Goal: Task Accomplishment & Management: Complete application form

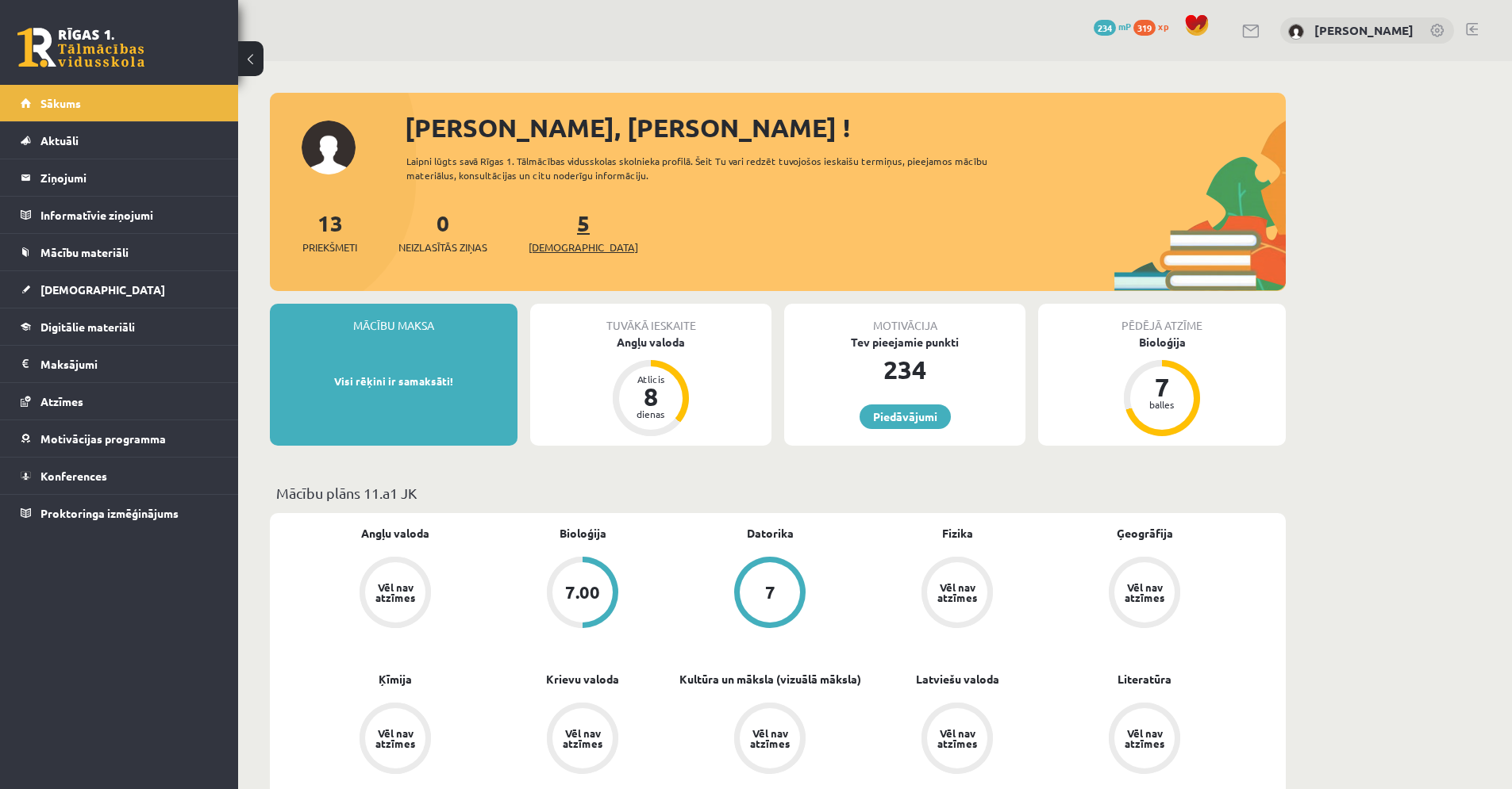
click at [551, 248] on span "[DEMOGRAPHIC_DATA]" at bounding box center [584, 247] width 110 height 16
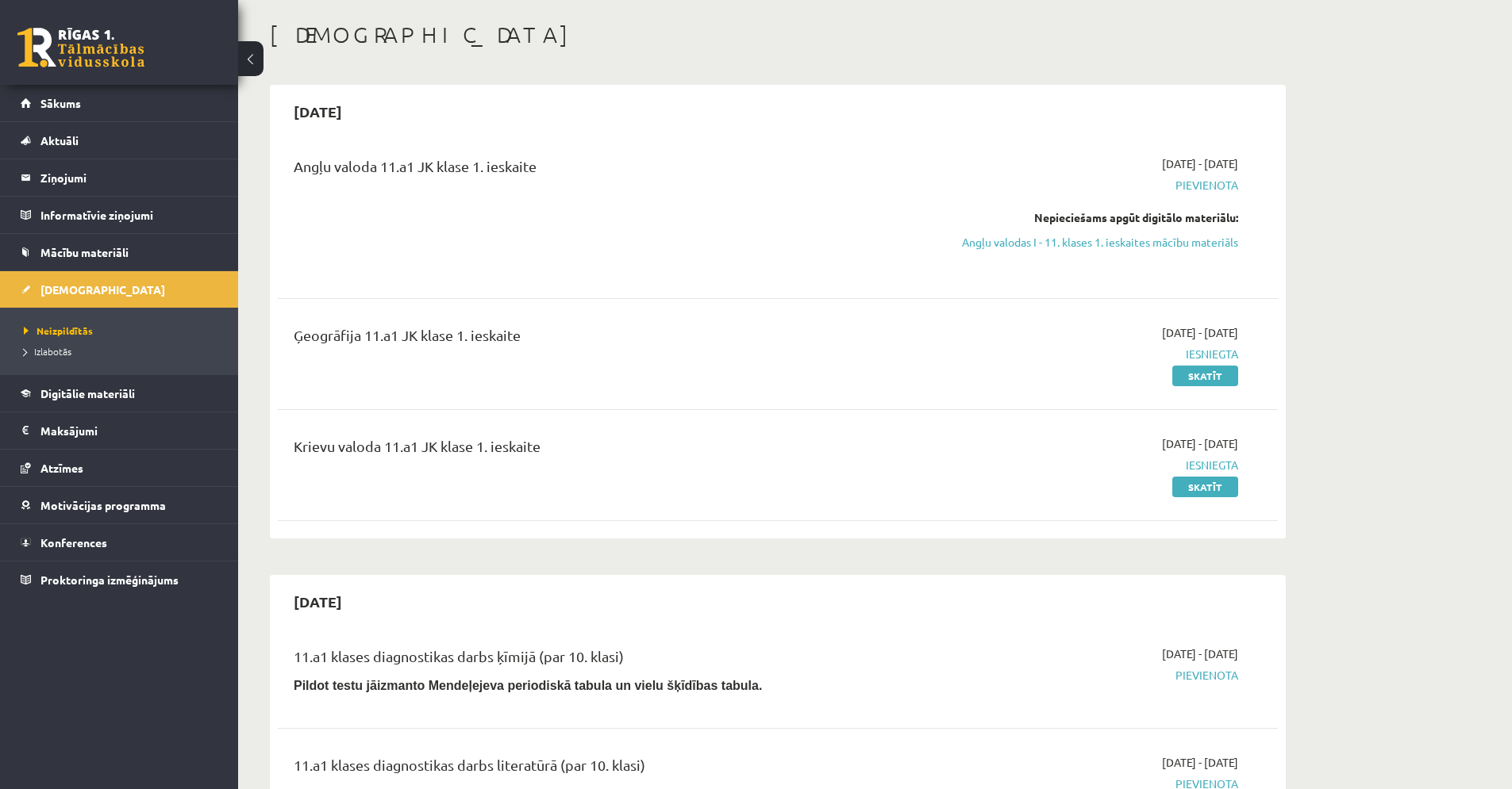
scroll to position [75, 0]
click at [39, 353] on span "Izlabotās" at bounding box center [48, 351] width 48 height 13
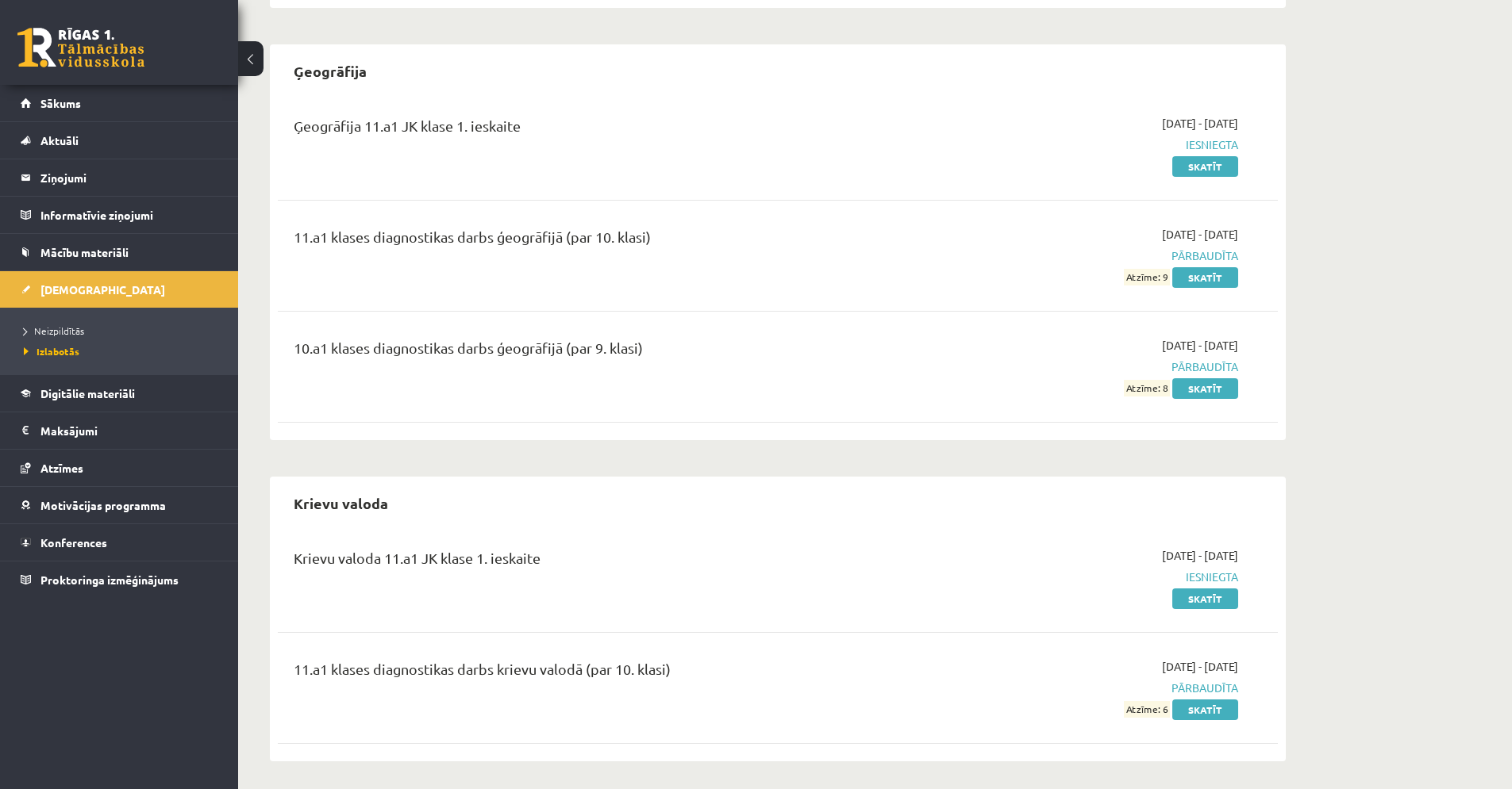
scroll to position [326, 0]
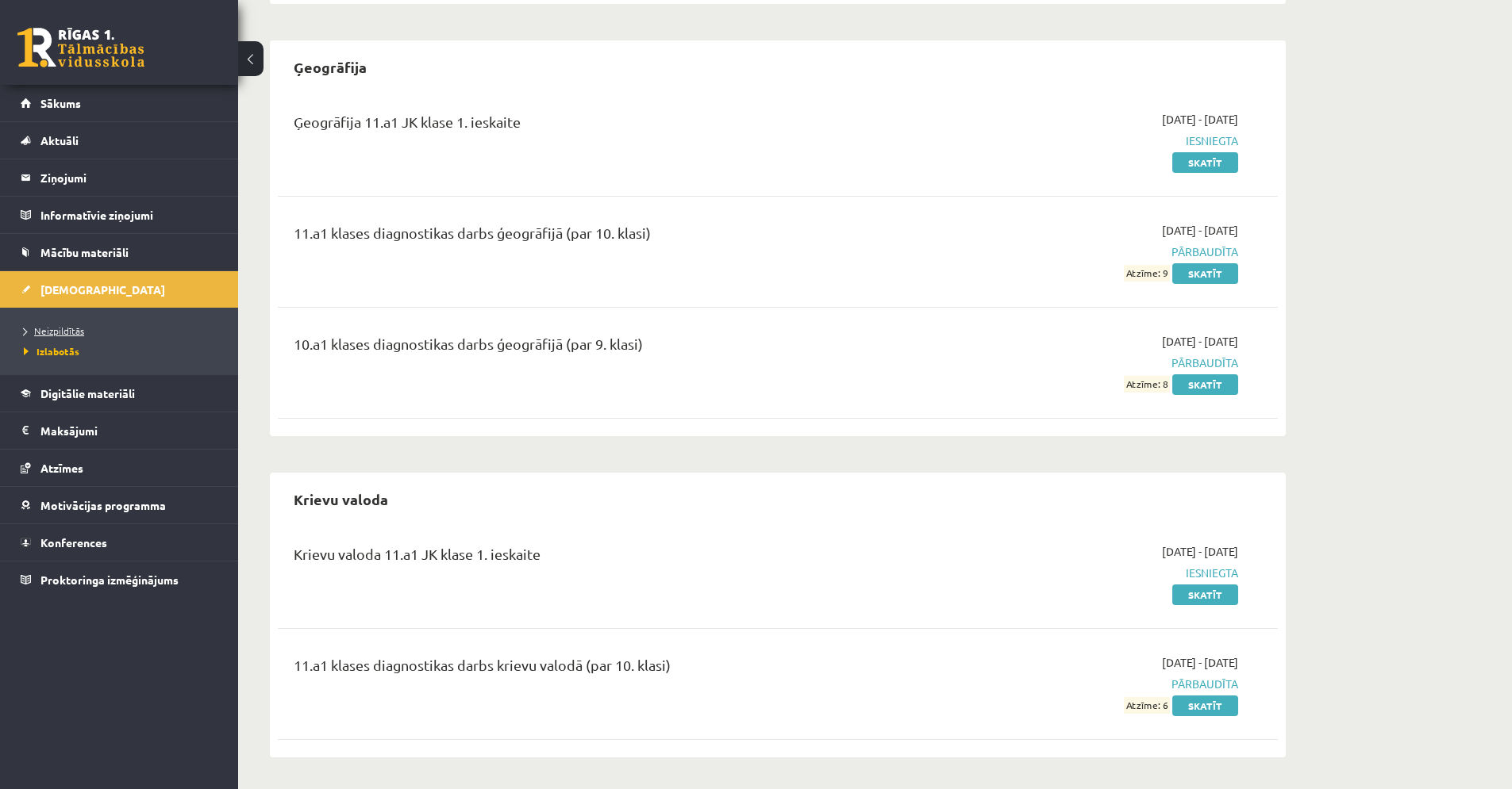
click at [35, 336] on link "Neizpildītās" at bounding box center [123, 331] width 198 height 15
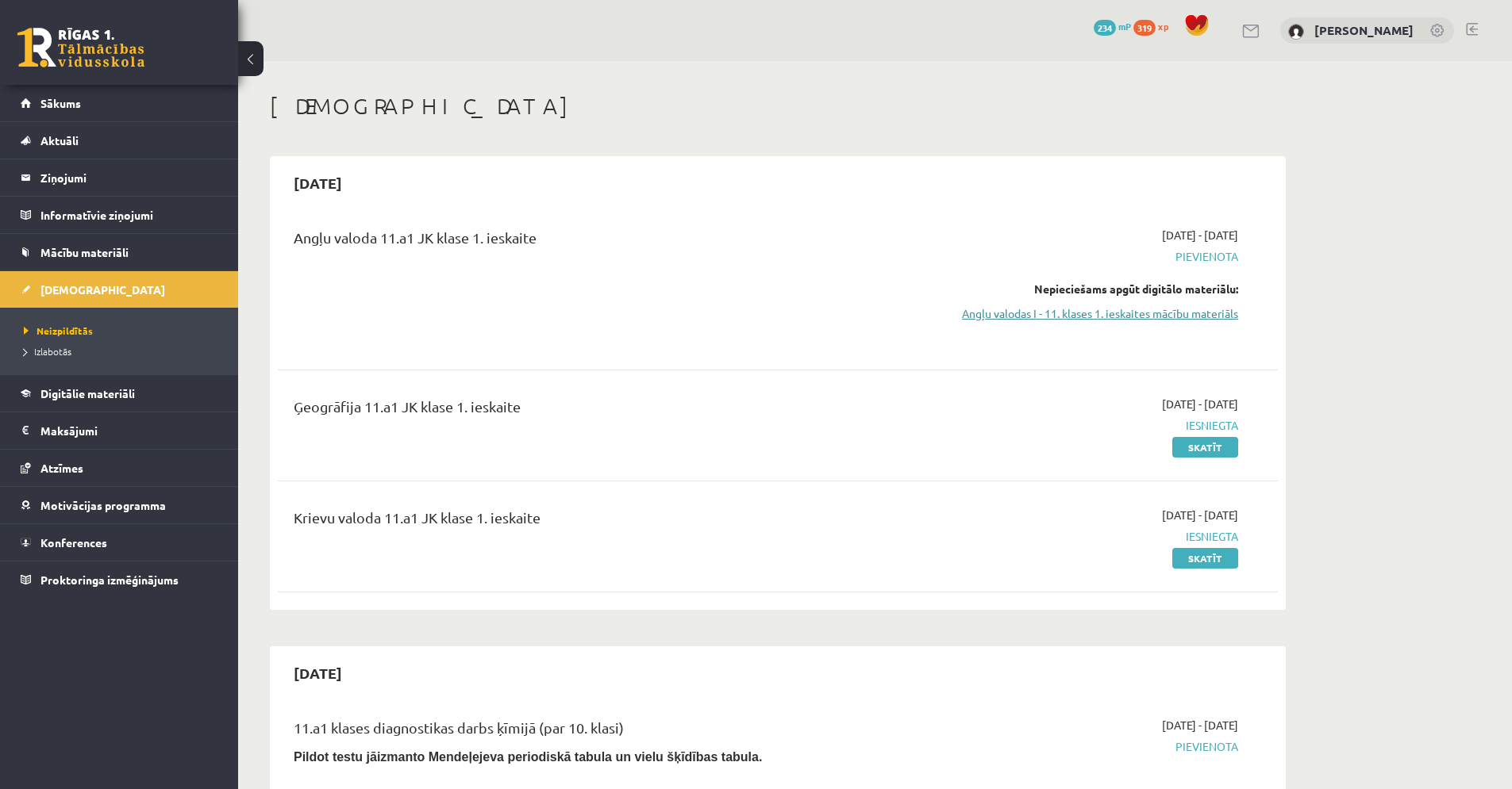
click at [1226, 316] on link "Angļu valodas I - 11. klases 1. ieskaites mācību materiāls" at bounding box center [1088, 314] width 299 height 16
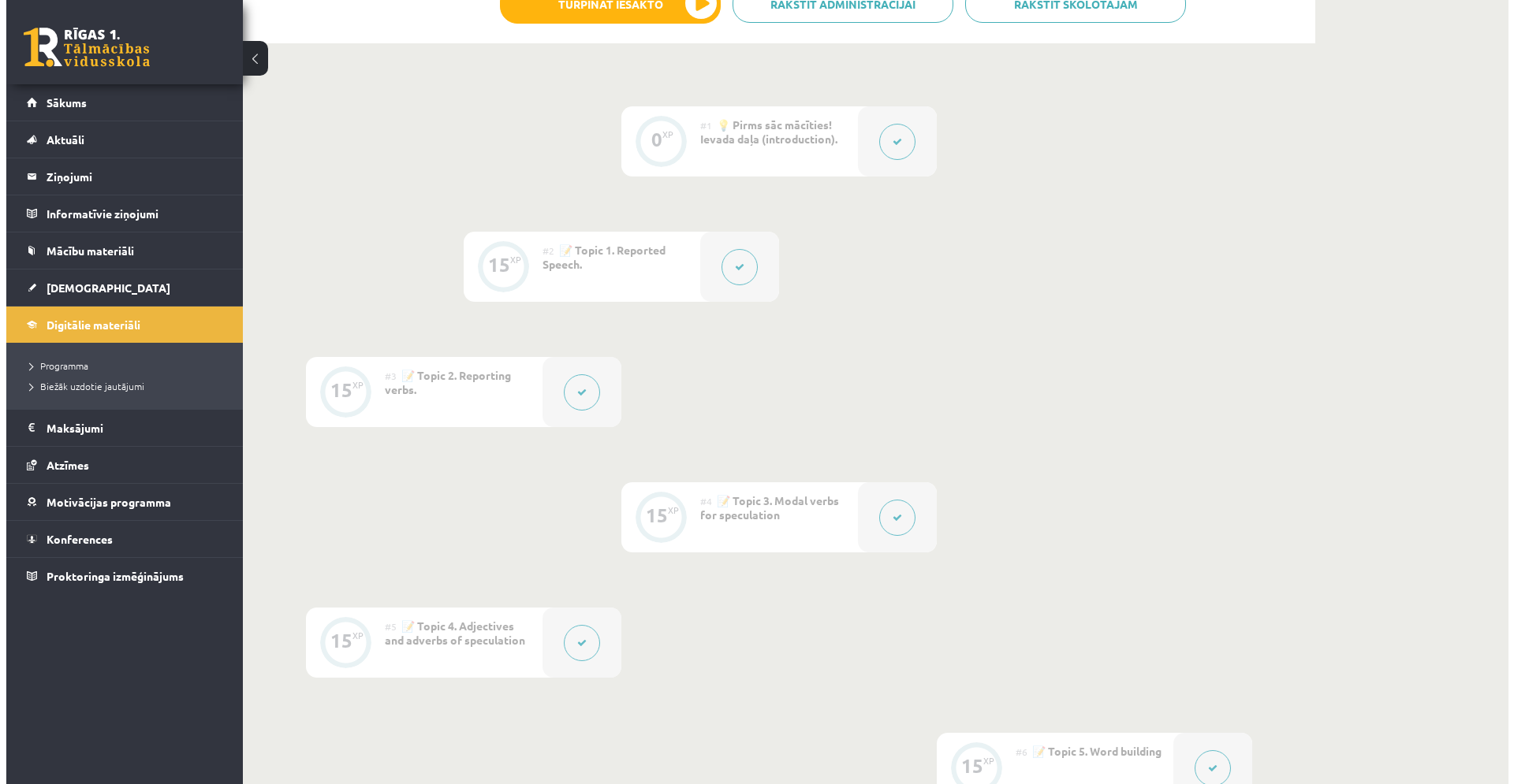
scroll to position [13, 0]
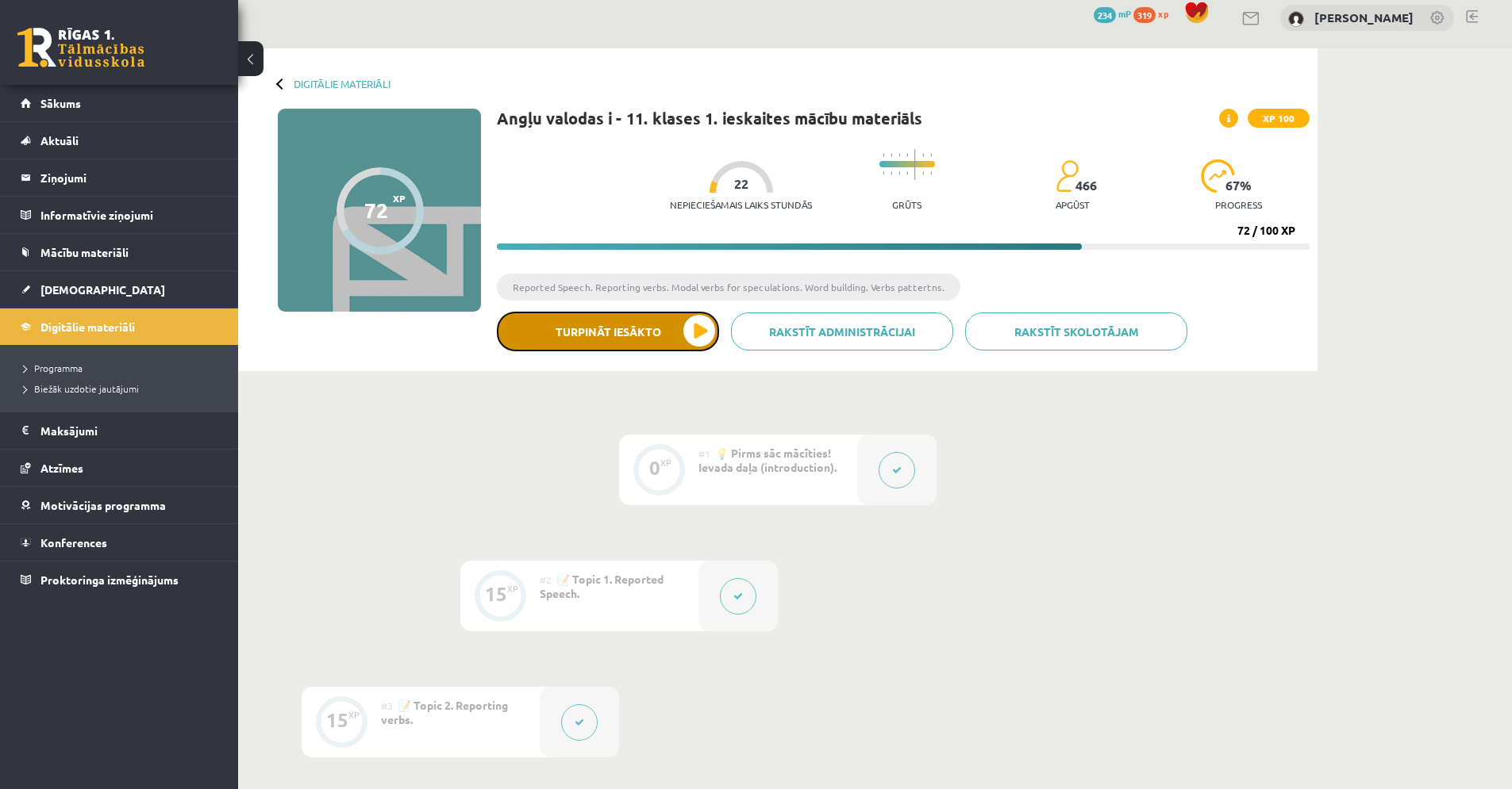
click at [654, 338] on button "Turpināt iesākto" at bounding box center [607, 331] width 222 height 39
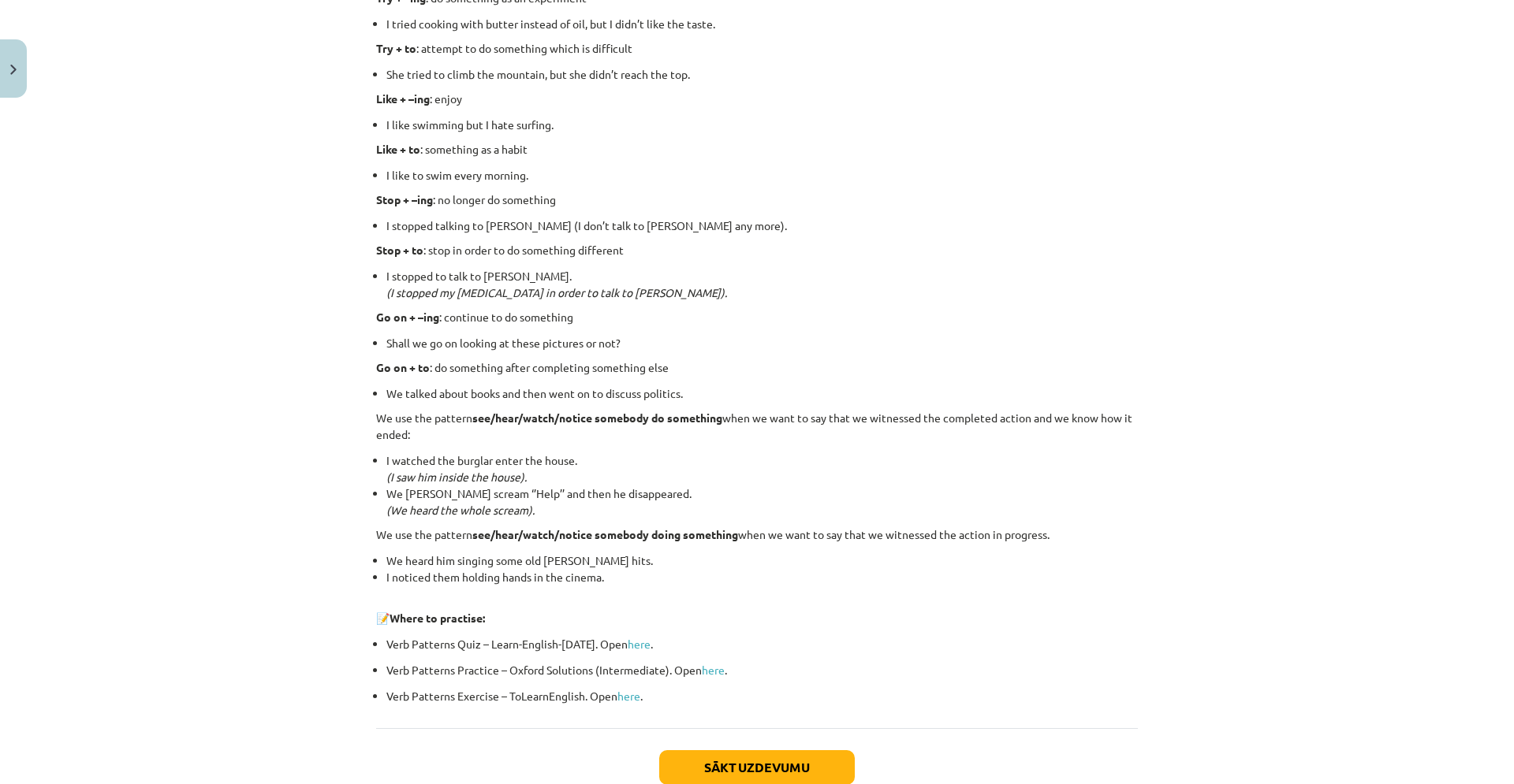
scroll to position [1810, 0]
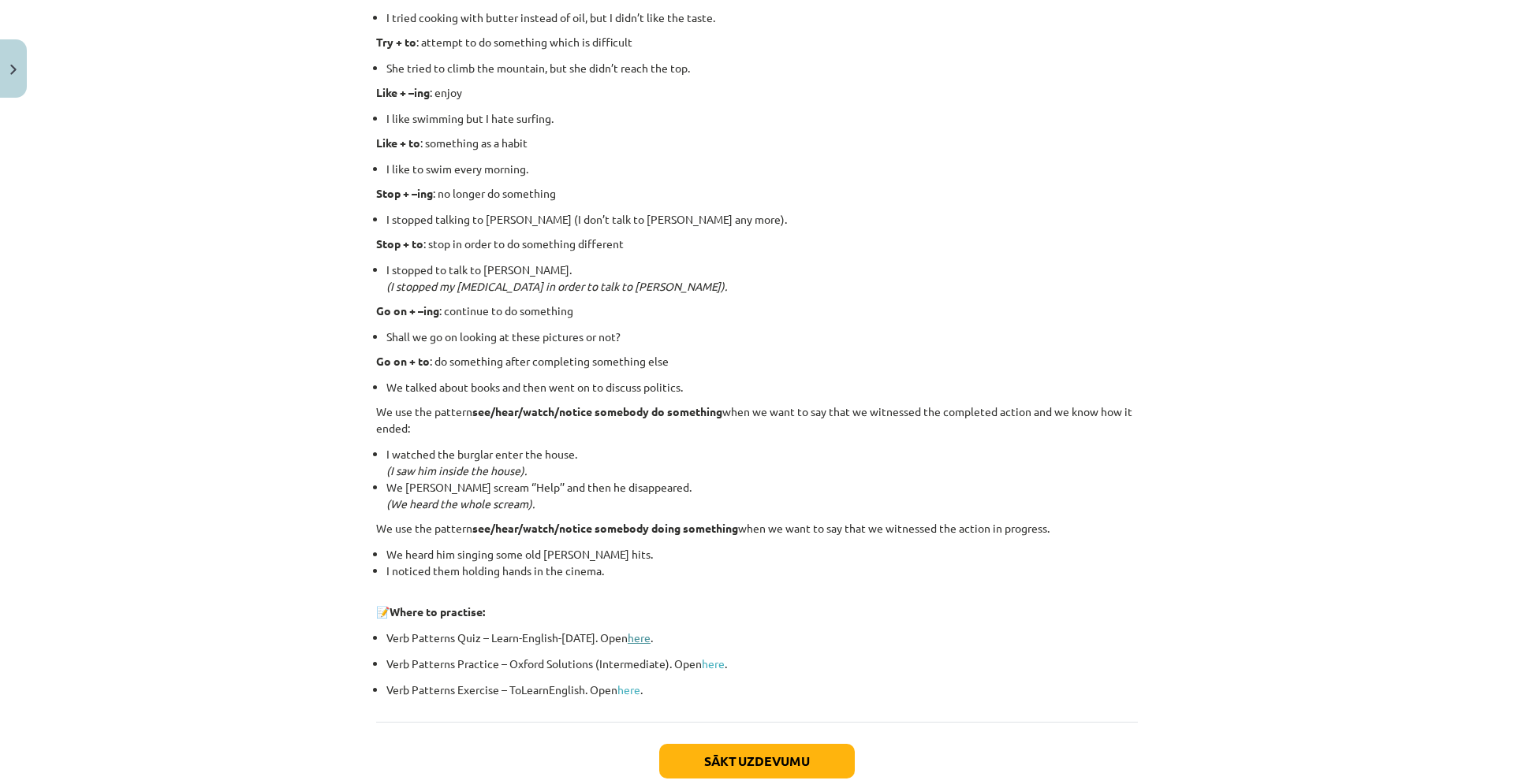
click at [628, 638] on link "here" at bounding box center [639, 638] width 23 height 15
click at [707, 661] on link "here" at bounding box center [712, 664] width 23 height 15
click at [618, 690] on link "here" at bounding box center [628, 690] width 23 height 15
click at [798, 757] on button "Sākt uzdevumu" at bounding box center [756, 761] width 195 height 35
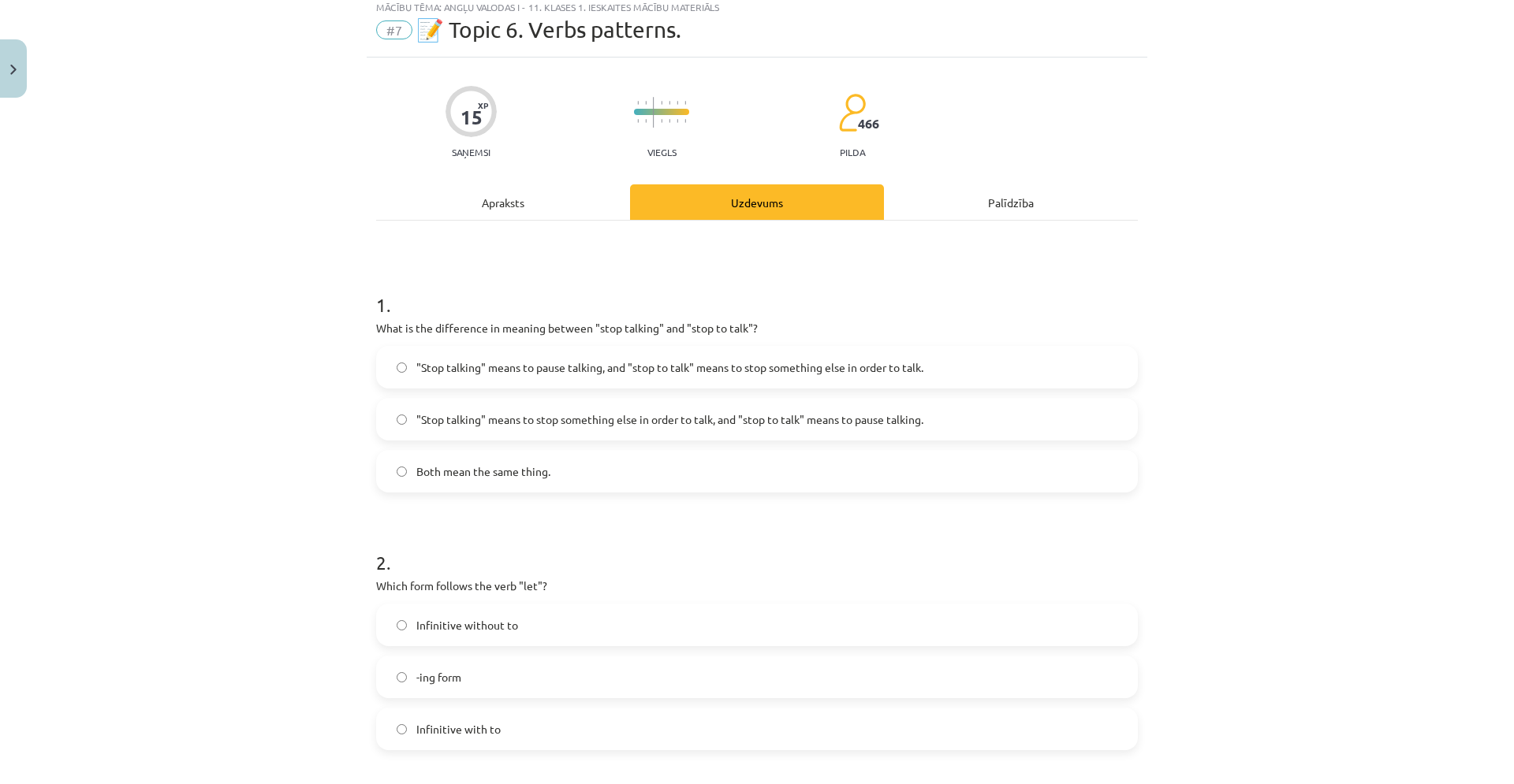
scroll to position [39, 0]
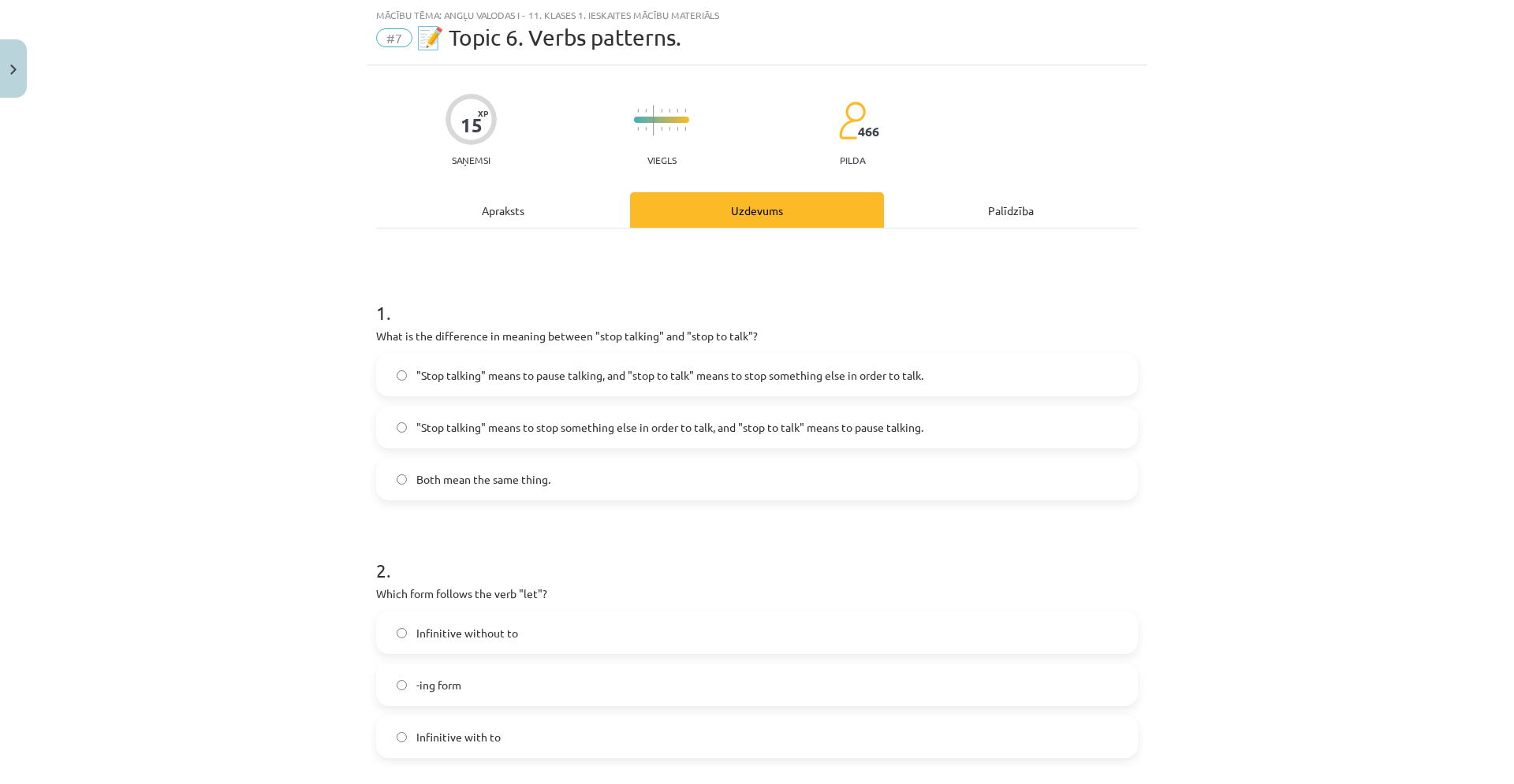
click at [770, 380] on span ""Stop talking" means to pause talking, and "stop to talk" means to stop somethi…" at bounding box center [670, 375] width 507 height 16
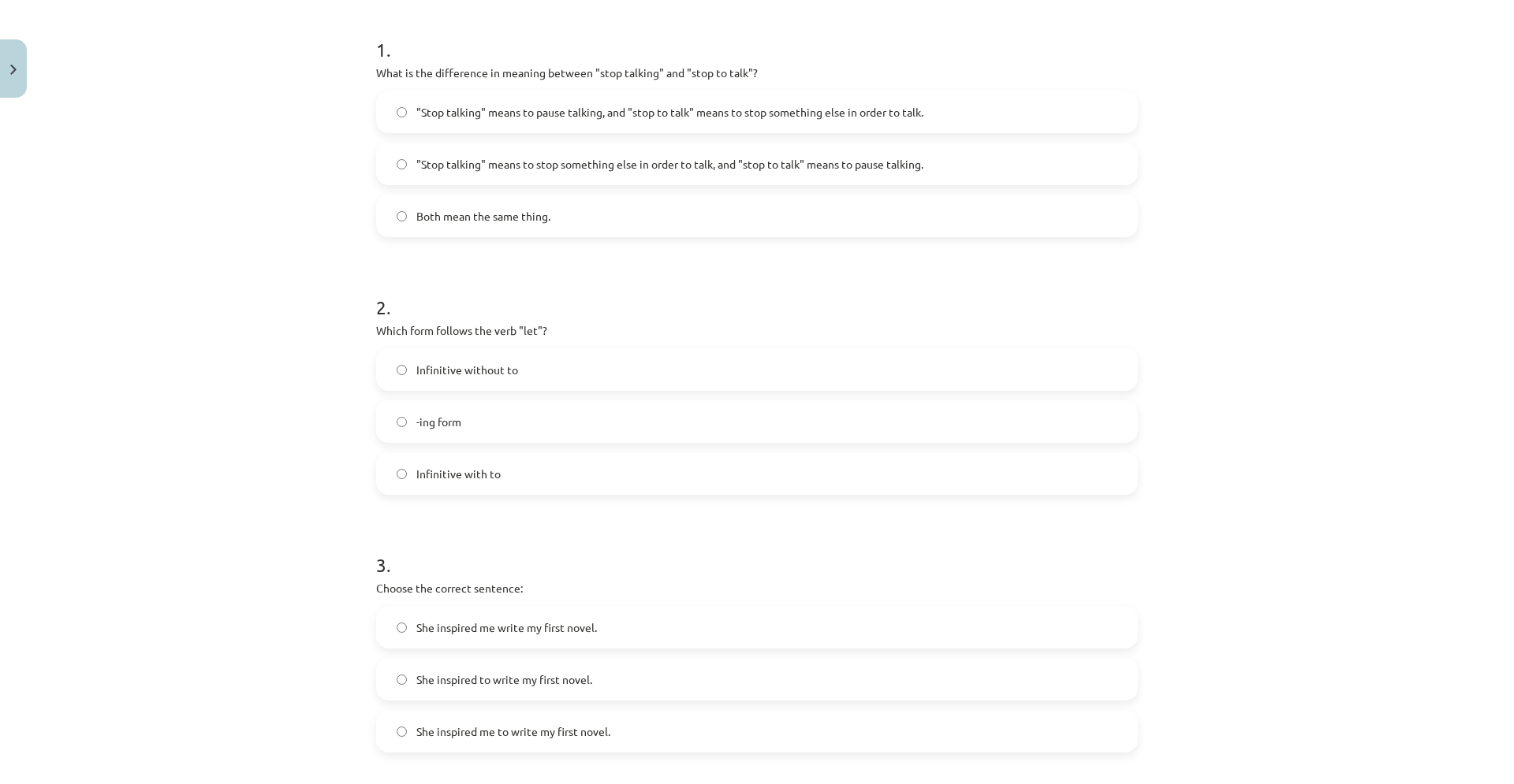
scroll to position [311, 0]
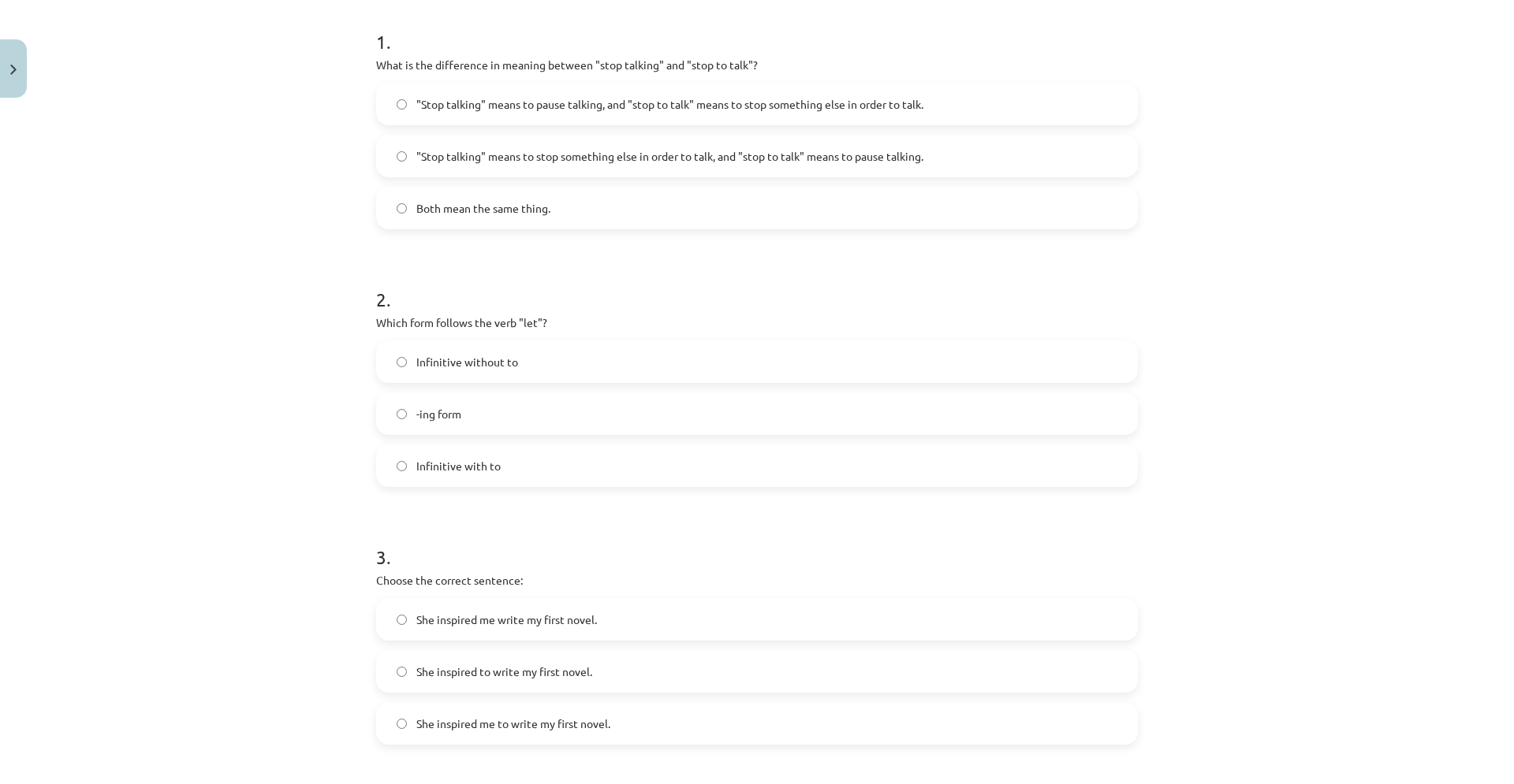
click at [576, 379] on label "Infinitive without to" at bounding box center [757, 362] width 759 height 39
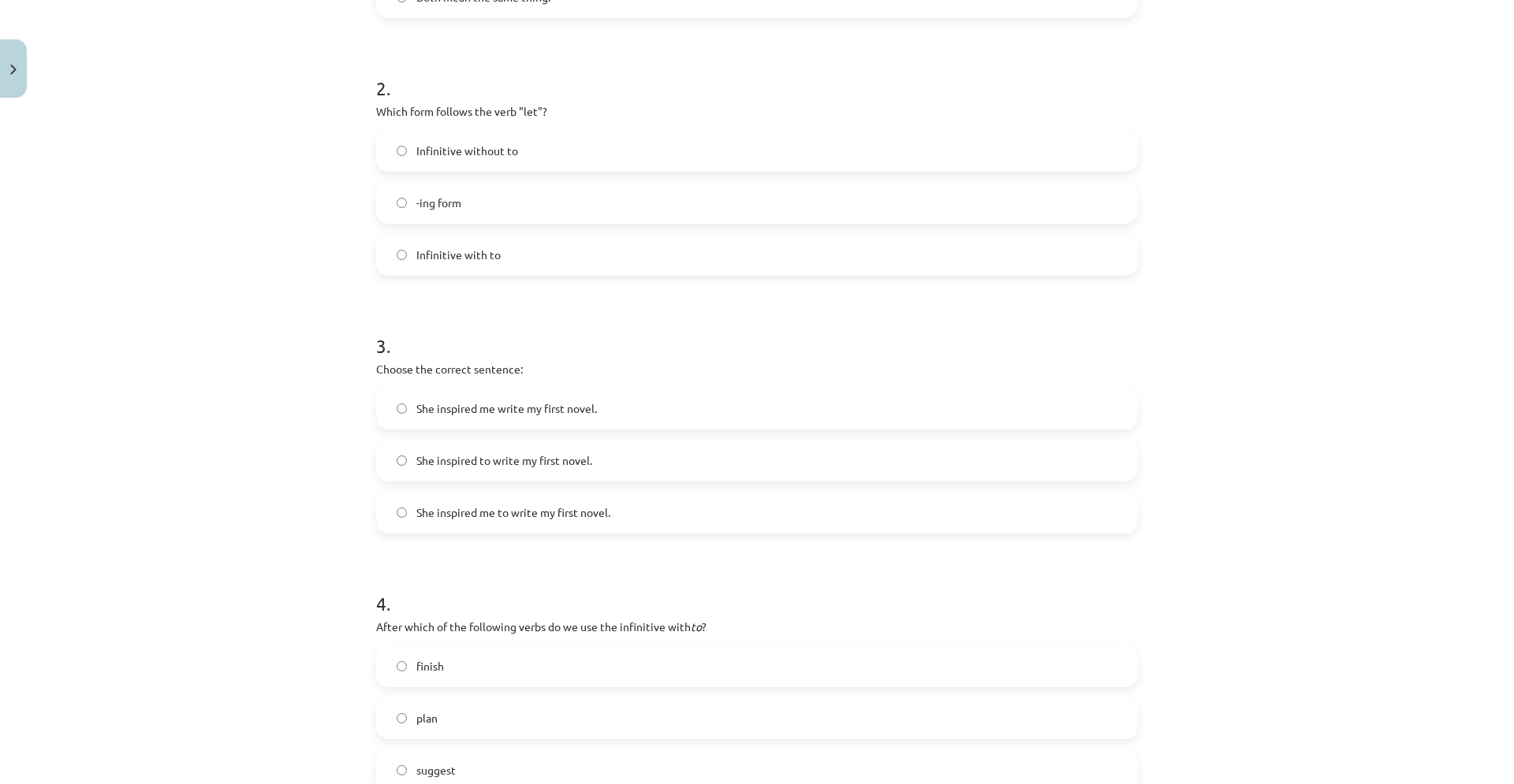
scroll to position [531, 0]
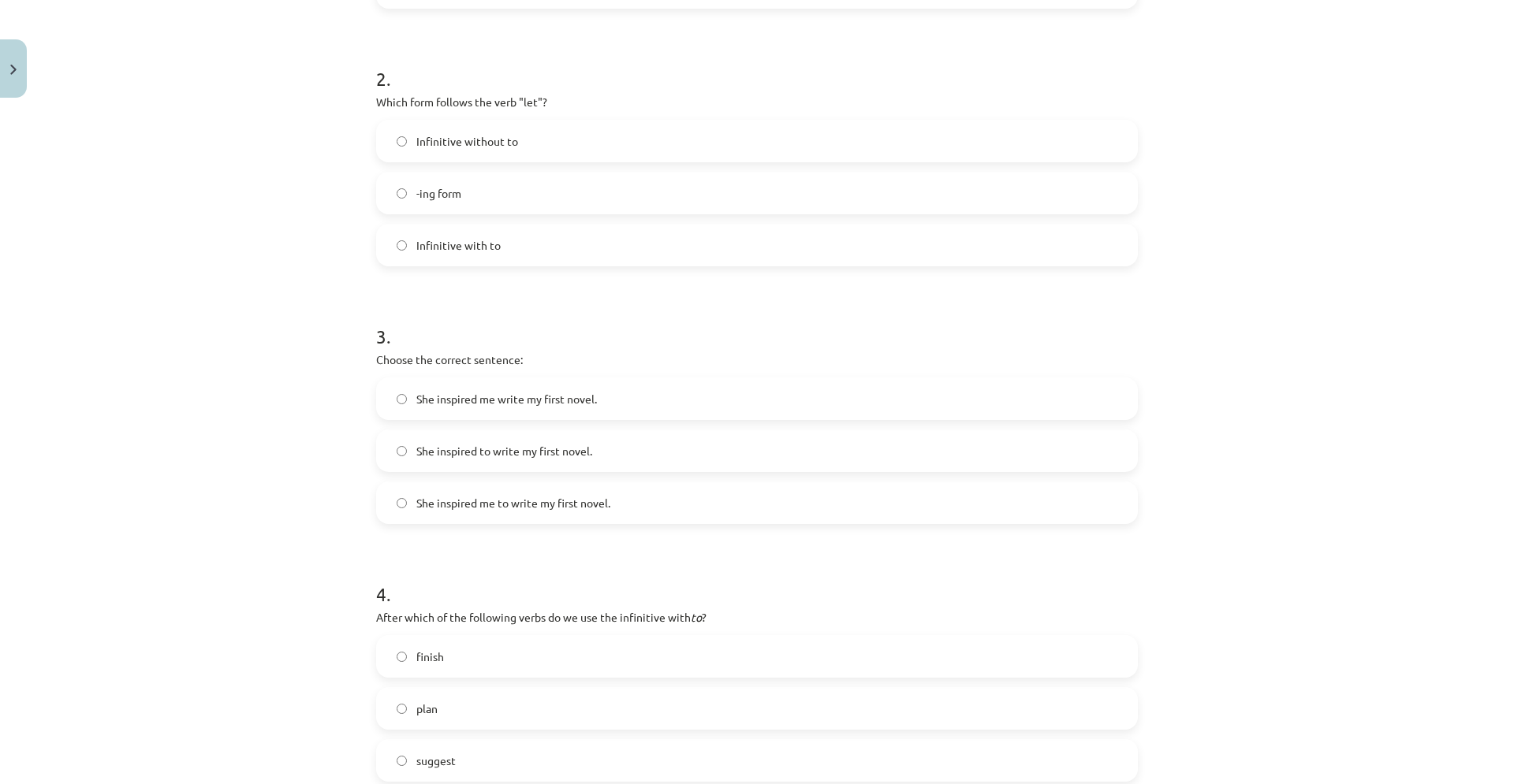
click at [400, 511] on label "She inspired me to write my first novel." at bounding box center [757, 502] width 759 height 39
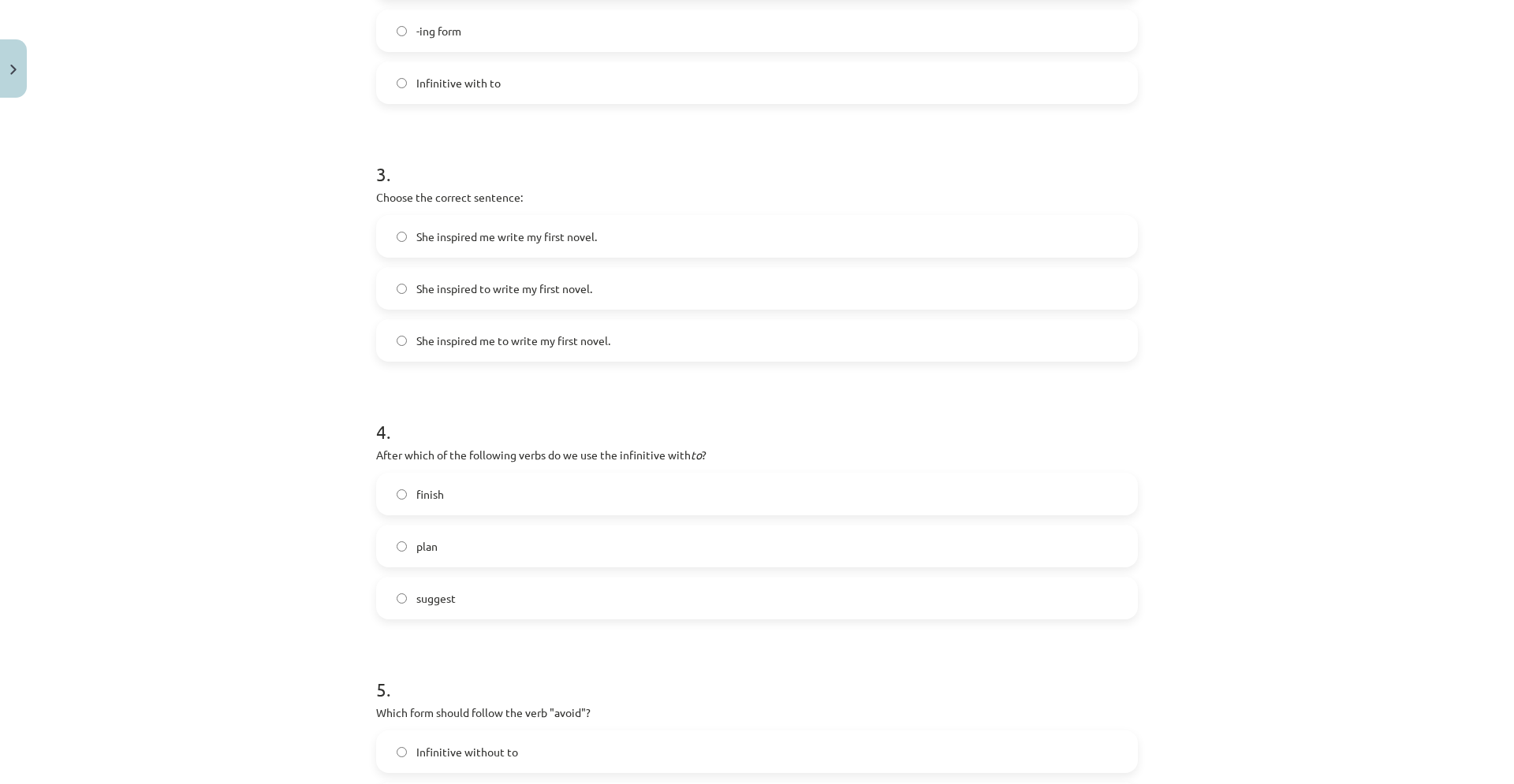
scroll to position [697, 0]
click at [439, 537] on label "plan" at bounding box center [757, 542] width 759 height 39
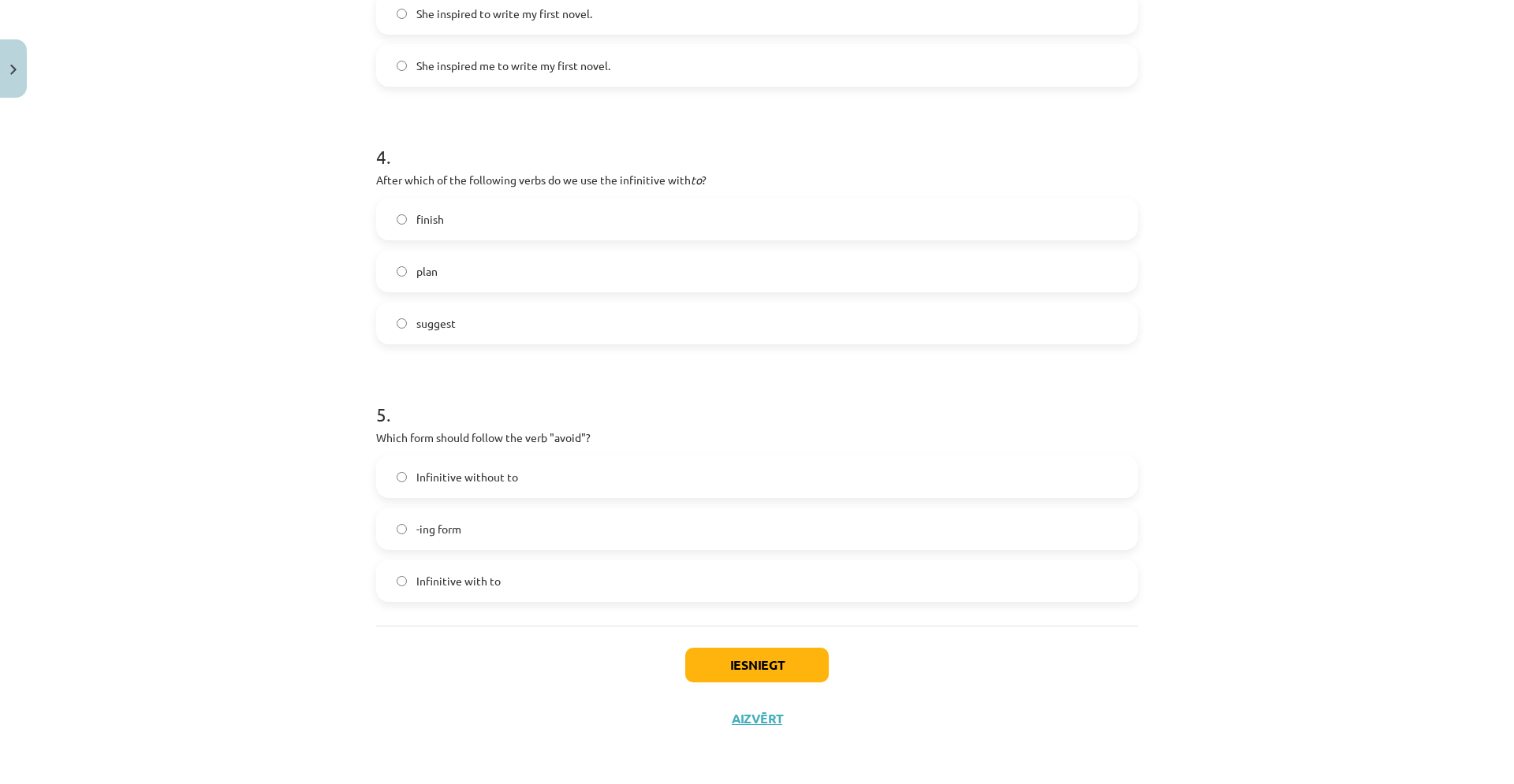
scroll to position [969, 0]
click at [265, 595] on div "Mācību tēma: Angļu valodas i - 11. klases 1. ieskaites mācību materiāls #7 📝 To…" at bounding box center [757, 392] width 1514 height 784
click at [483, 527] on label "-ing form" at bounding box center [757, 528] width 759 height 39
click at [750, 670] on button "Iesniegt" at bounding box center [757, 664] width 144 height 35
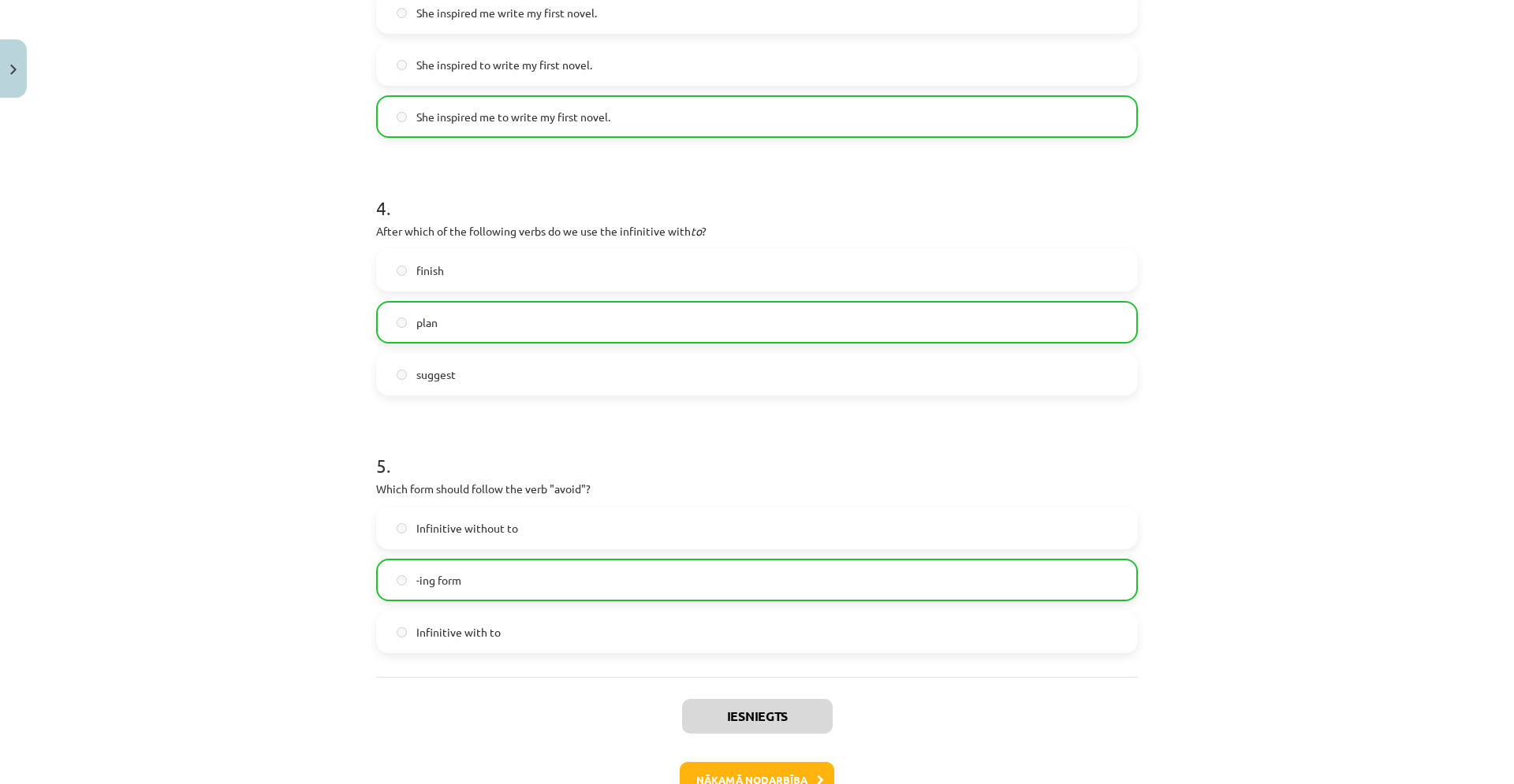
scroll to position [1020, 0]
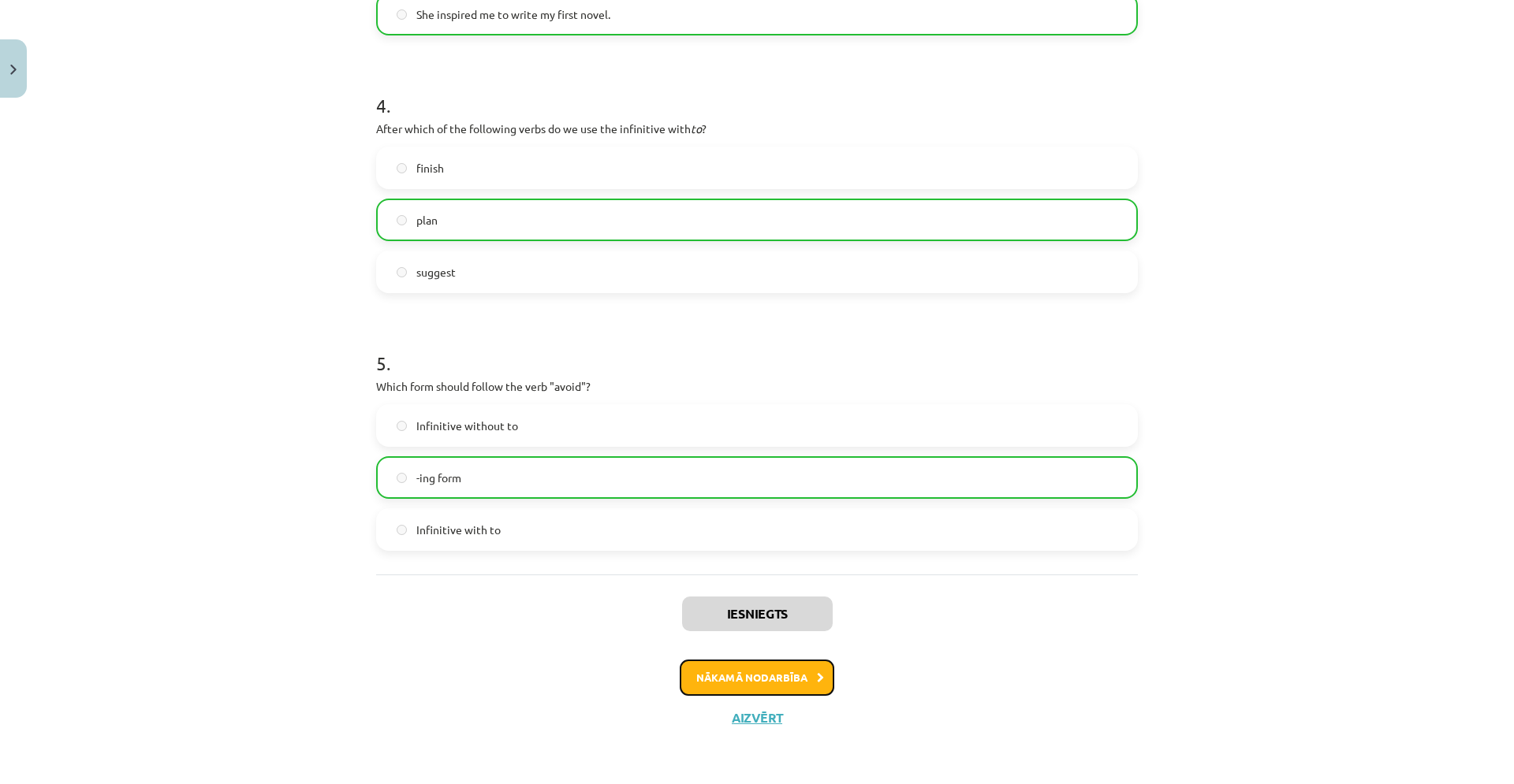
click at [725, 683] on button "Nākamā nodarbība" at bounding box center [757, 678] width 154 height 36
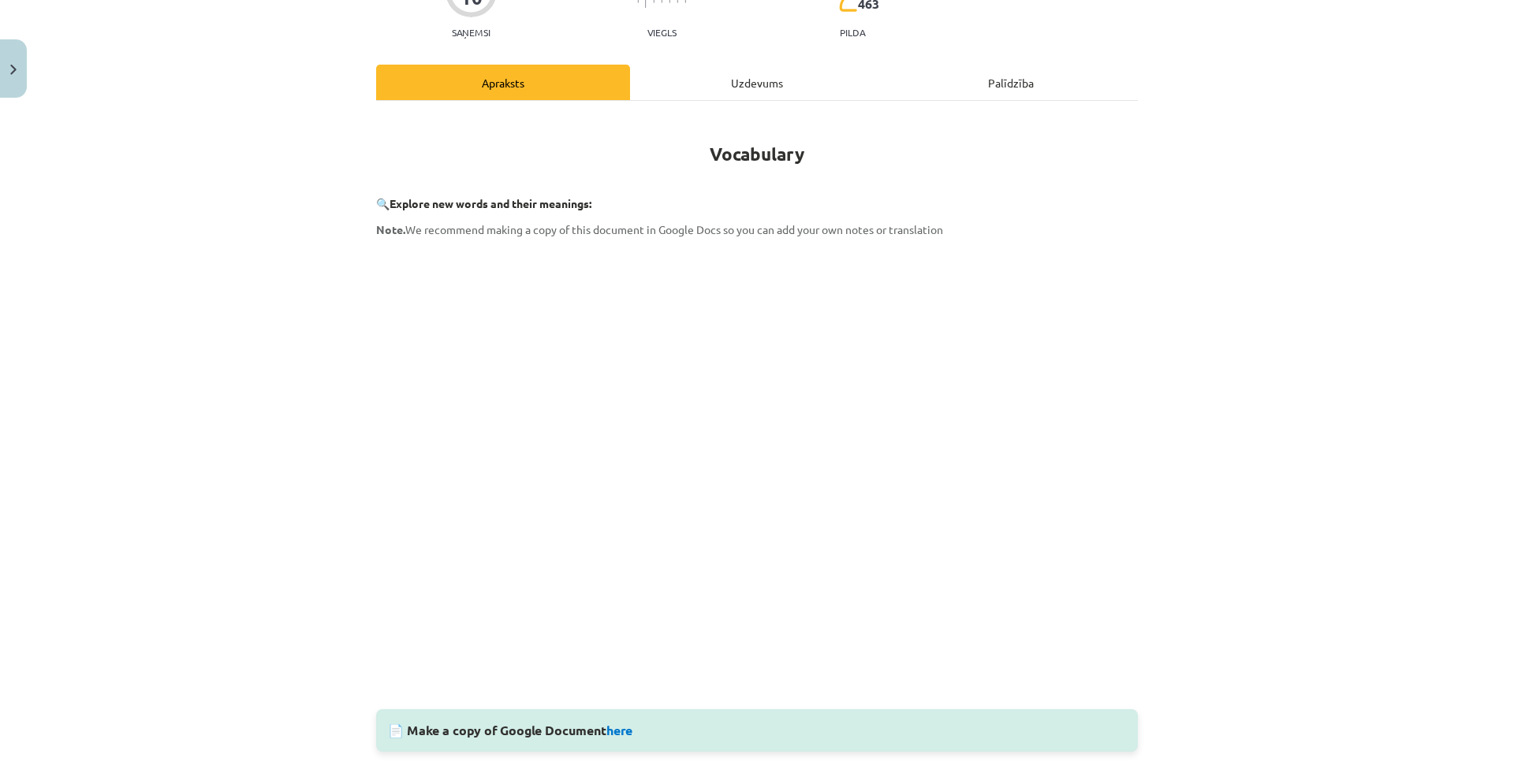
scroll to position [98, 0]
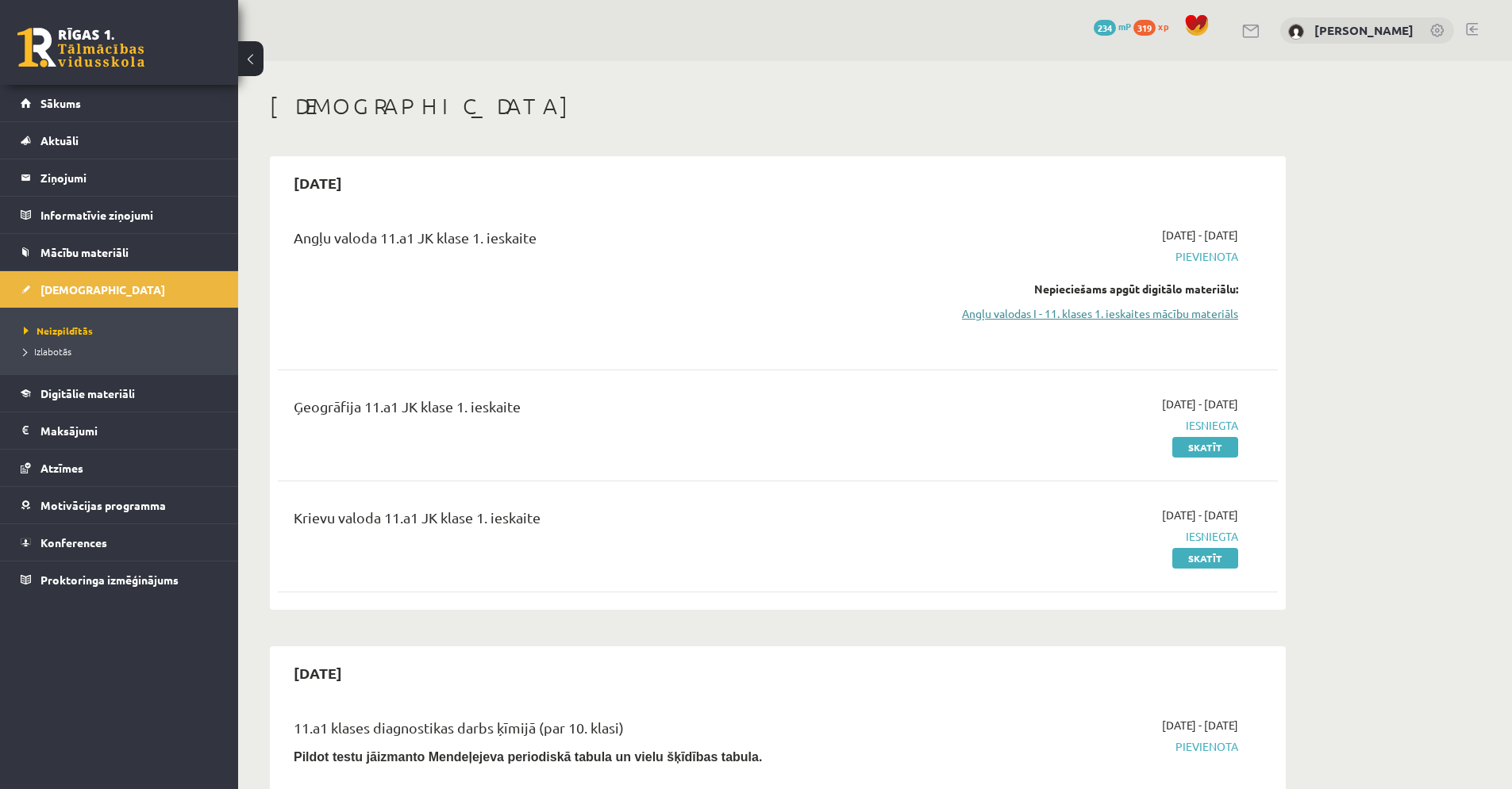
click at [1075, 315] on link "Angļu valodas I - 11. klases 1. ieskaites mācību materiāls" at bounding box center [1088, 314] width 299 height 16
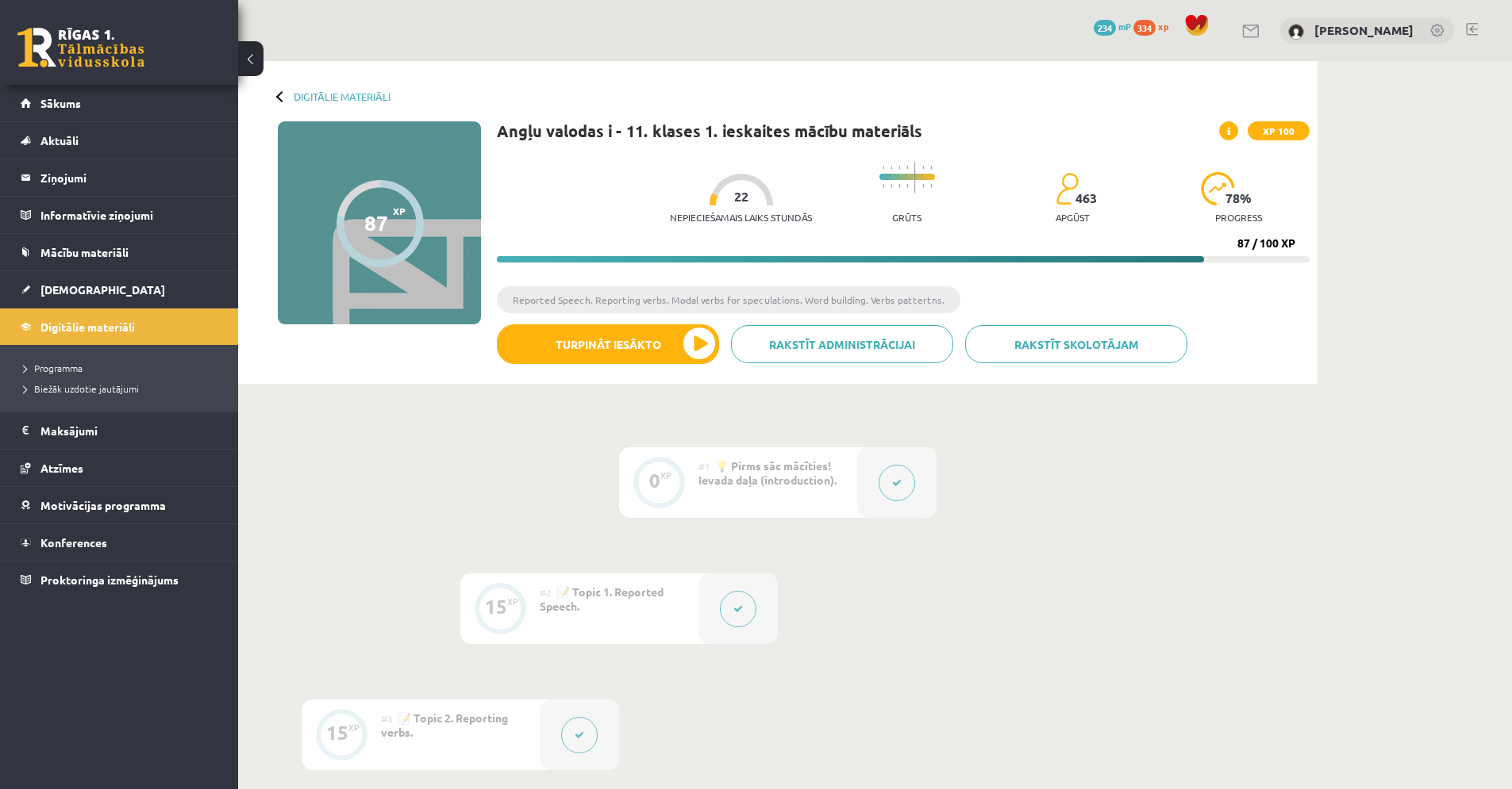
scroll to position [3, 0]
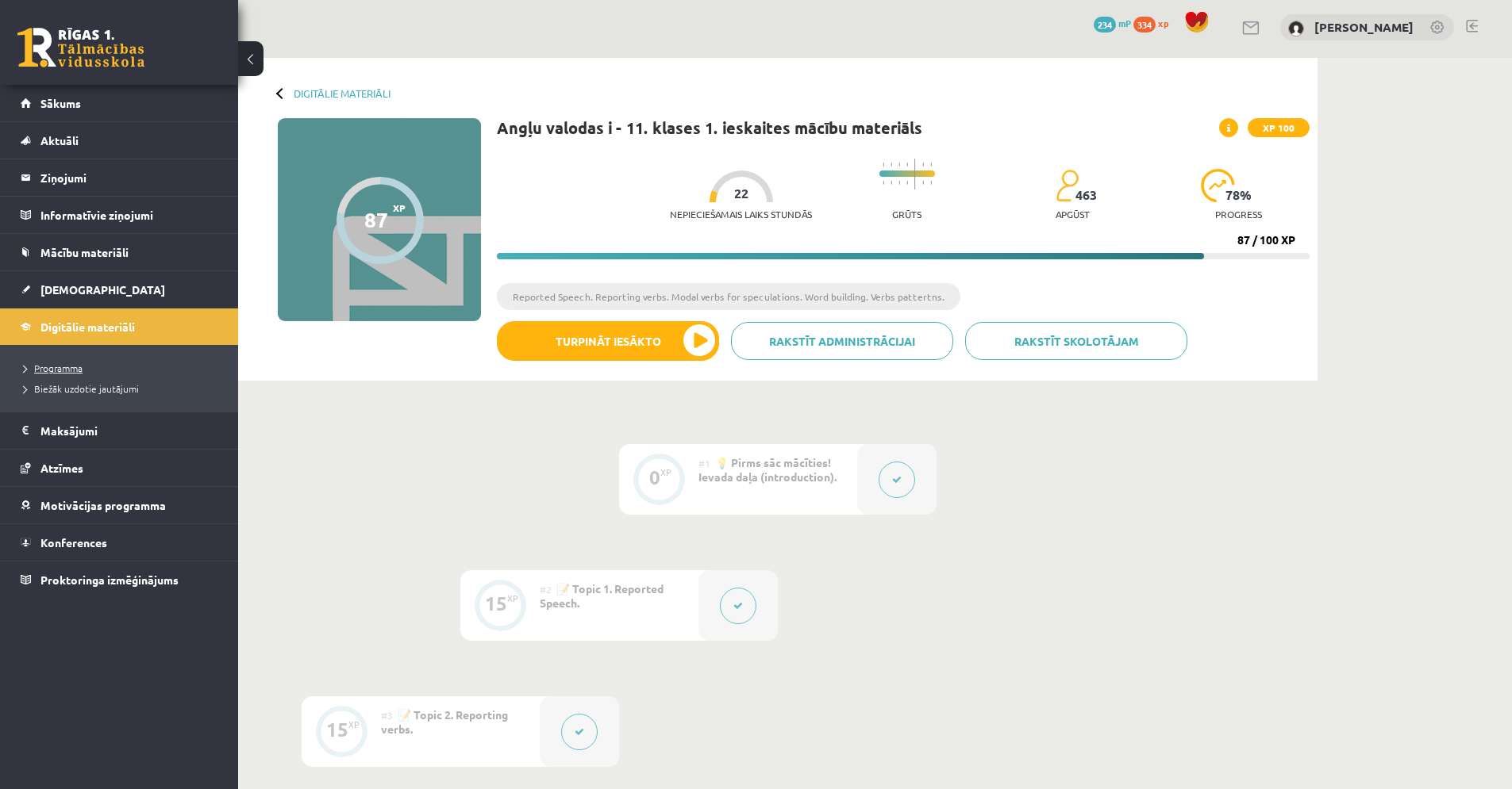
click at [53, 369] on span "Programma" at bounding box center [53, 368] width 59 height 13
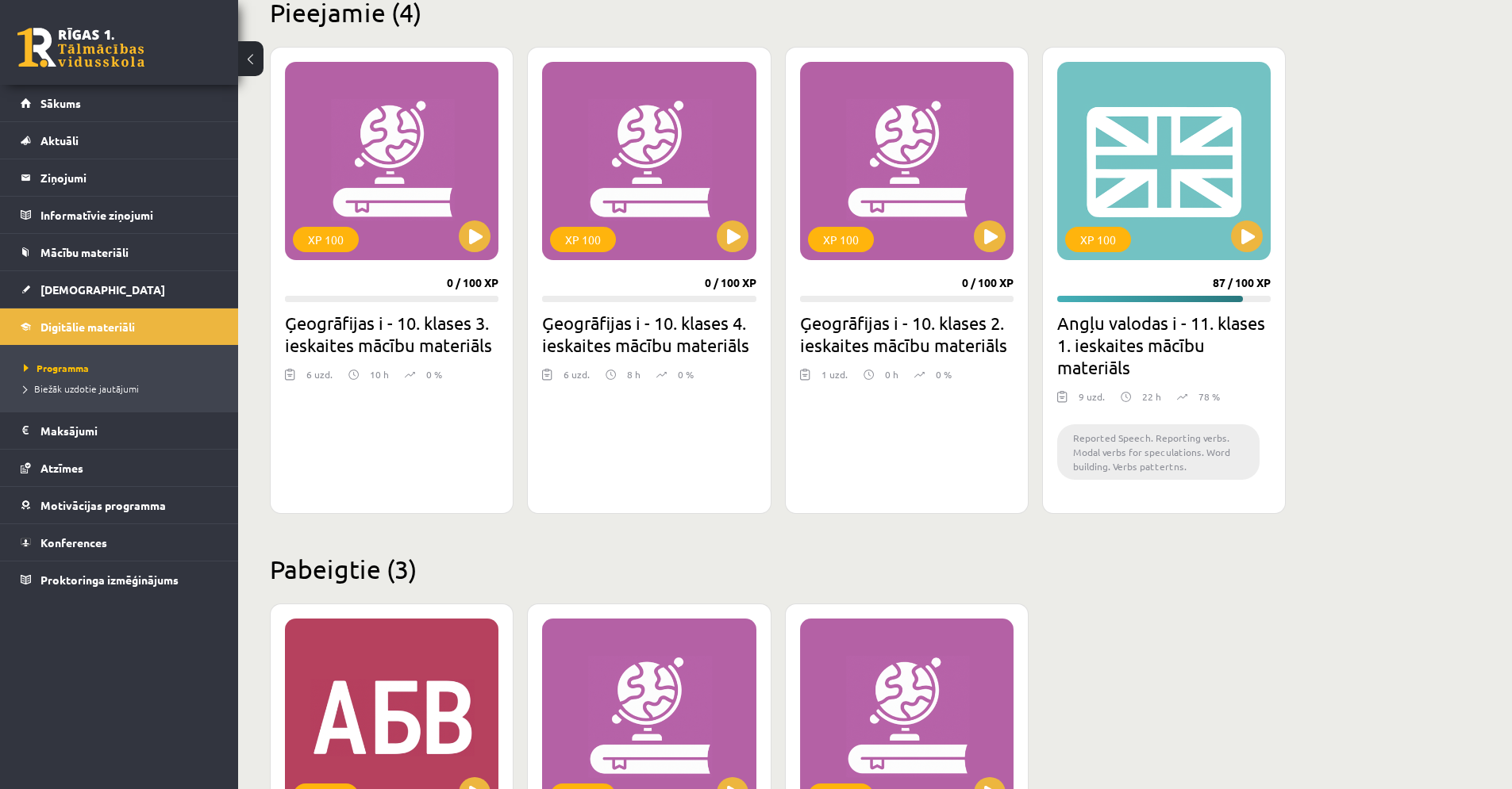
scroll to position [397, 0]
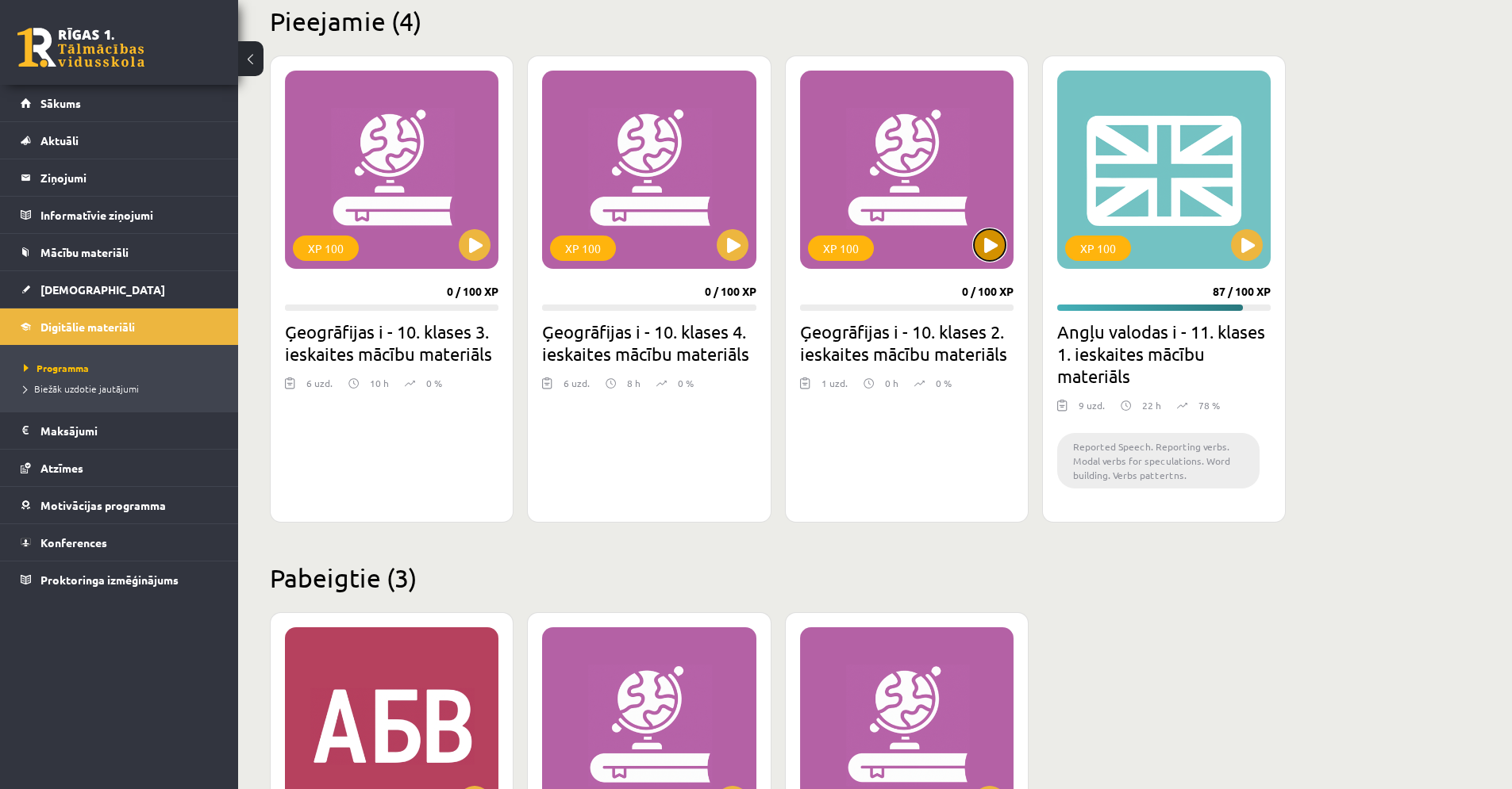
click at [981, 245] on button at bounding box center [990, 245] width 32 height 32
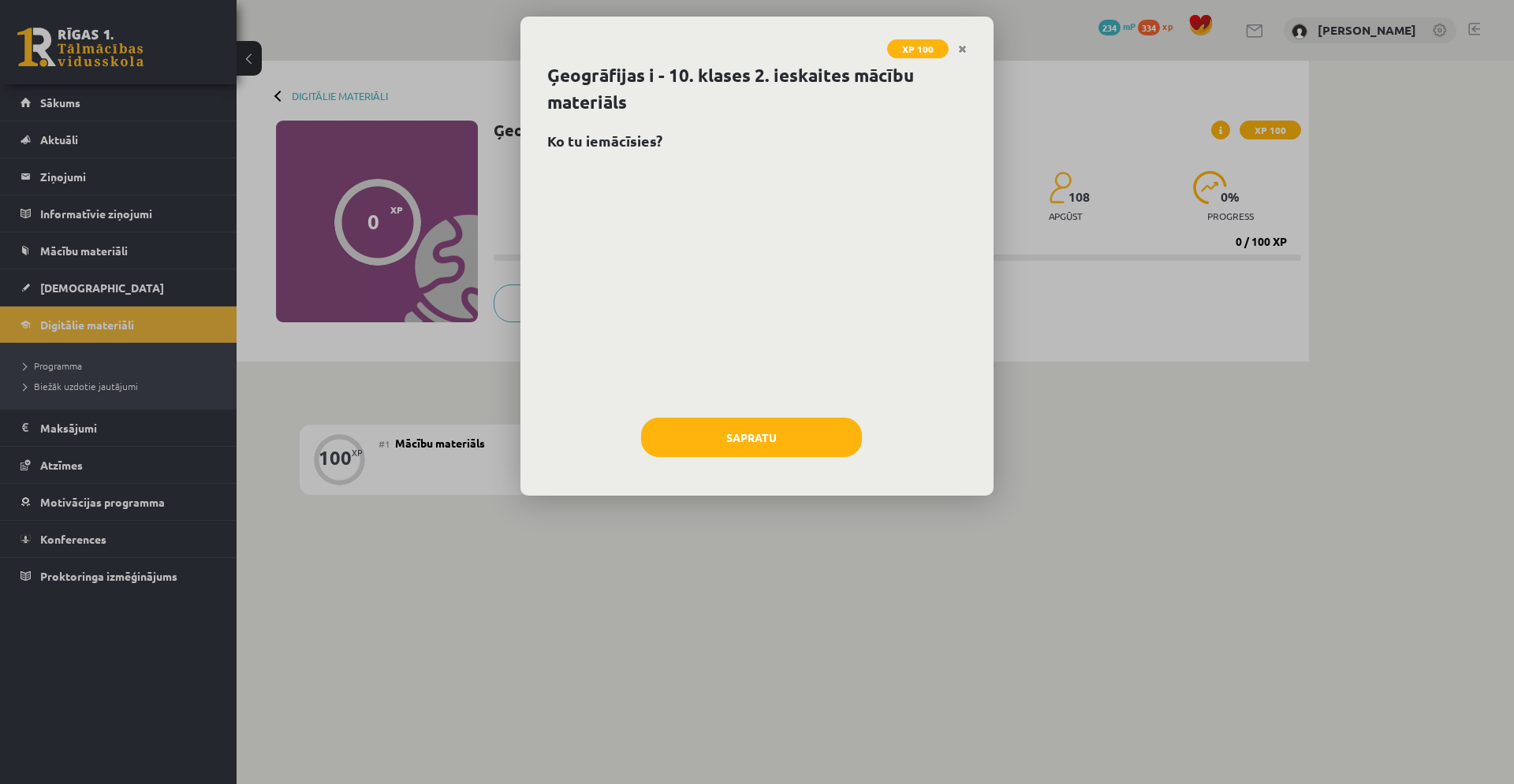
click at [690, 228] on div at bounding box center [757, 283] width 420 height 236
click at [778, 438] on button "Sapratu" at bounding box center [751, 437] width 221 height 39
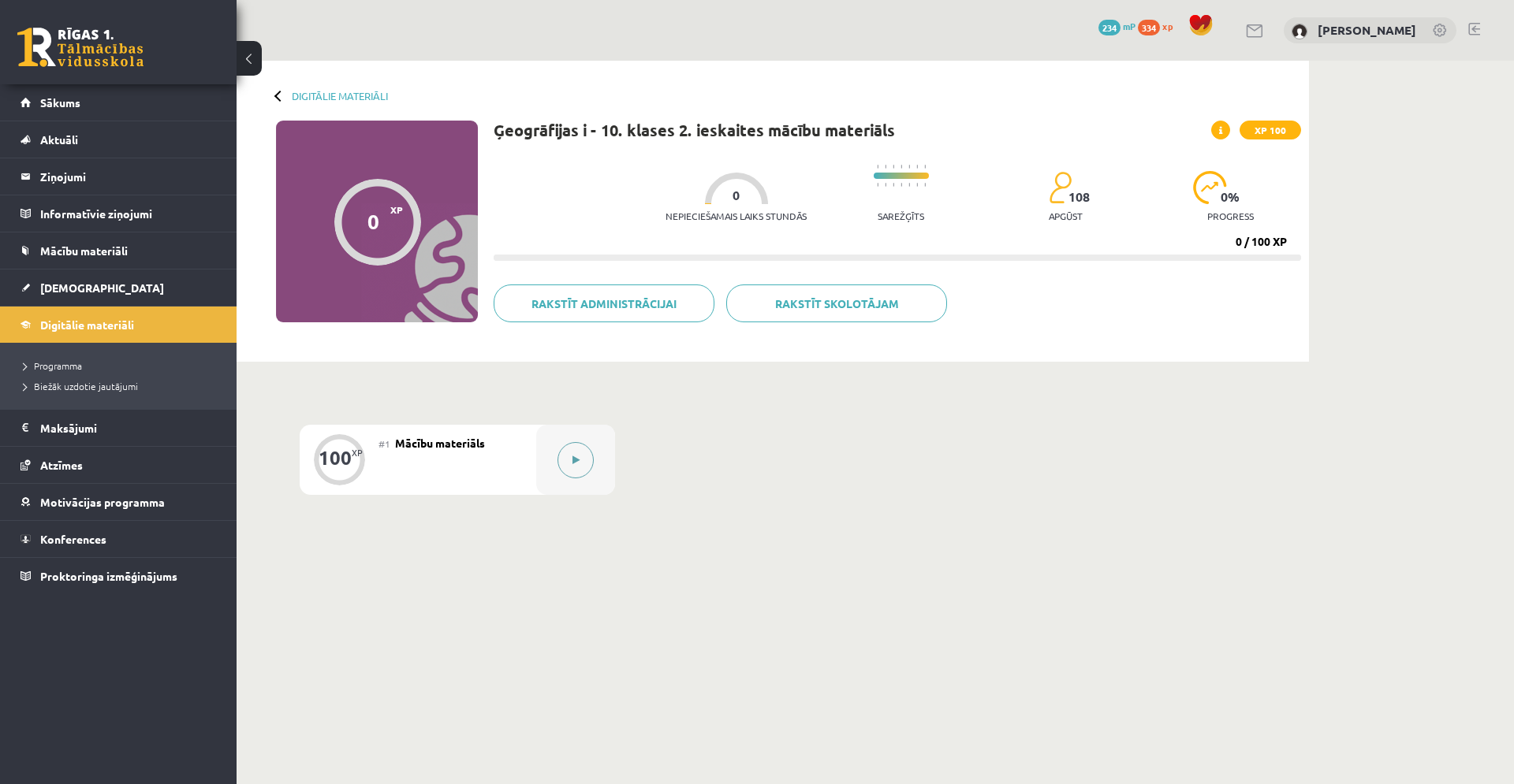
click at [573, 466] on button at bounding box center [575, 461] width 36 height 36
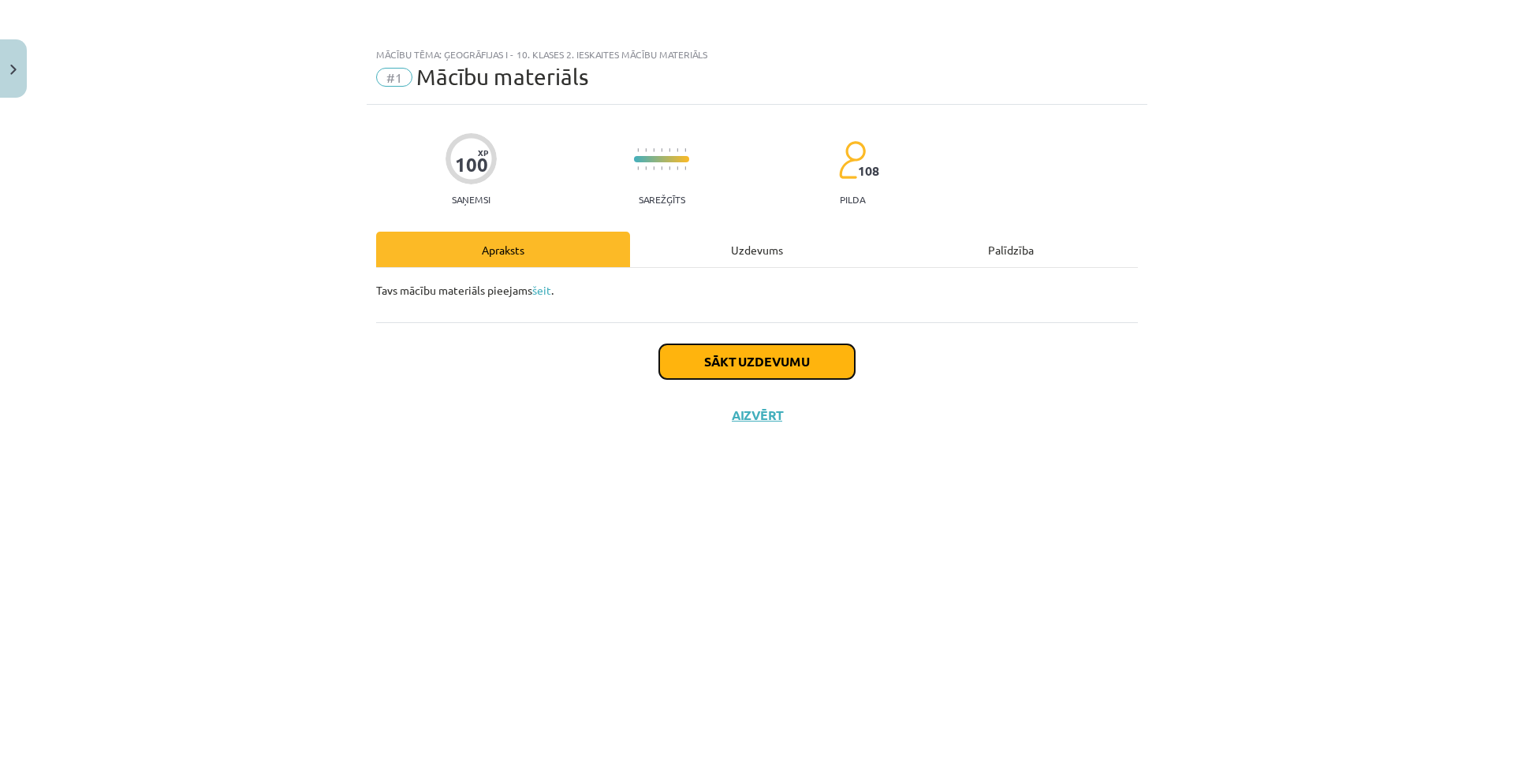
click at [692, 360] on button "Sākt uzdevumu" at bounding box center [756, 362] width 195 height 35
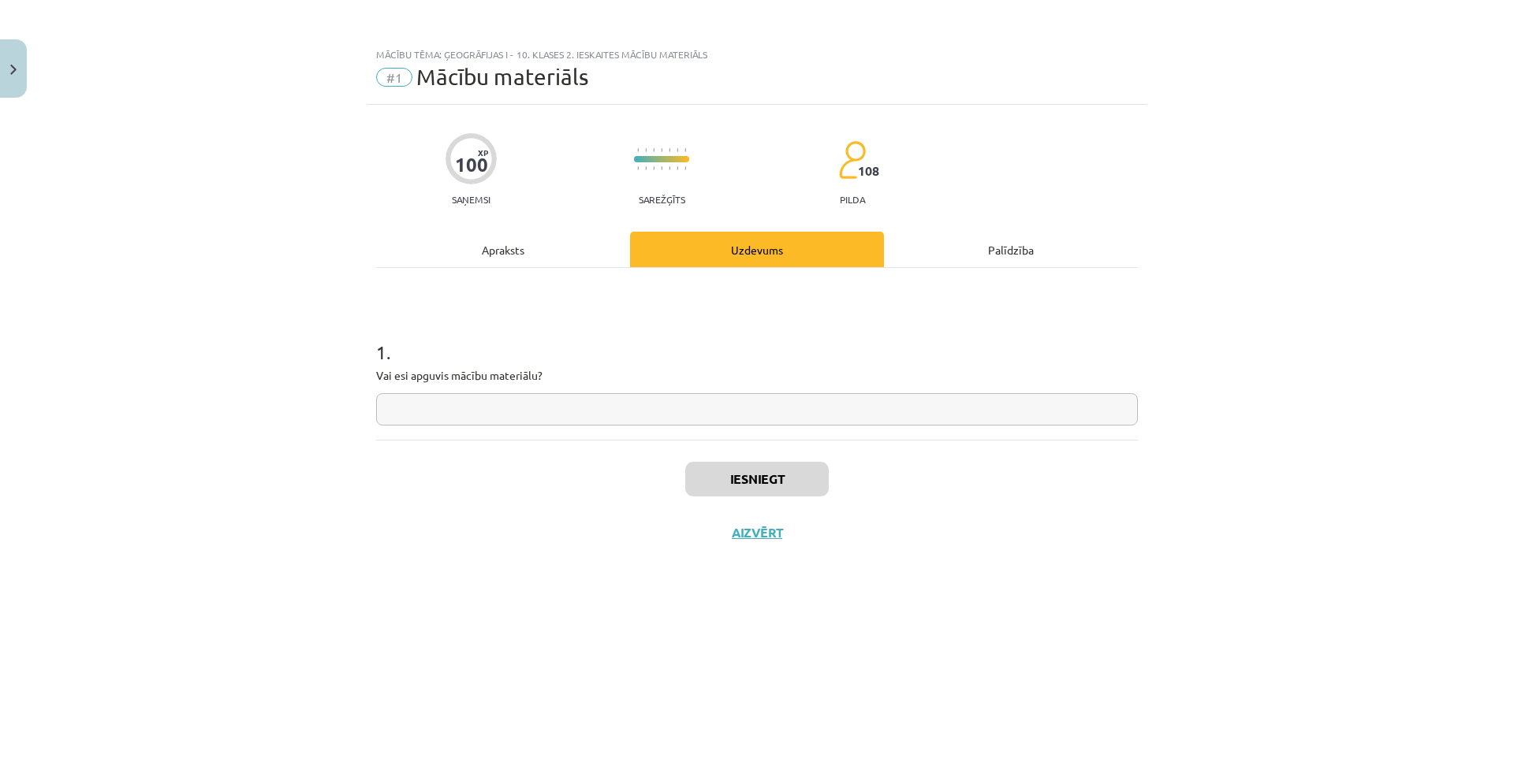
click at [674, 425] on input "text" at bounding box center [757, 410] width 762 height 33
type input "**"
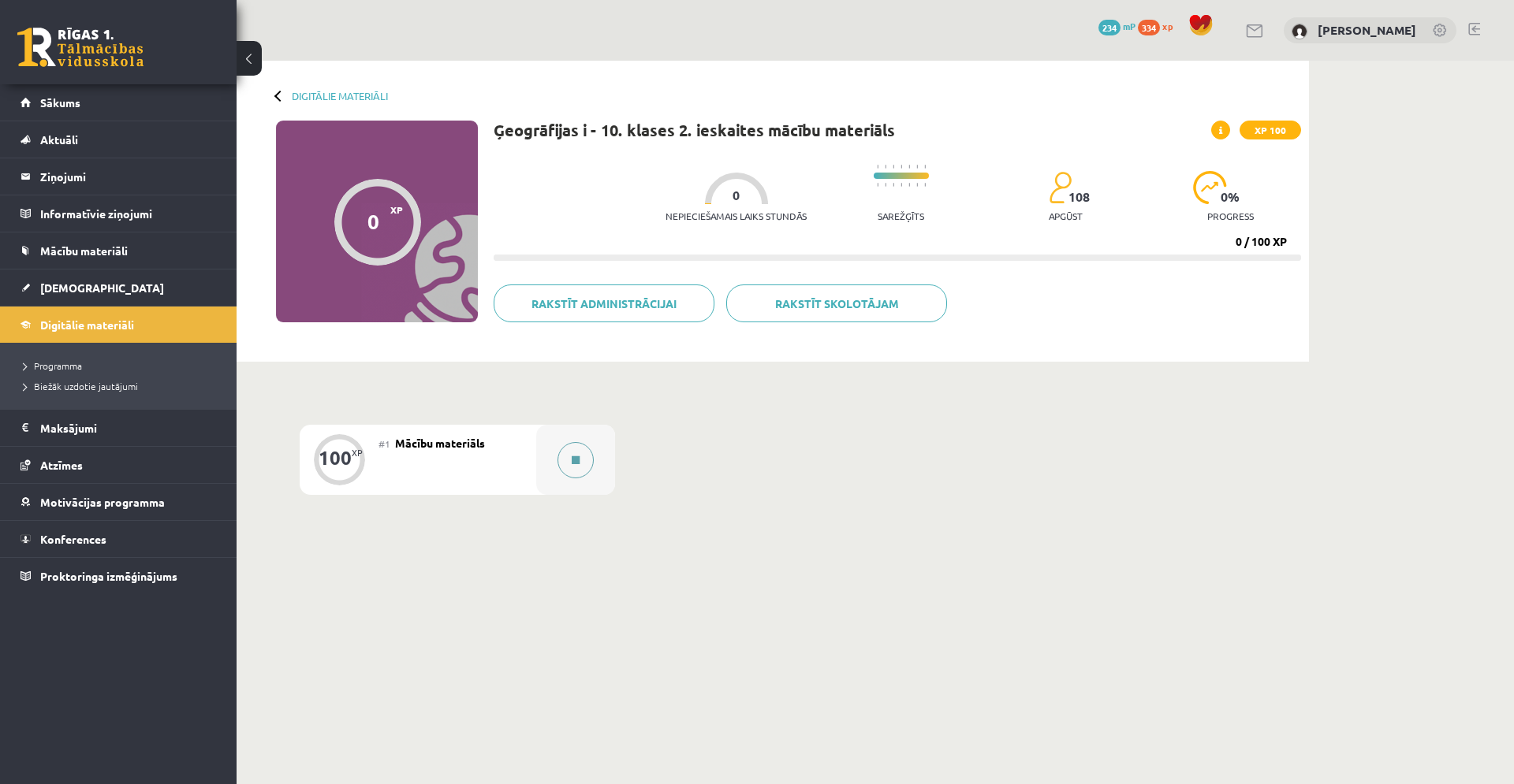
click at [573, 468] on button at bounding box center [575, 461] width 36 height 36
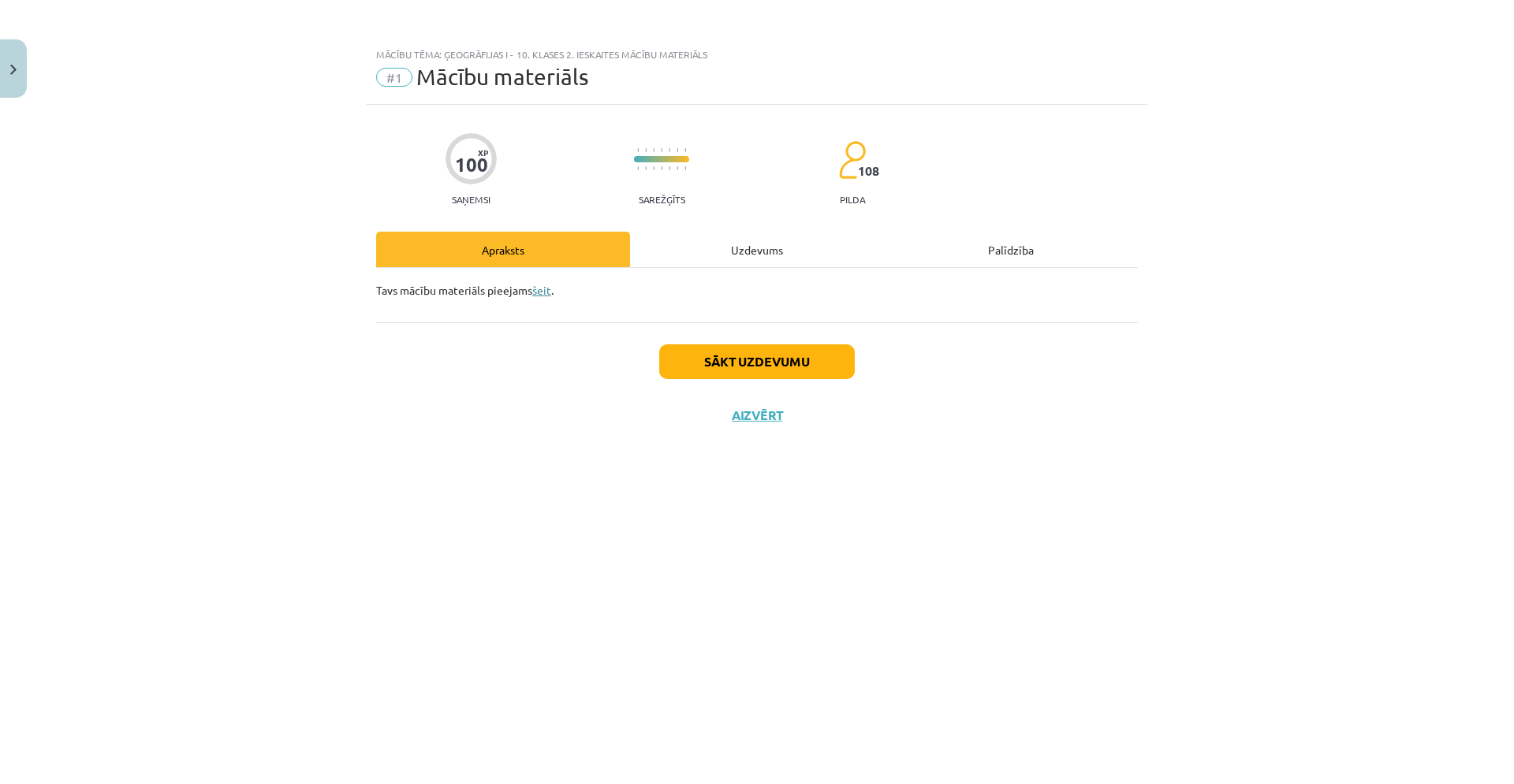
click at [545, 293] on link "šeit" at bounding box center [542, 290] width 19 height 15
click at [759, 260] on div "Uzdevums" at bounding box center [756, 249] width 254 height 35
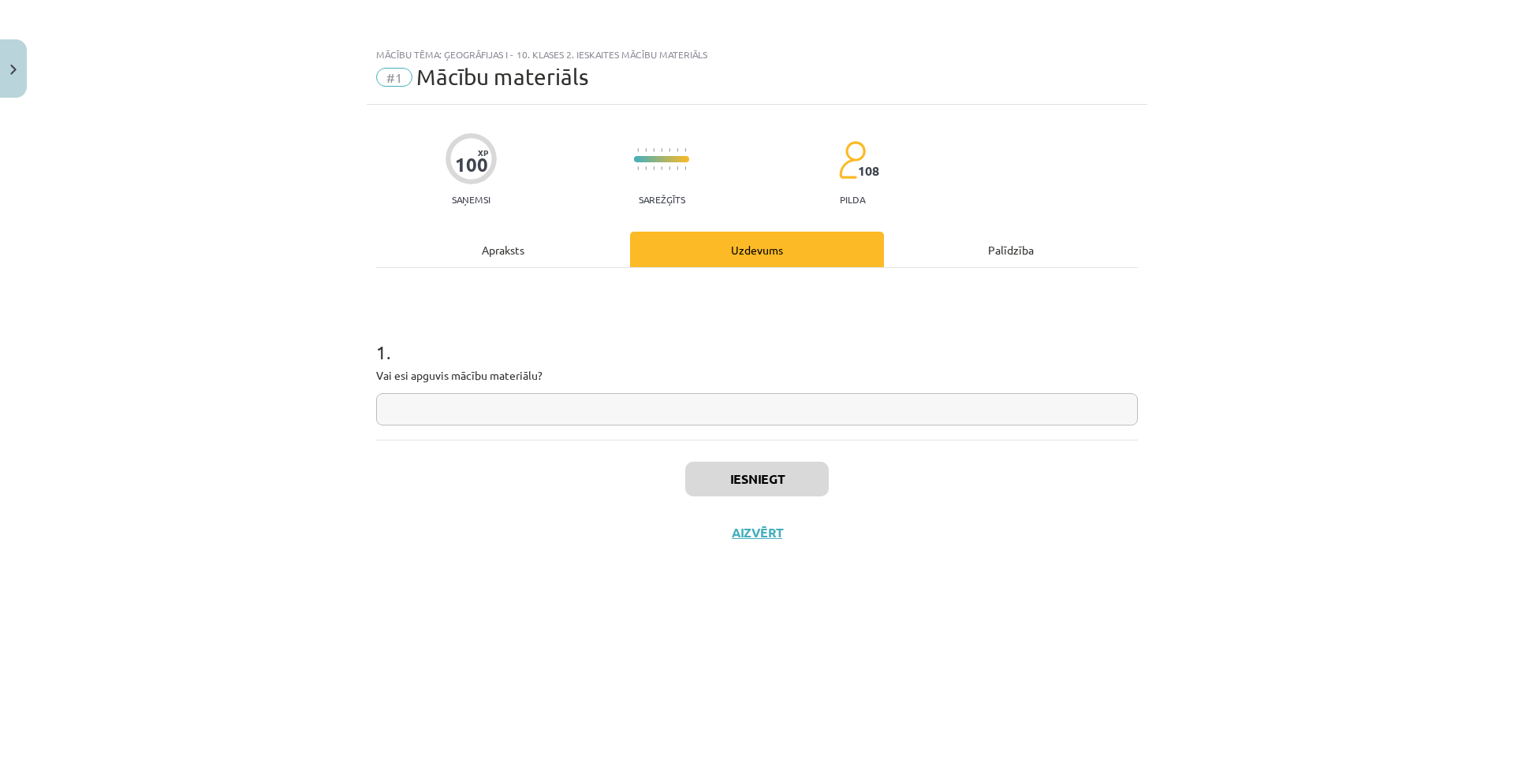
click at [876, 396] on input "text" at bounding box center [757, 410] width 762 height 33
type input "**"
click at [770, 478] on button "Iesniegt" at bounding box center [757, 479] width 144 height 35
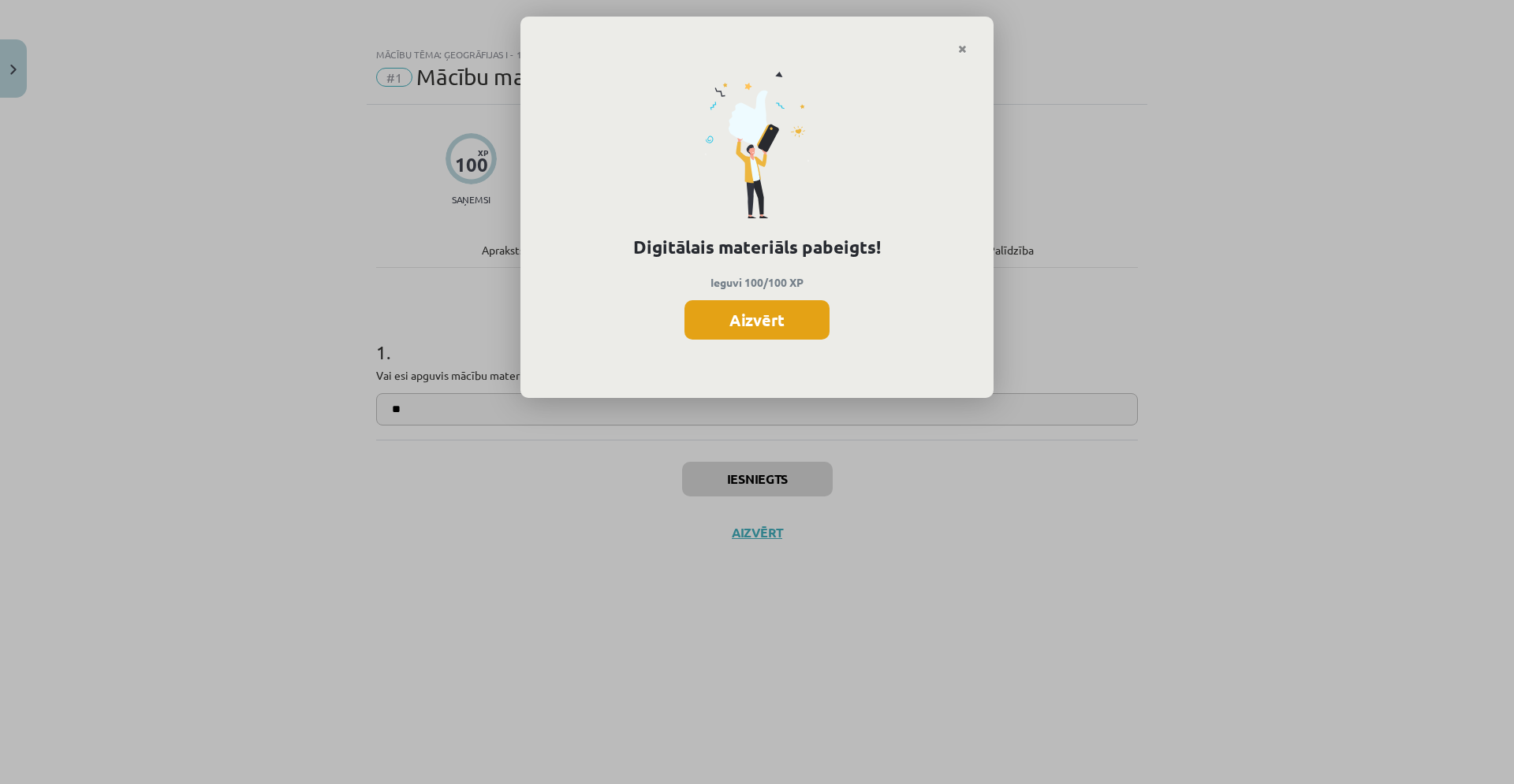
click at [746, 324] on button "Aizvērt" at bounding box center [757, 320] width 145 height 39
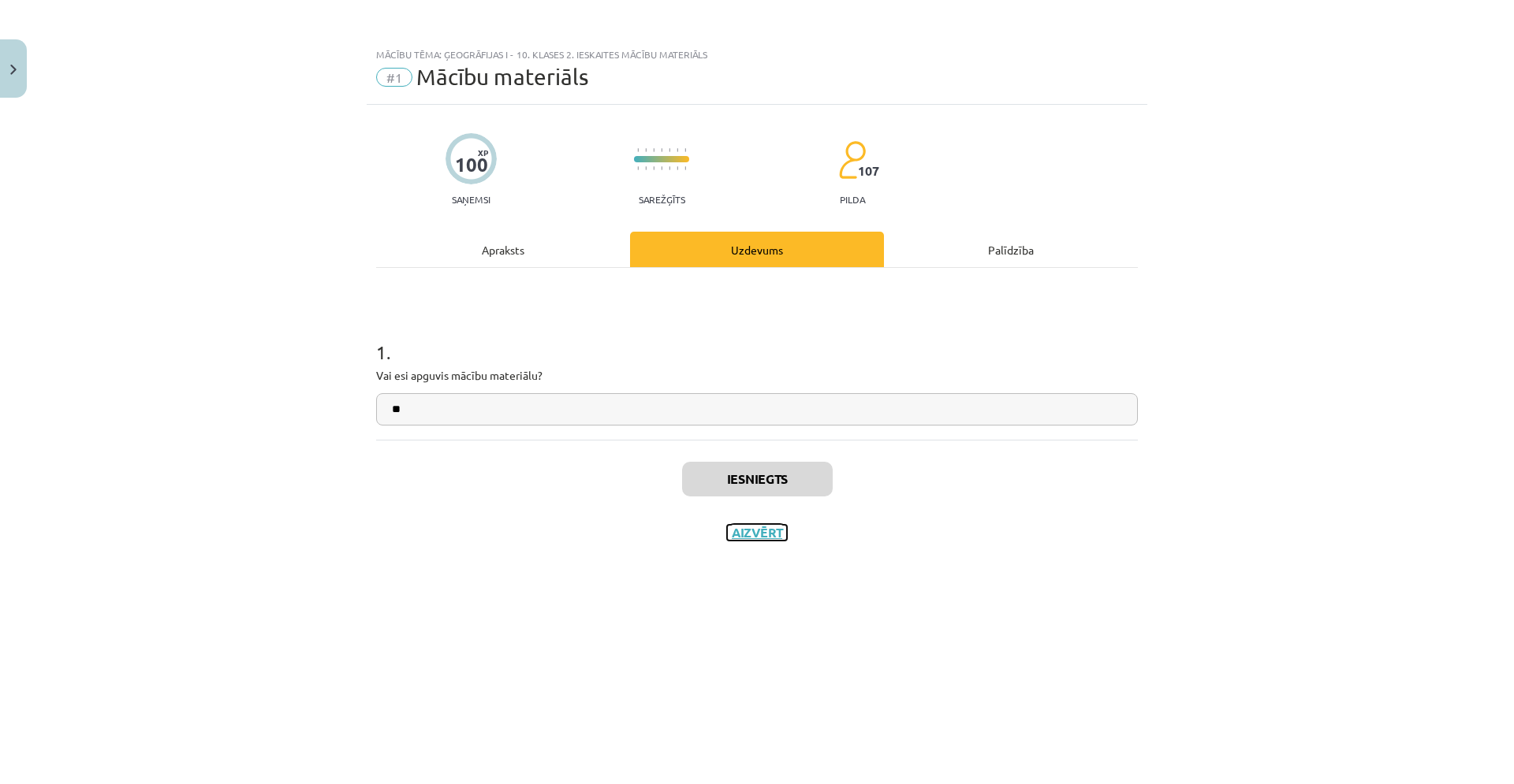
click at [762, 537] on button "Aizvērt" at bounding box center [757, 532] width 60 height 15
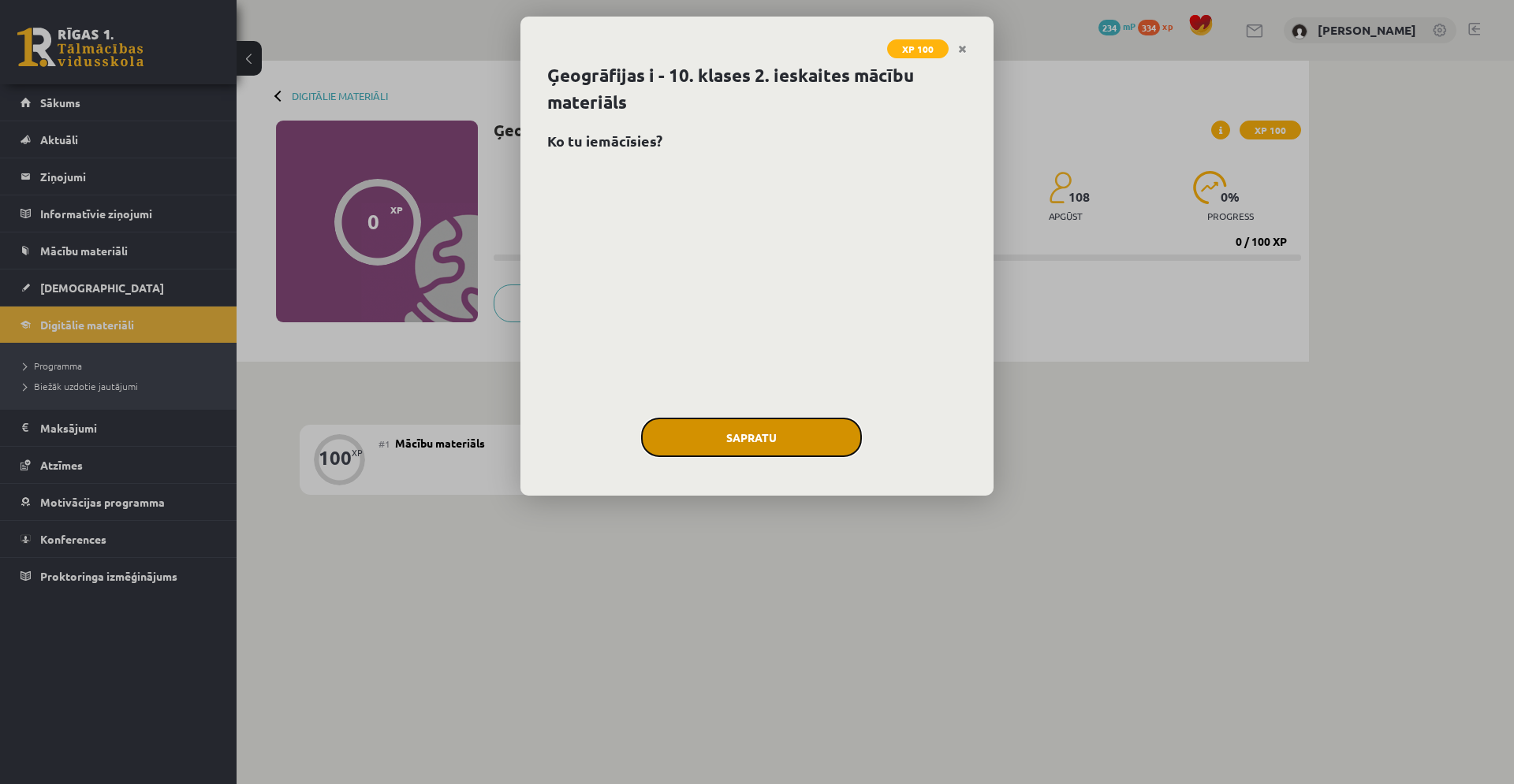
click at [696, 441] on button "Sapratu" at bounding box center [751, 437] width 221 height 39
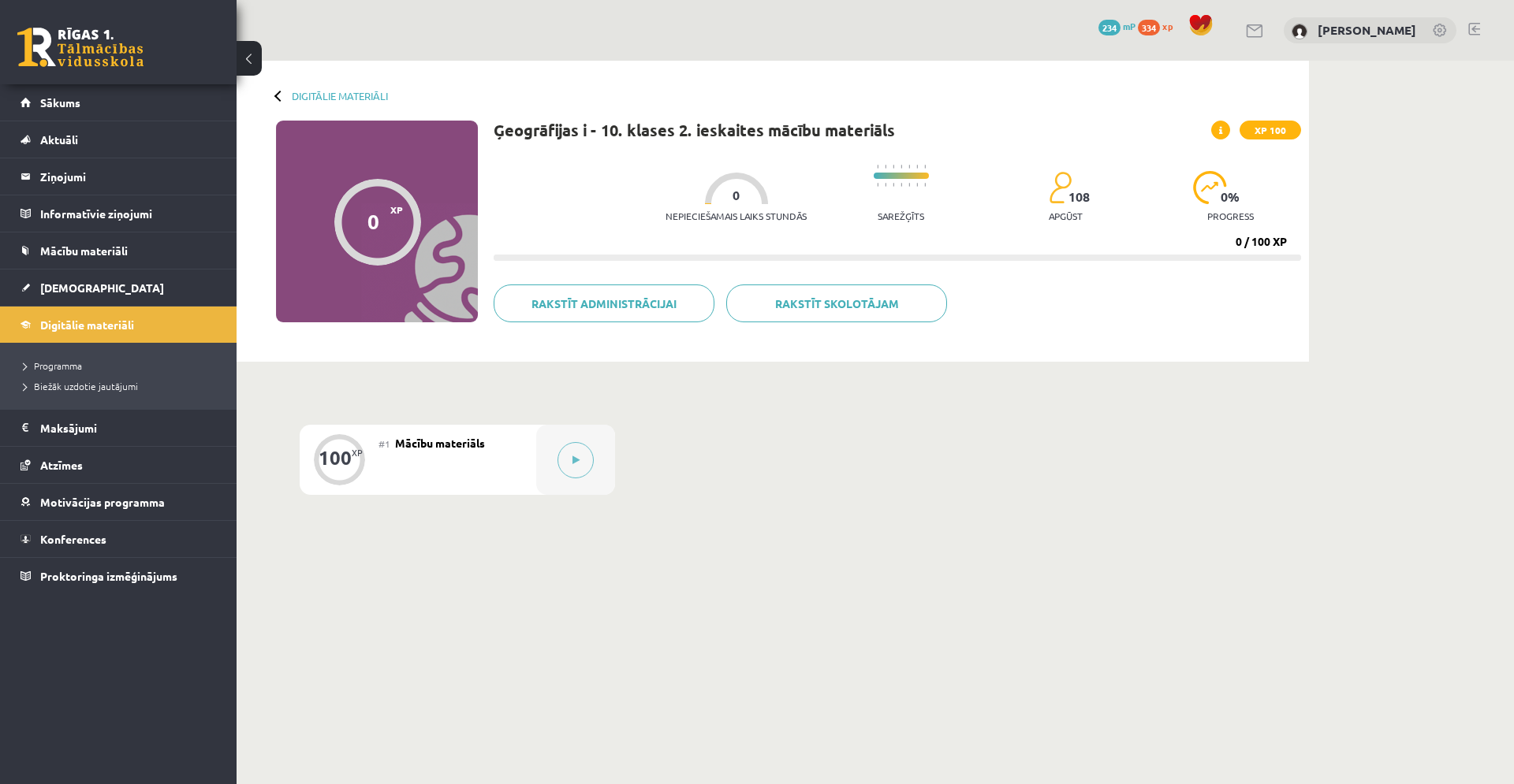
click at [1225, 134] on span at bounding box center [1220, 130] width 19 height 19
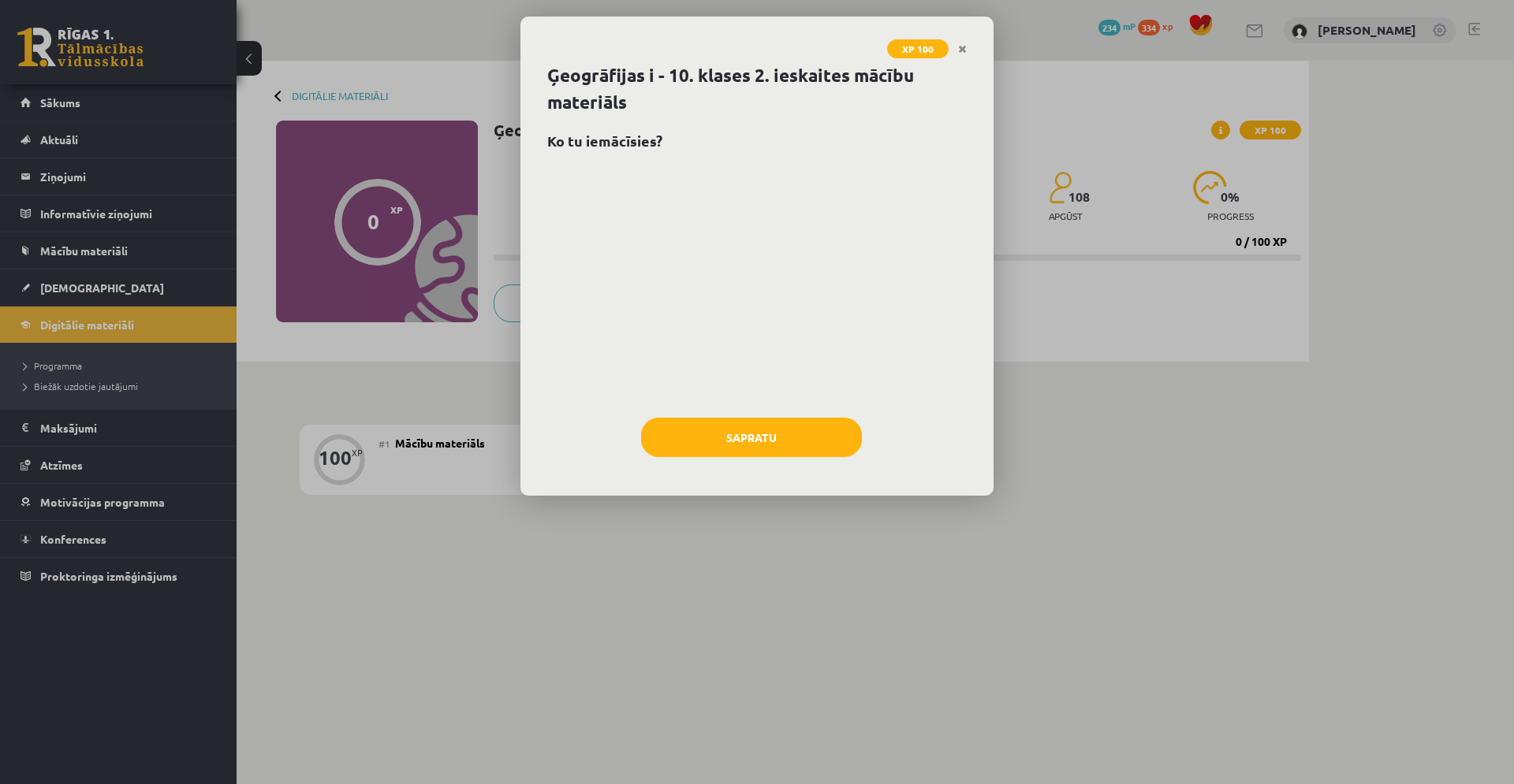
click at [916, 50] on span "XP 100" at bounding box center [918, 48] width 62 height 19
click at [962, 50] on icon "Close" at bounding box center [962, 50] width 9 height 11
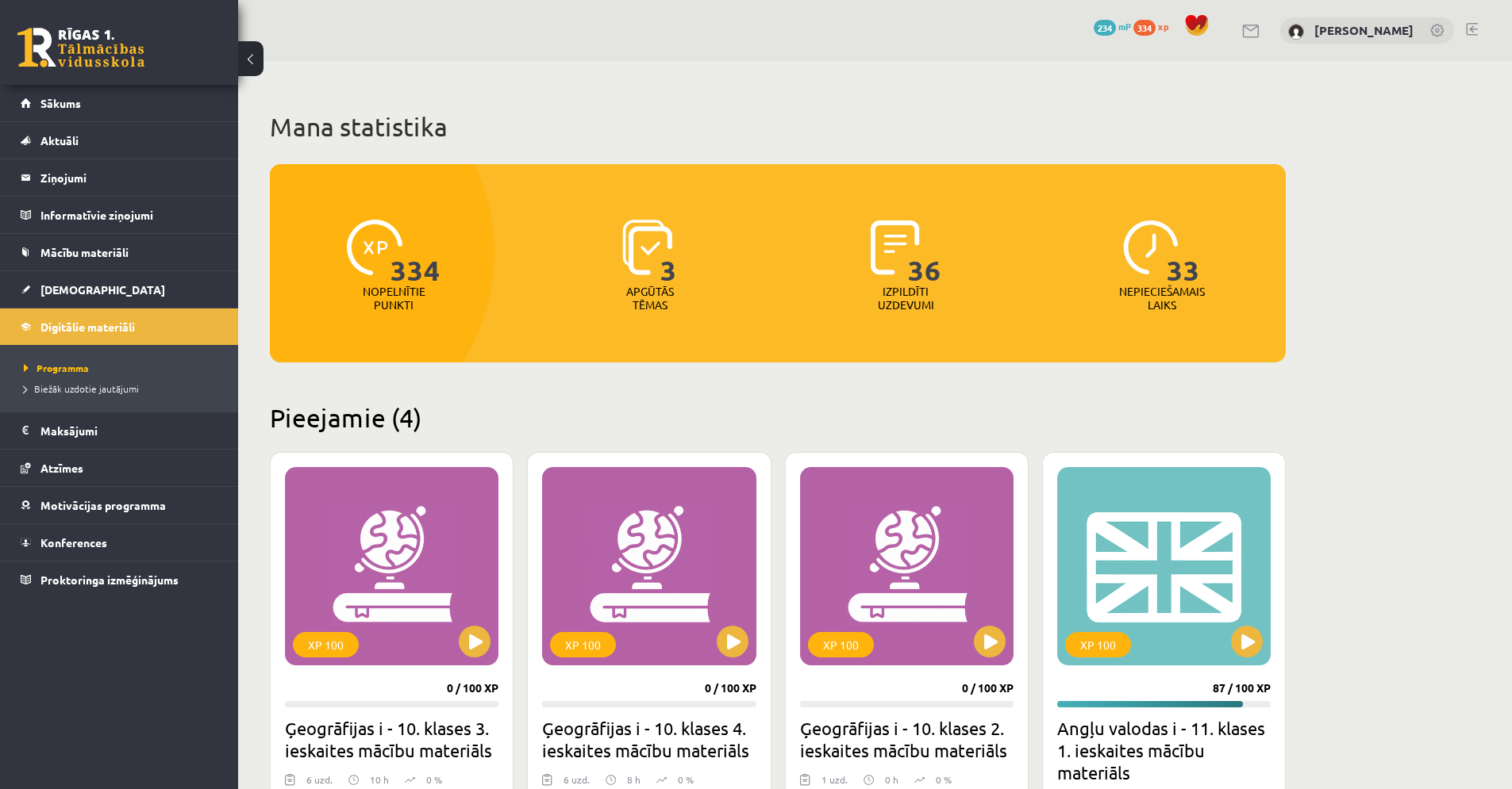
scroll to position [397, 0]
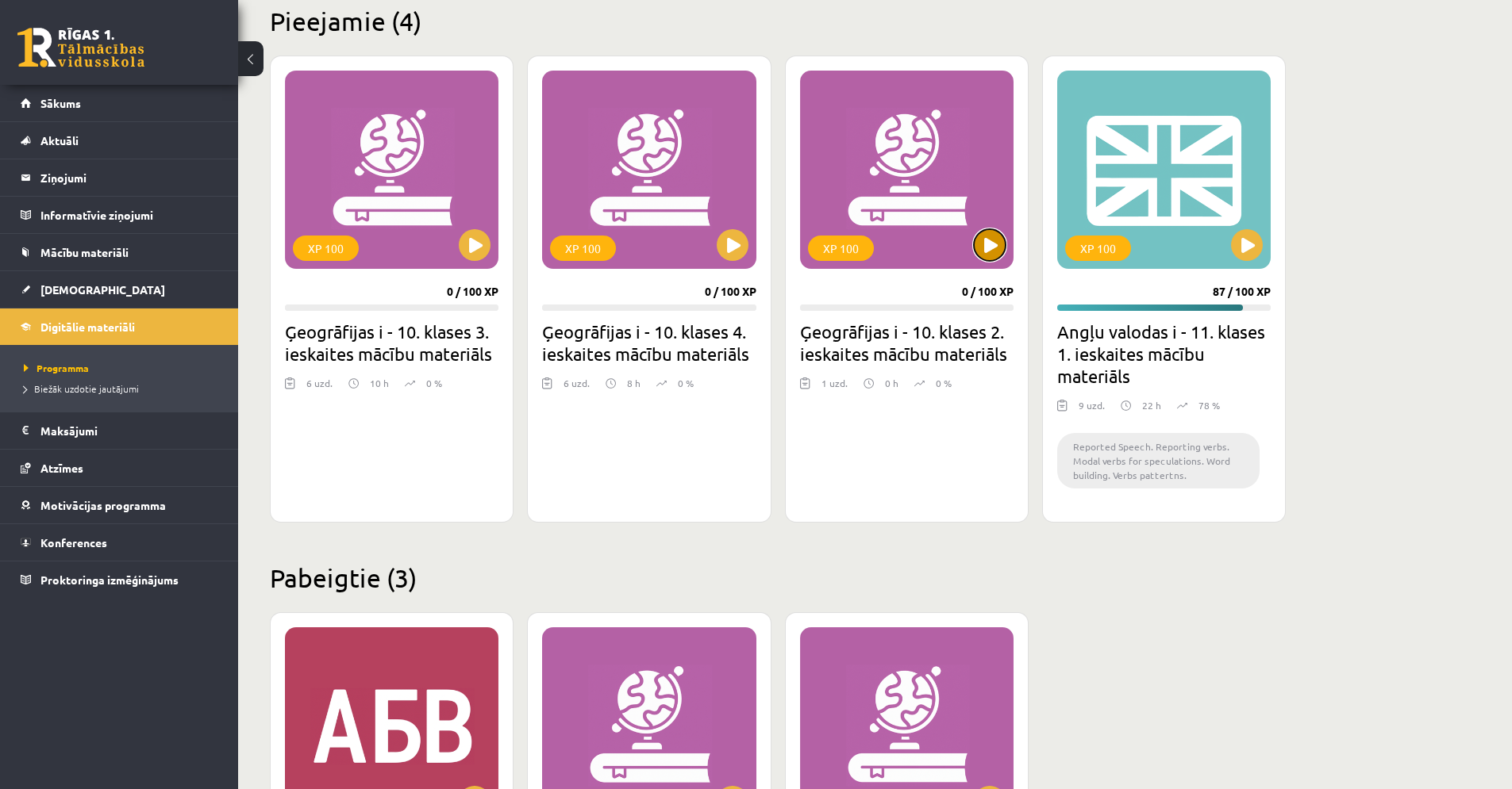
click at [992, 254] on button at bounding box center [990, 245] width 32 height 32
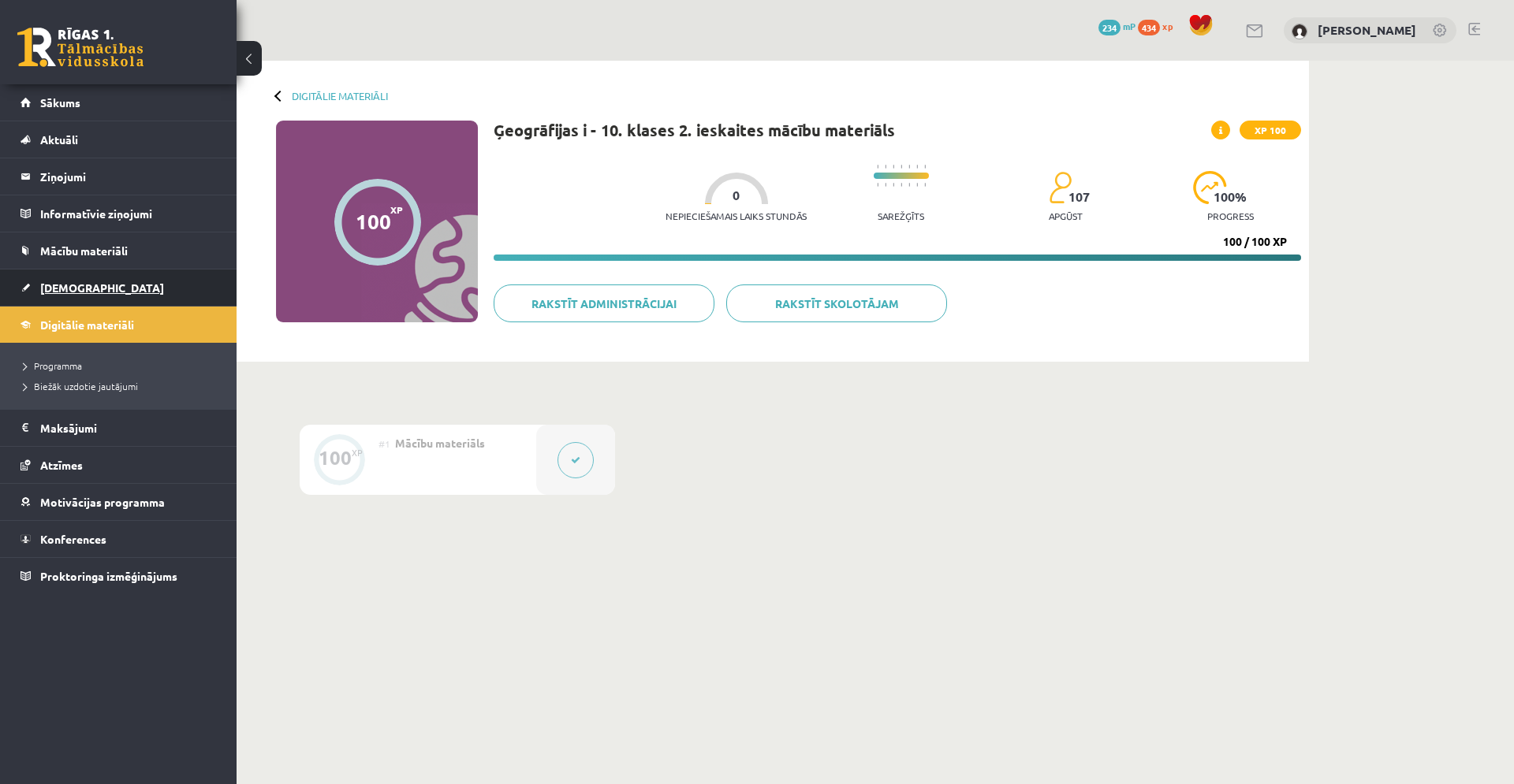
click at [90, 294] on link "[DEMOGRAPHIC_DATA]" at bounding box center [119, 288] width 196 height 36
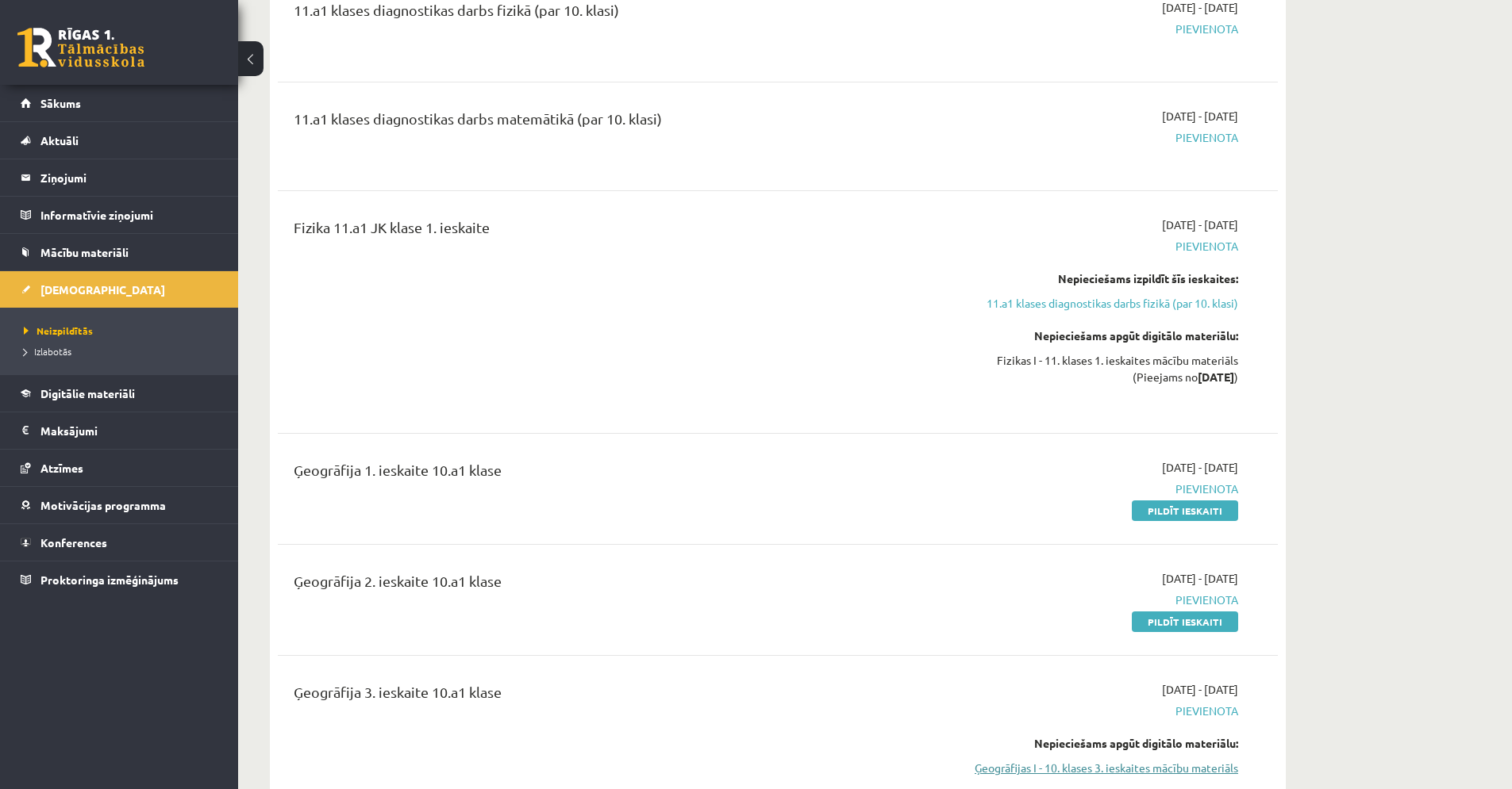
scroll to position [2538, 0]
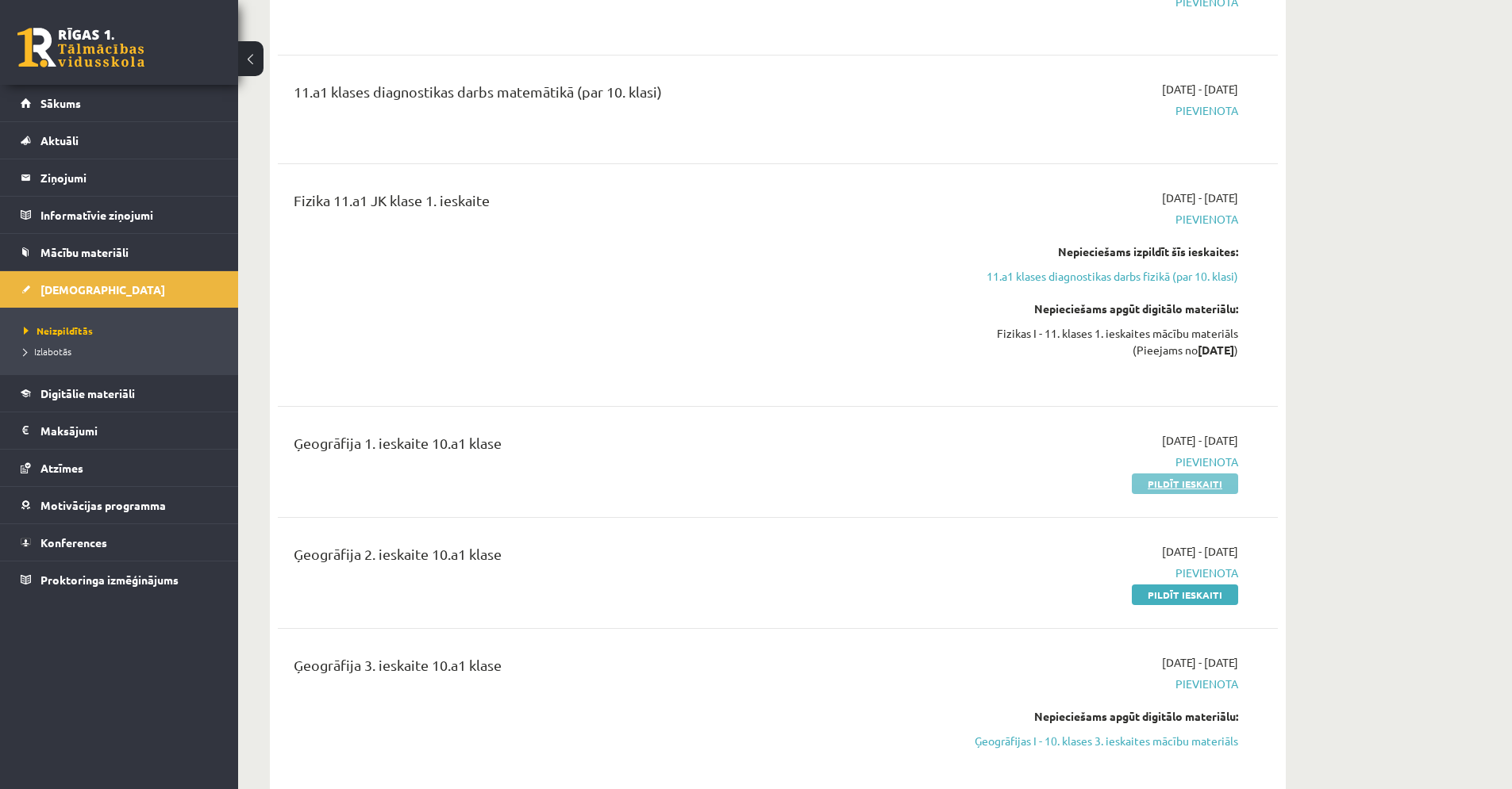
click at [1153, 487] on link "Pildīt ieskaiti" at bounding box center [1185, 484] width 106 height 21
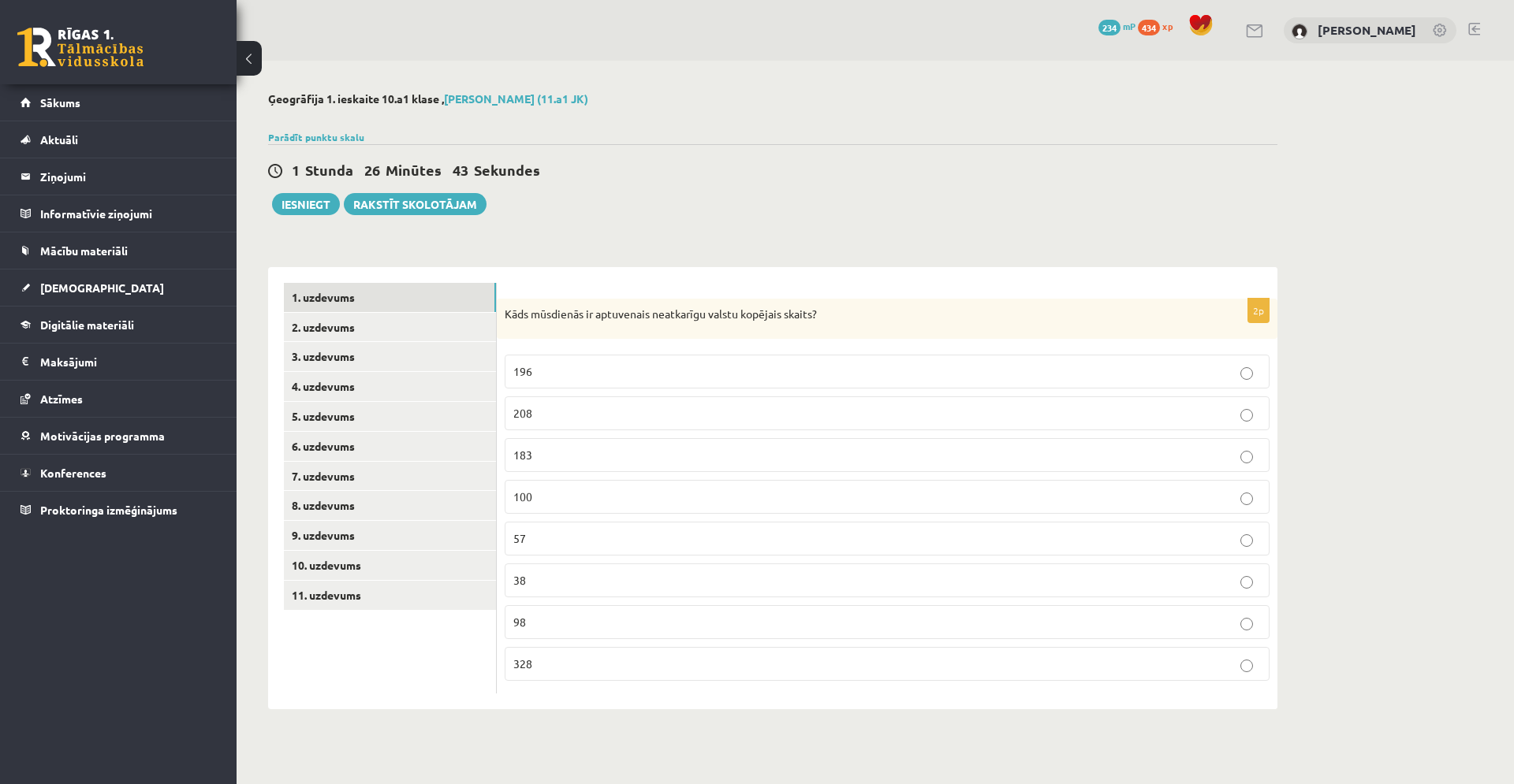
click at [902, 362] on label "196" at bounding box center [887, 371] width 765 height 34
click at [331, 333] on link "2. uzdevums" at bounding box center [389, 327] width 212 height 29
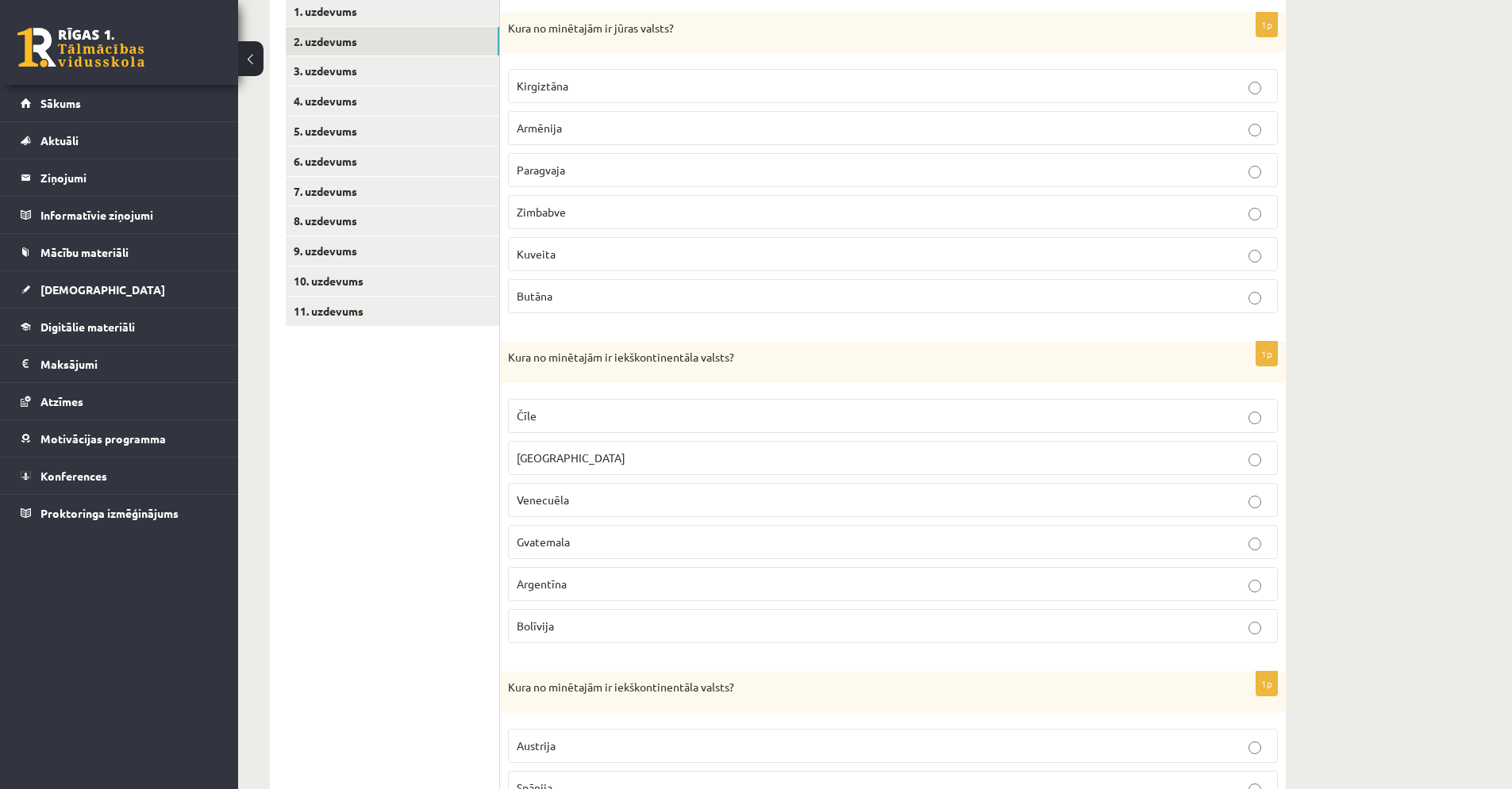
scroll to position [300, 0]
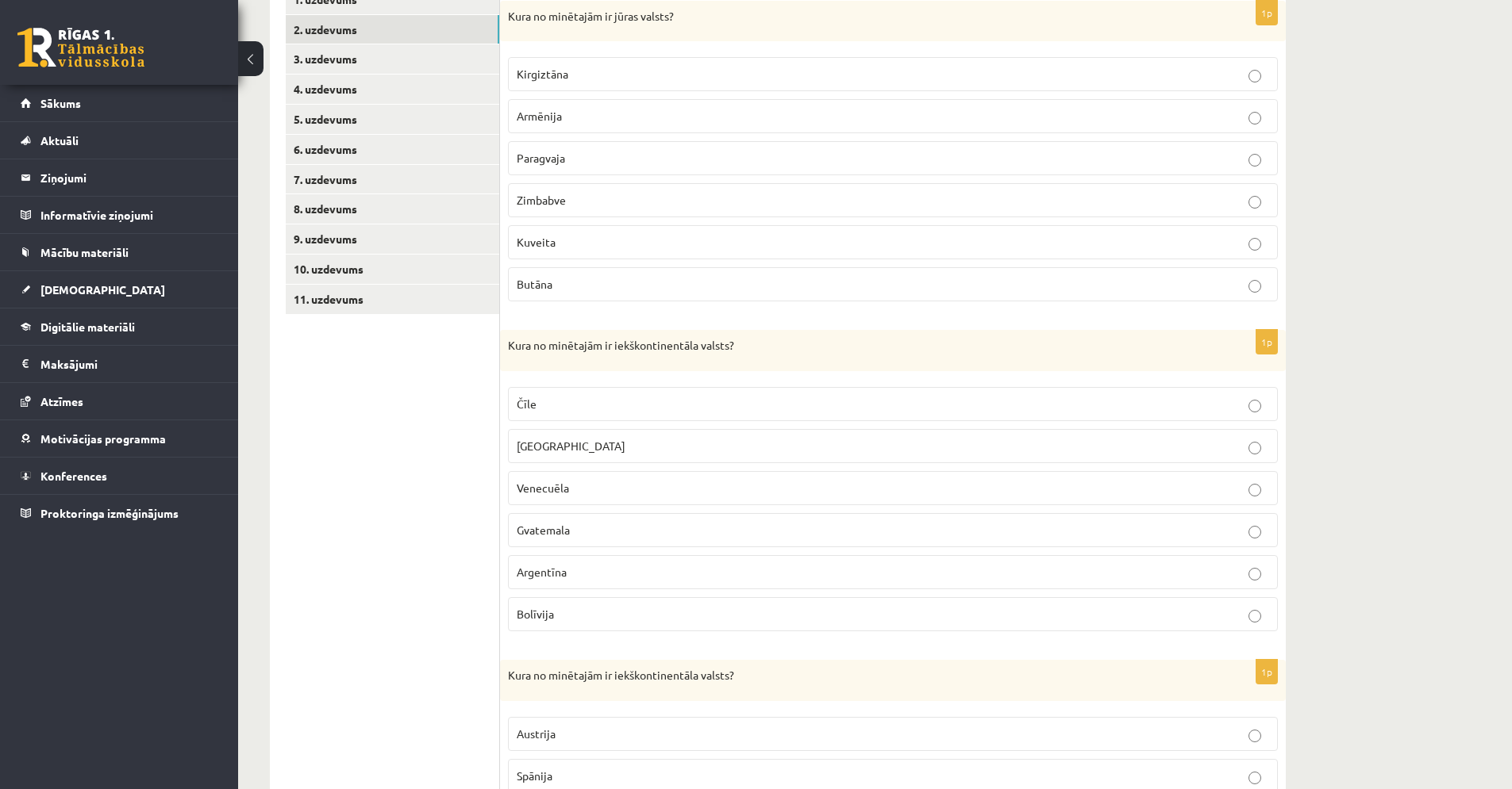
click at [653, 242] on p "Kuveita" at bounding box center [893, 242] width 753 height 16
click at [565, 629] on label "Bolīvija" at bounding box center [893, 613] width 770 height 34
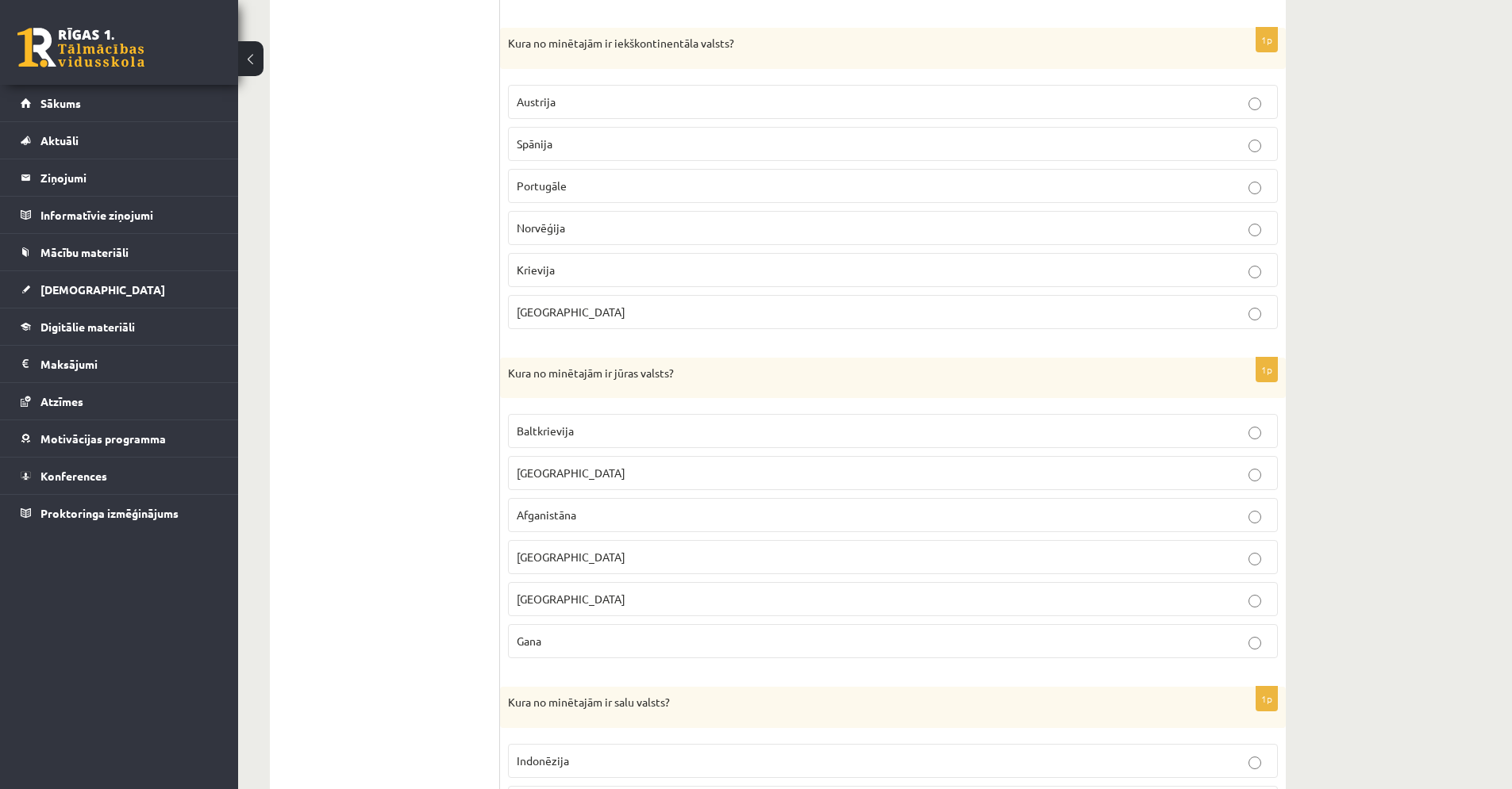
scroll to position [957, 0]
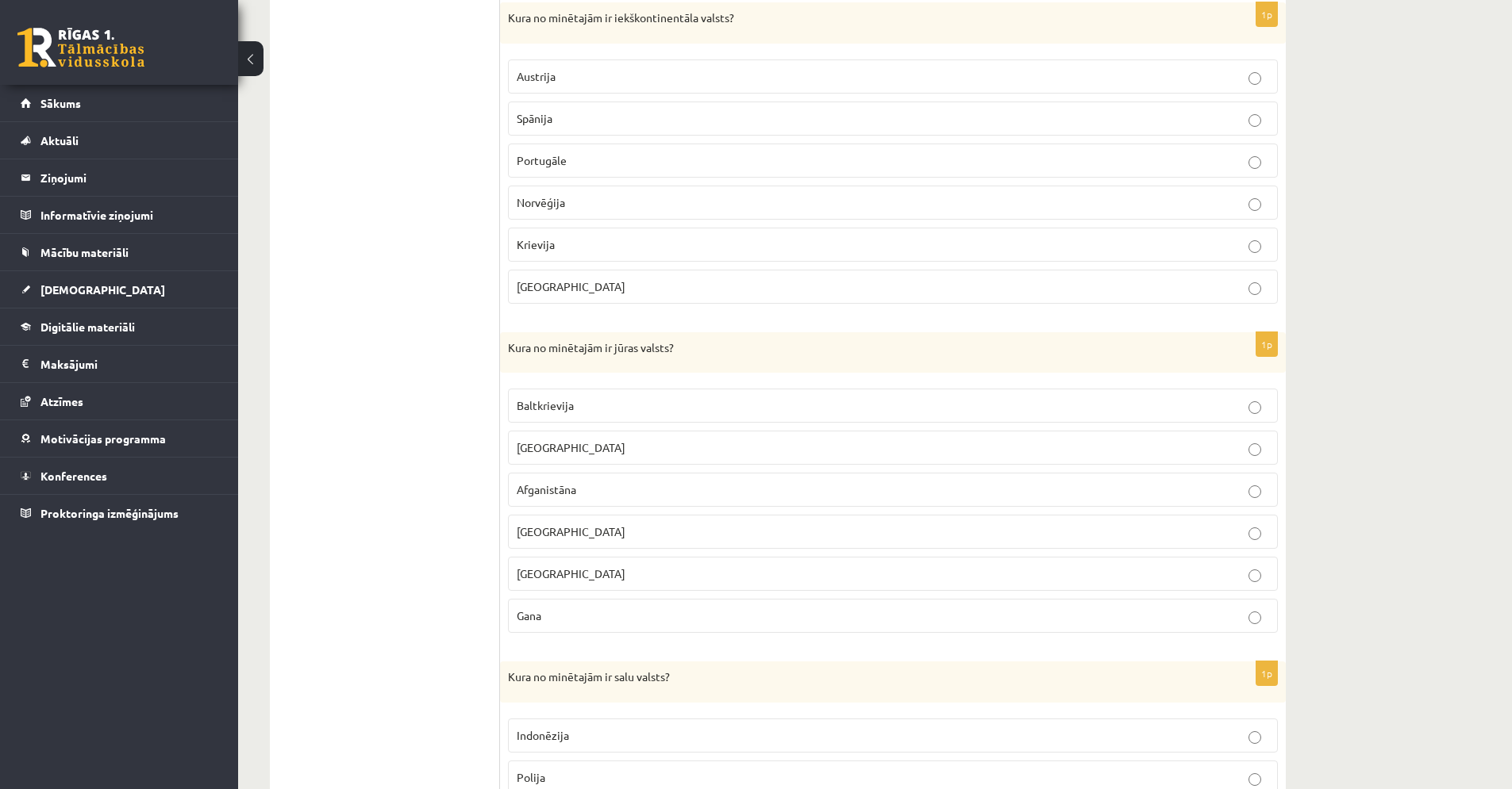
click at [620, 80] on p "Austrija" at bounding box center [893, 77] width 753 height 16
click at [580, 608] on p "Gana" at bounding box center [893, 616] width 753 height 16
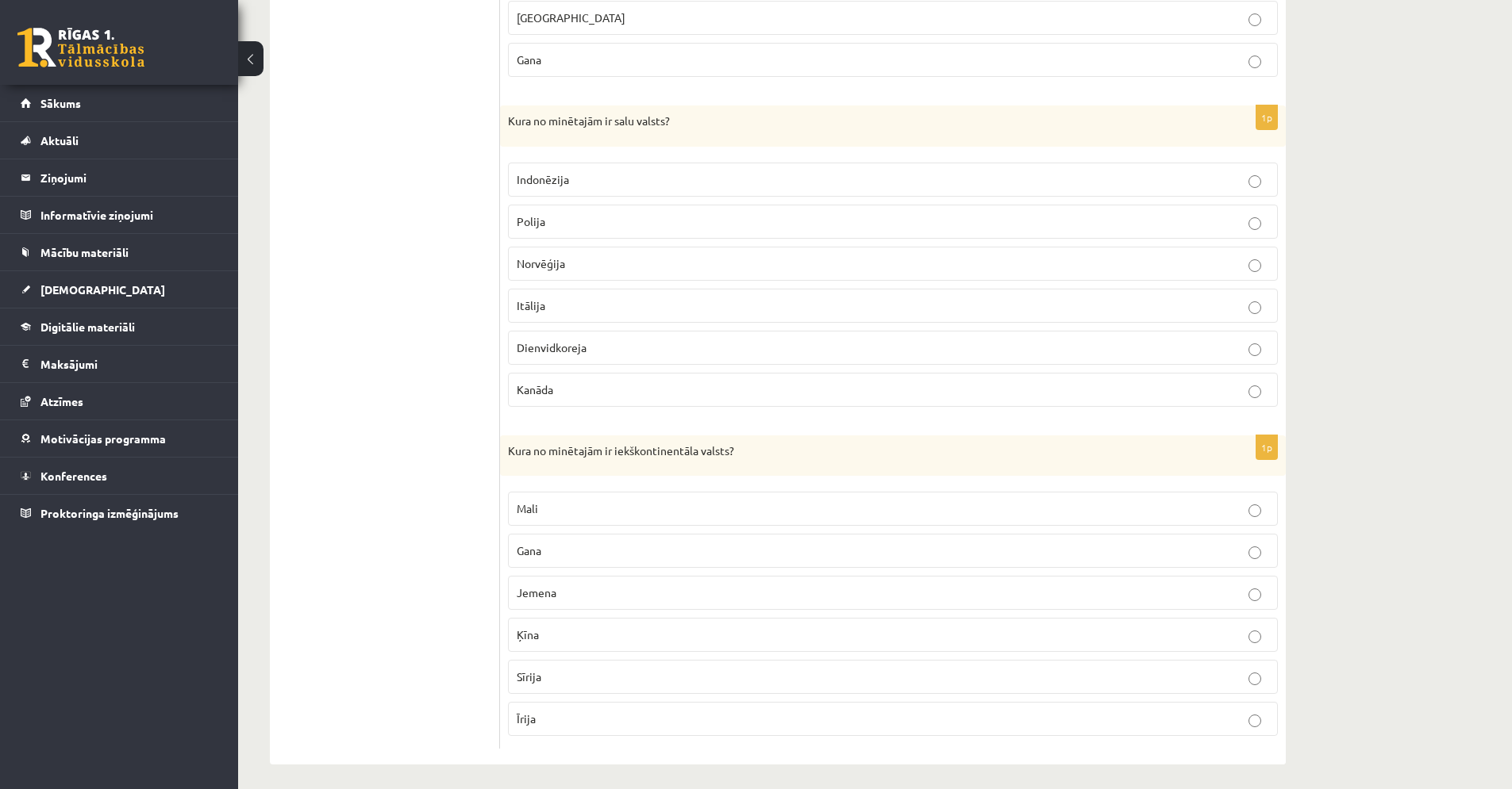
scroll to position [1521, 0]
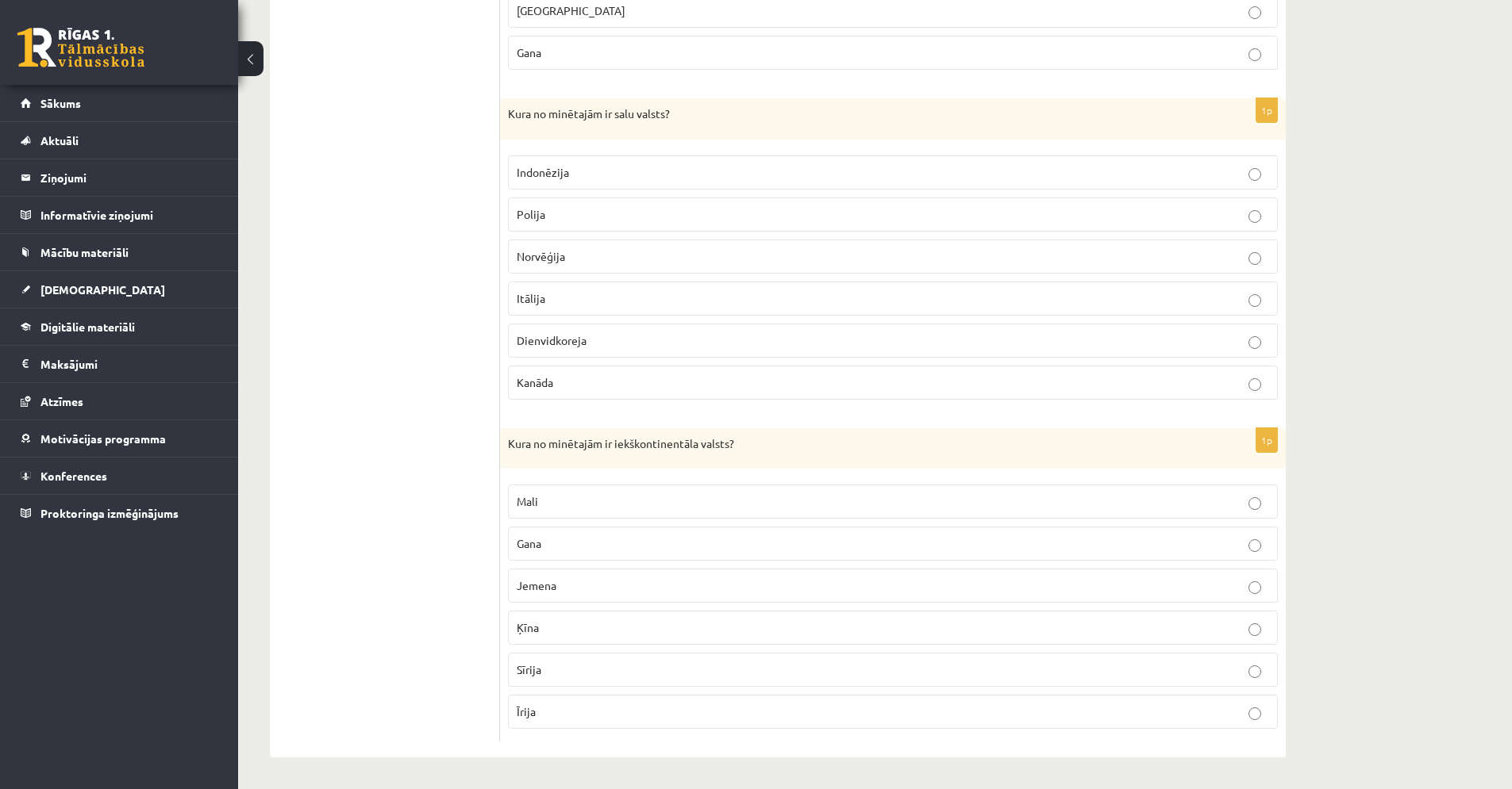
click at [557, 168] on span "Indonēzija" at bounding box center [542, 172] width 52 height 15
click at [561, 492] on label "Mali" at bounding box center [893, 501] width 770 height 34
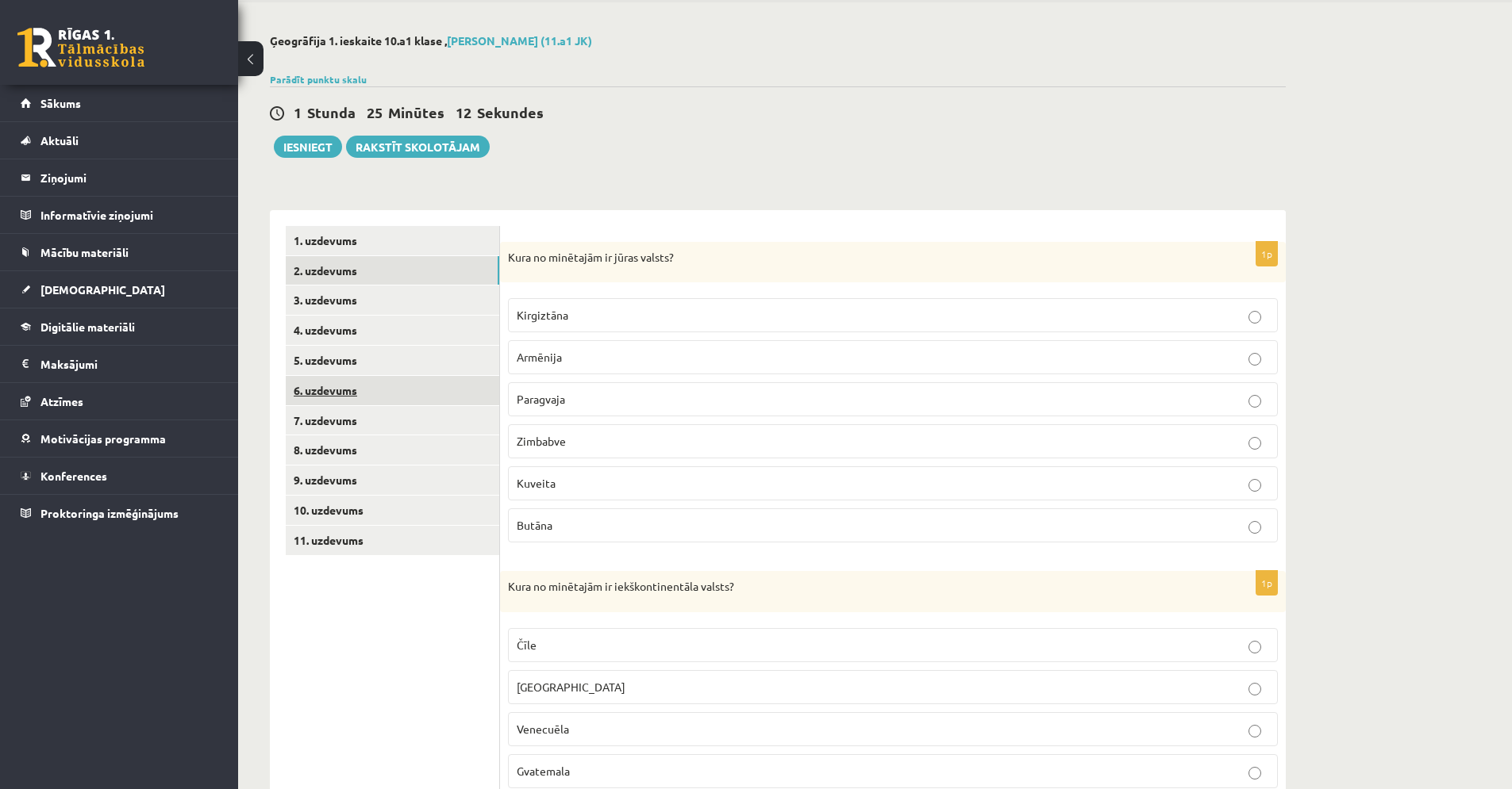
scroll to position [0, 0]
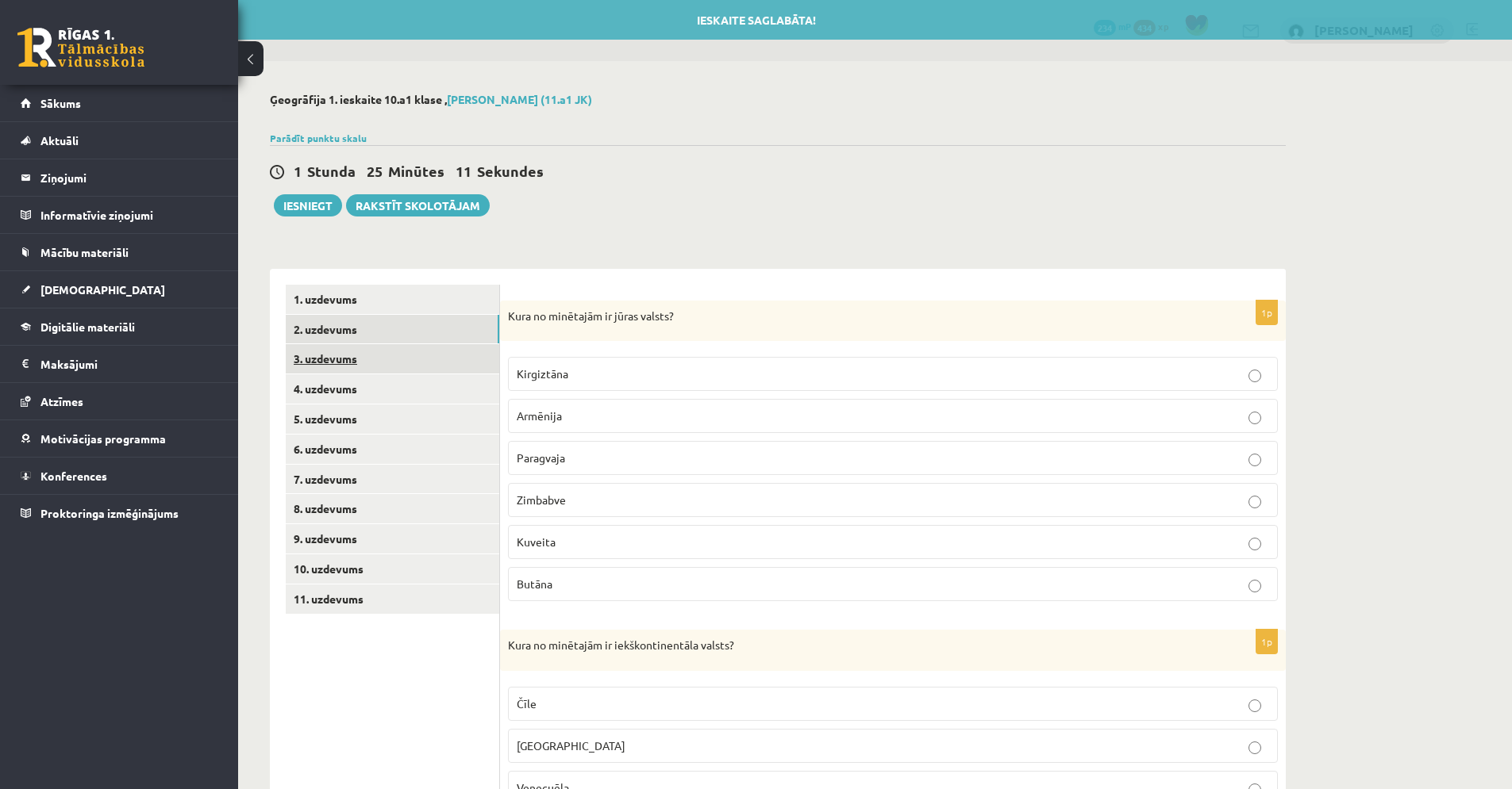
click at [344, 363] on link "3. uzdevums" at bounding box center [391, 359] width 213 height 29
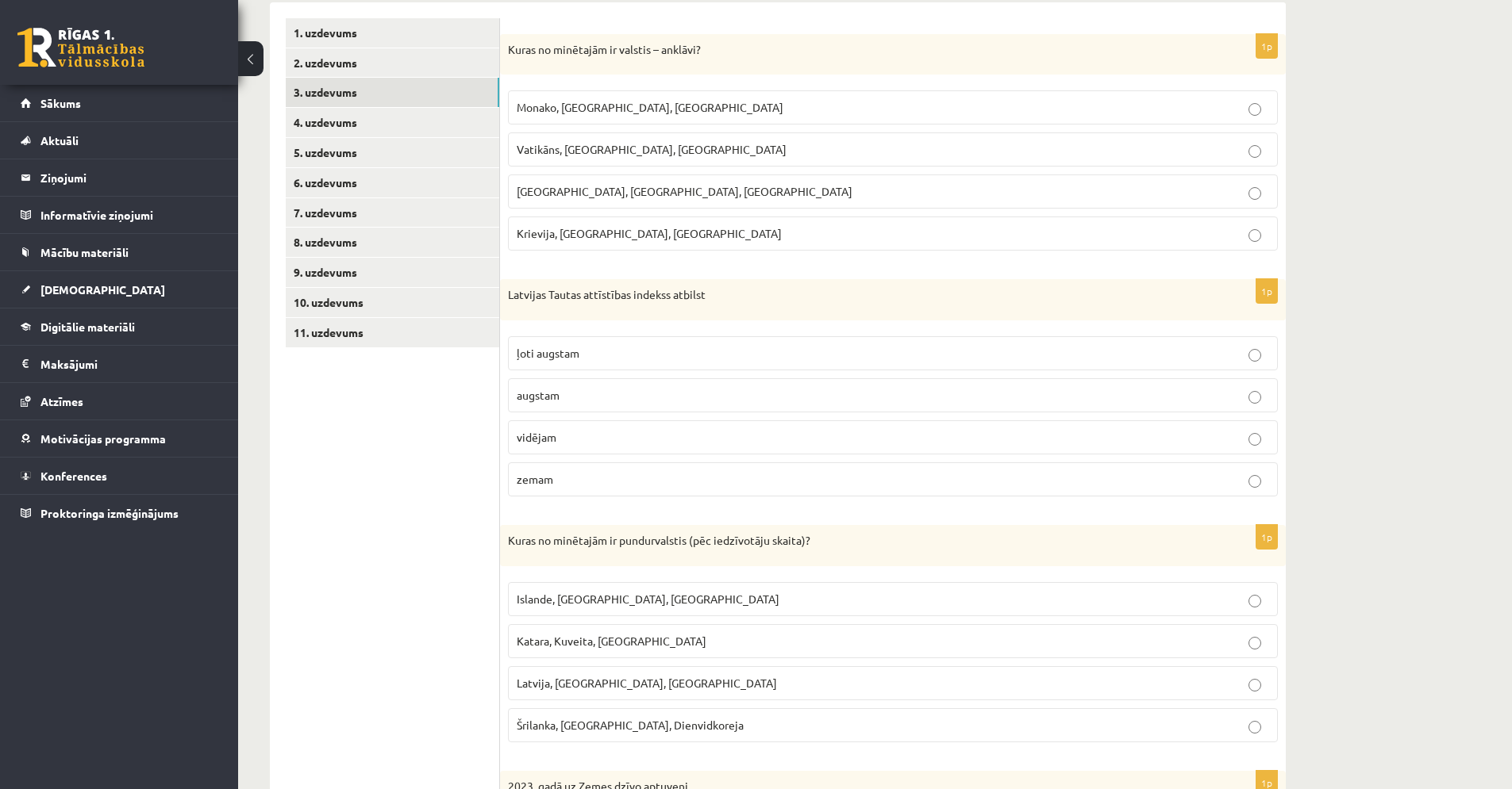
scroll to position [290, 0]
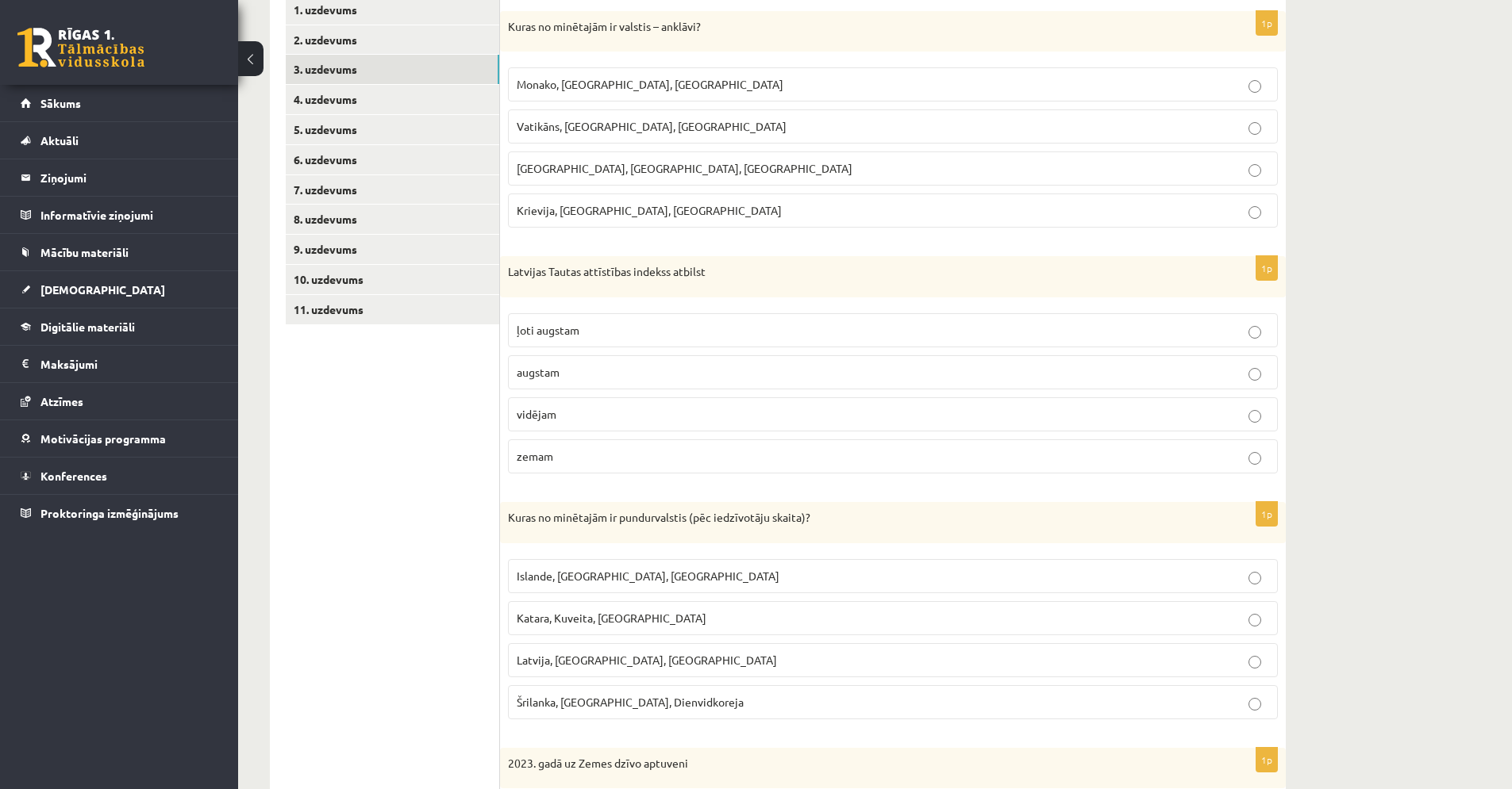
click at [713, 119] on p "Vatikāns, Lesoto, Sanmarīno" at bounding box center [893, 126] width 753 height 16
click at [628, 336] on p "ļoti augstam" at bounding box center [893, 330] width 753 height 16
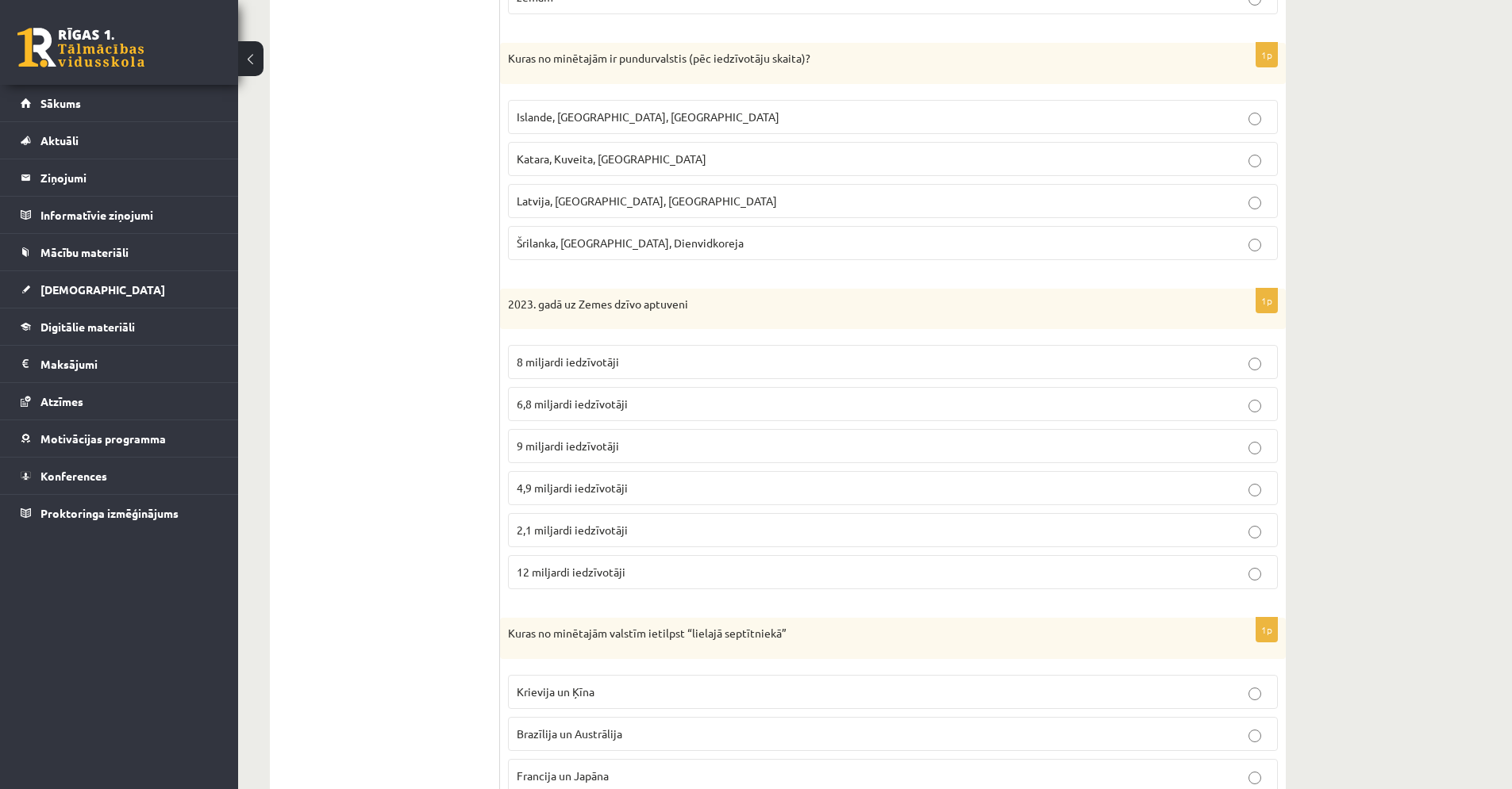
scroll to position [752, 0]
click at [592, 152] on span "Katara, Kuveita, Singapūra" at bounding box center [611, 156] width 189 height 15
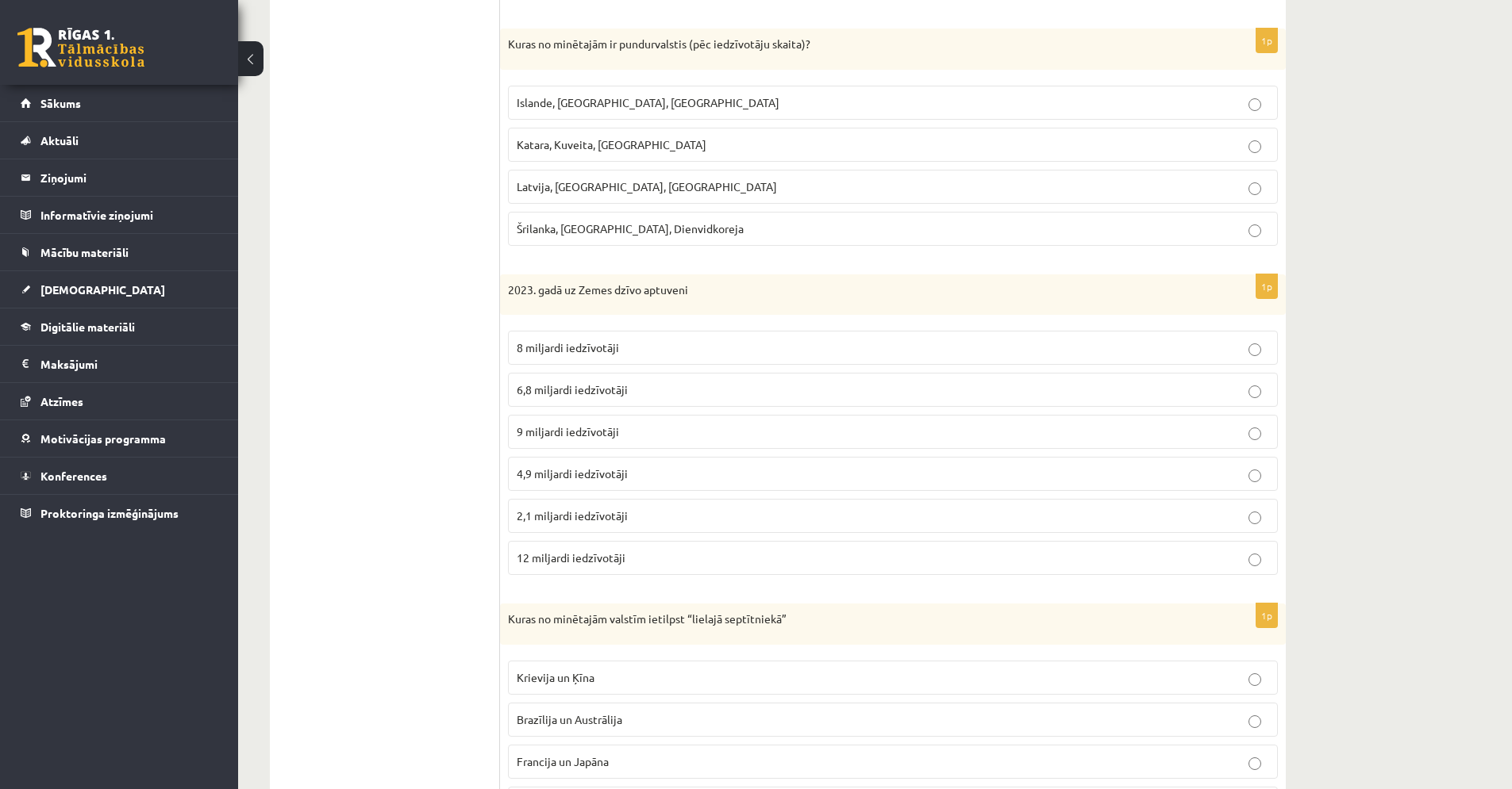
scroll to position [831, 0]
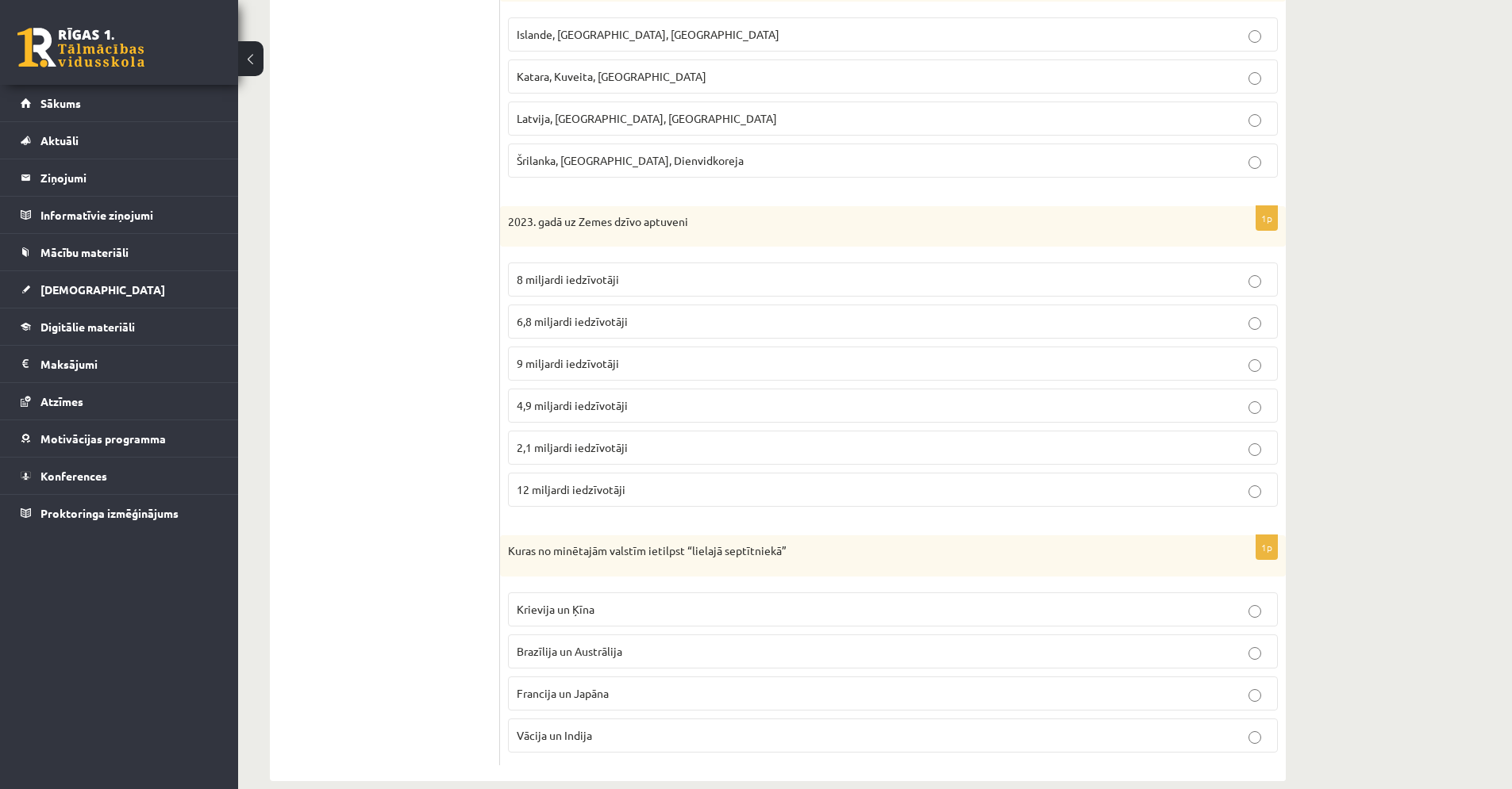
click at [575, 283] on span "8 miljardi iedzīvotāji" at bounding box center [568, 280] width 102 height 15
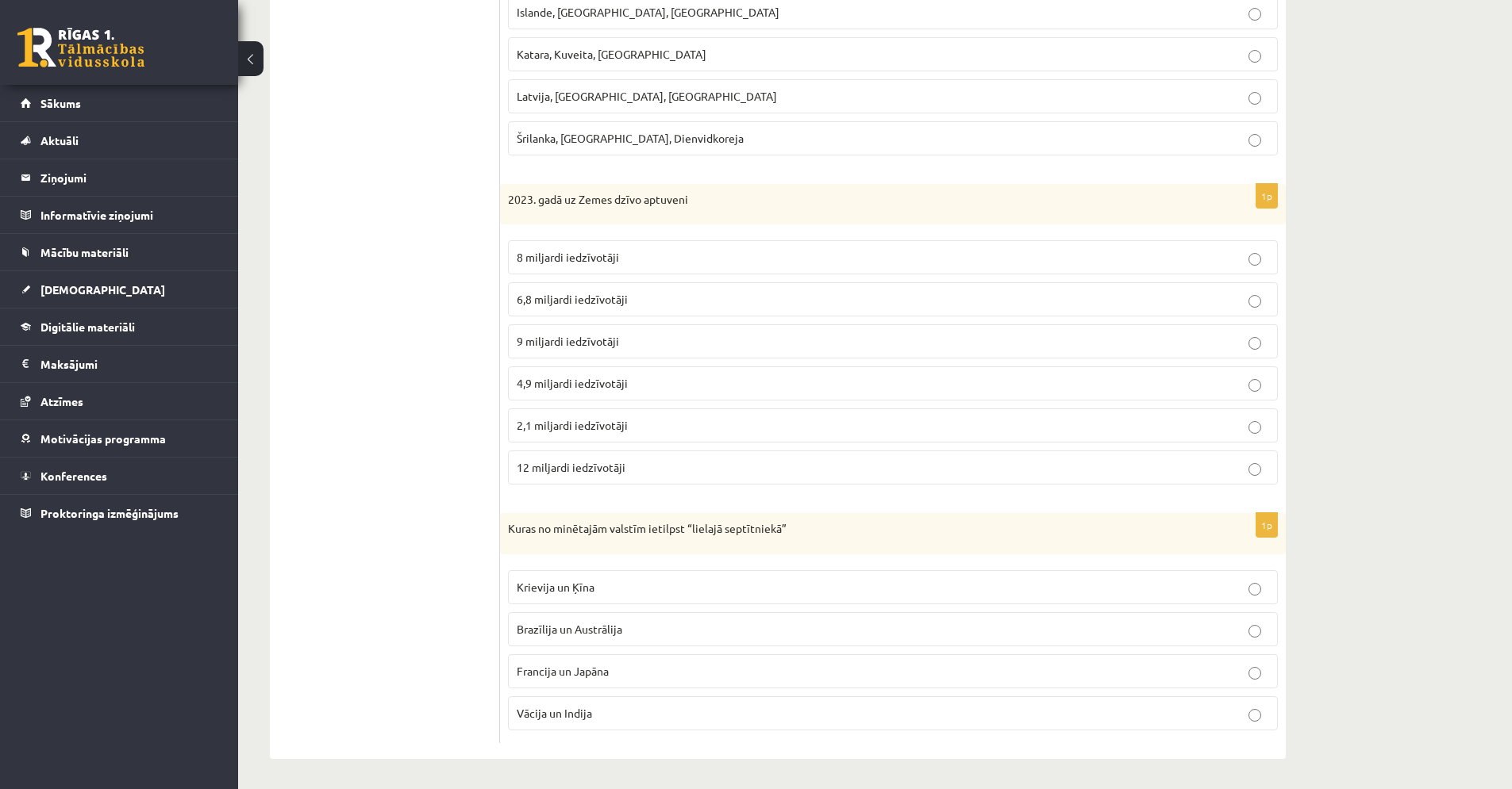
scroll to position [856, 0]
click at [632, 670] on p "Francija un Japāna" at bounding box center [893, 670] width 753 height 16
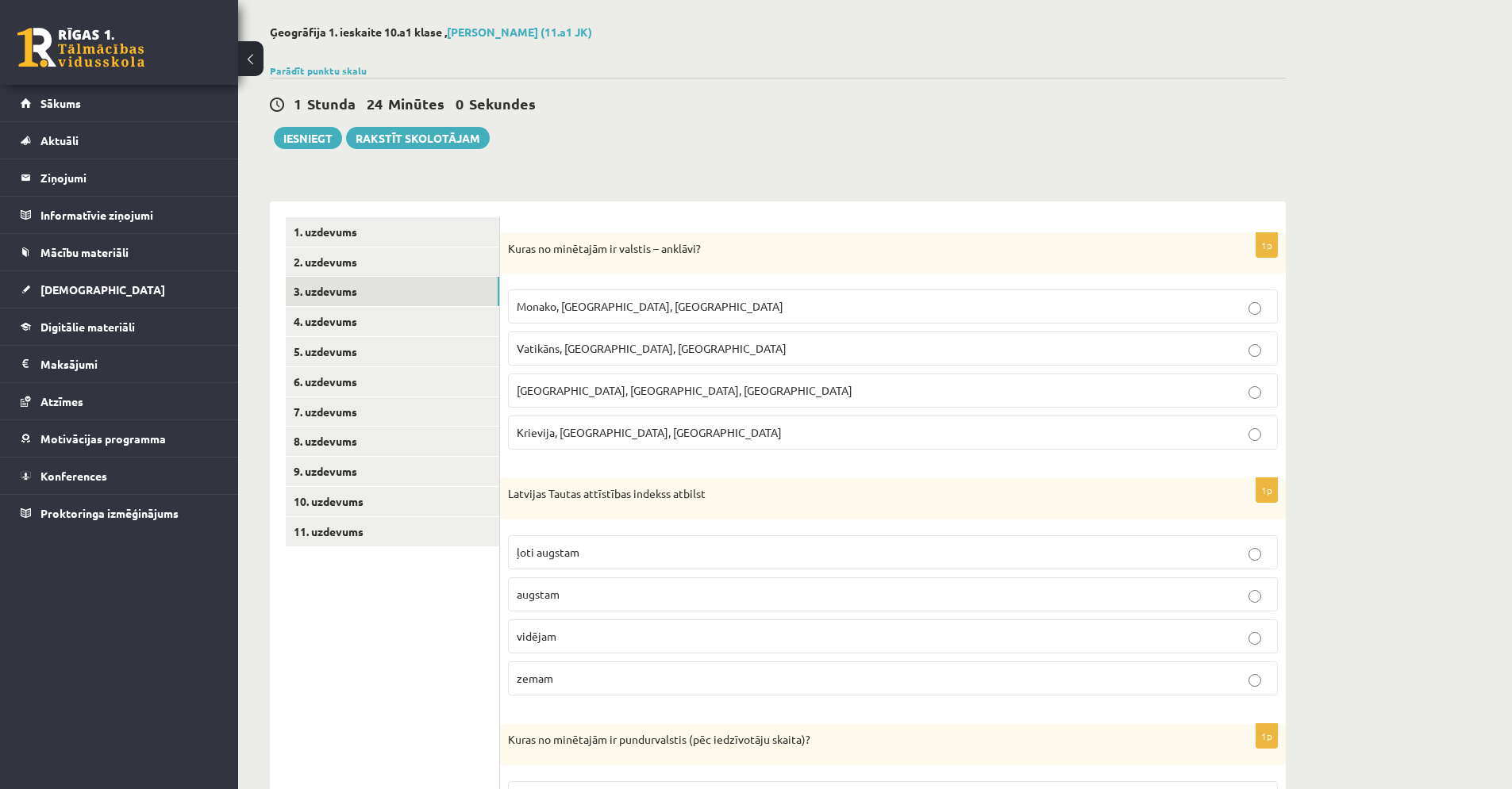
scroll to position [0, 0]
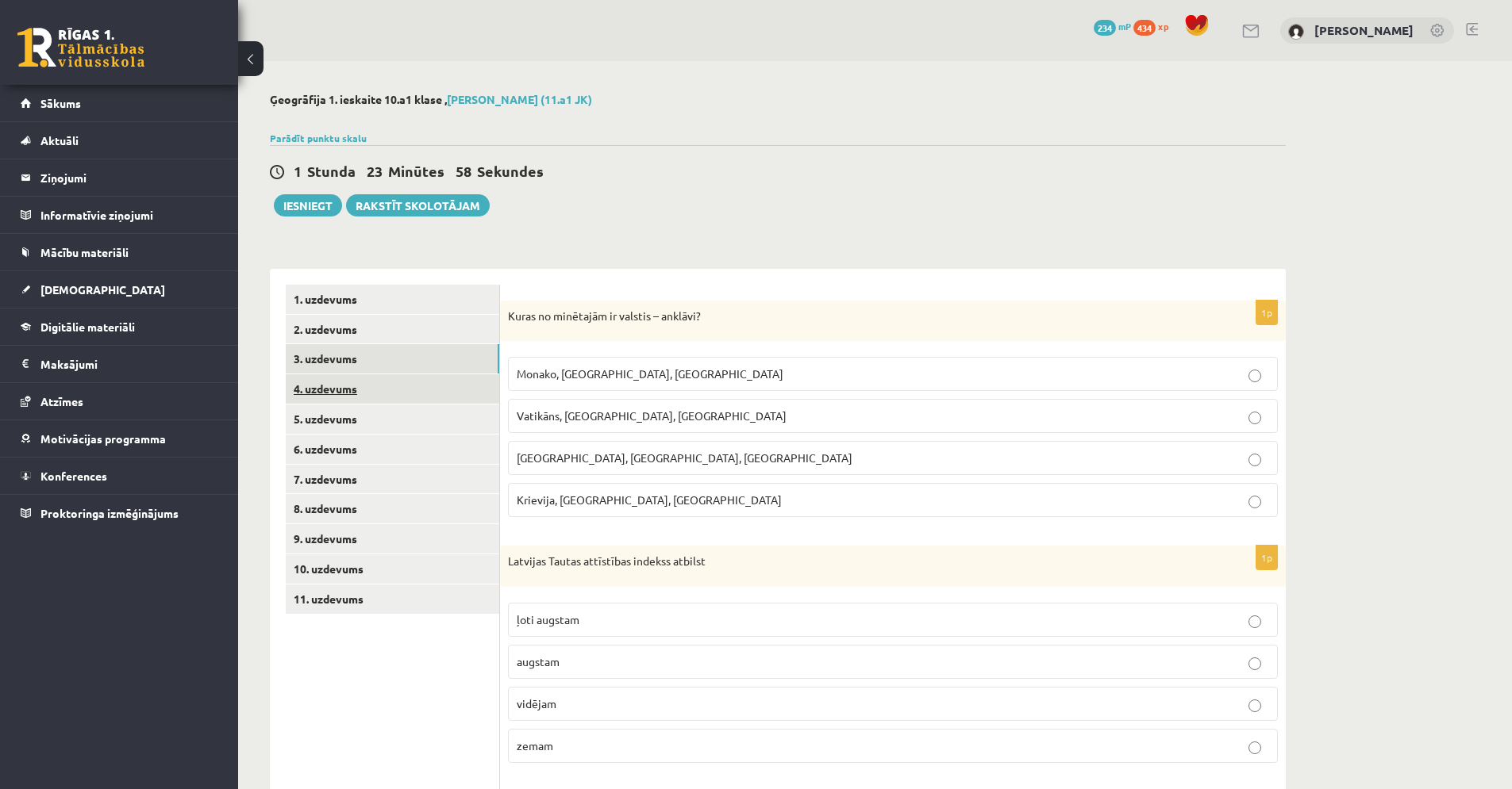
click at [341, 388] on link "4. uzdevums" at bounding box center [391, 389] width 213 height 29
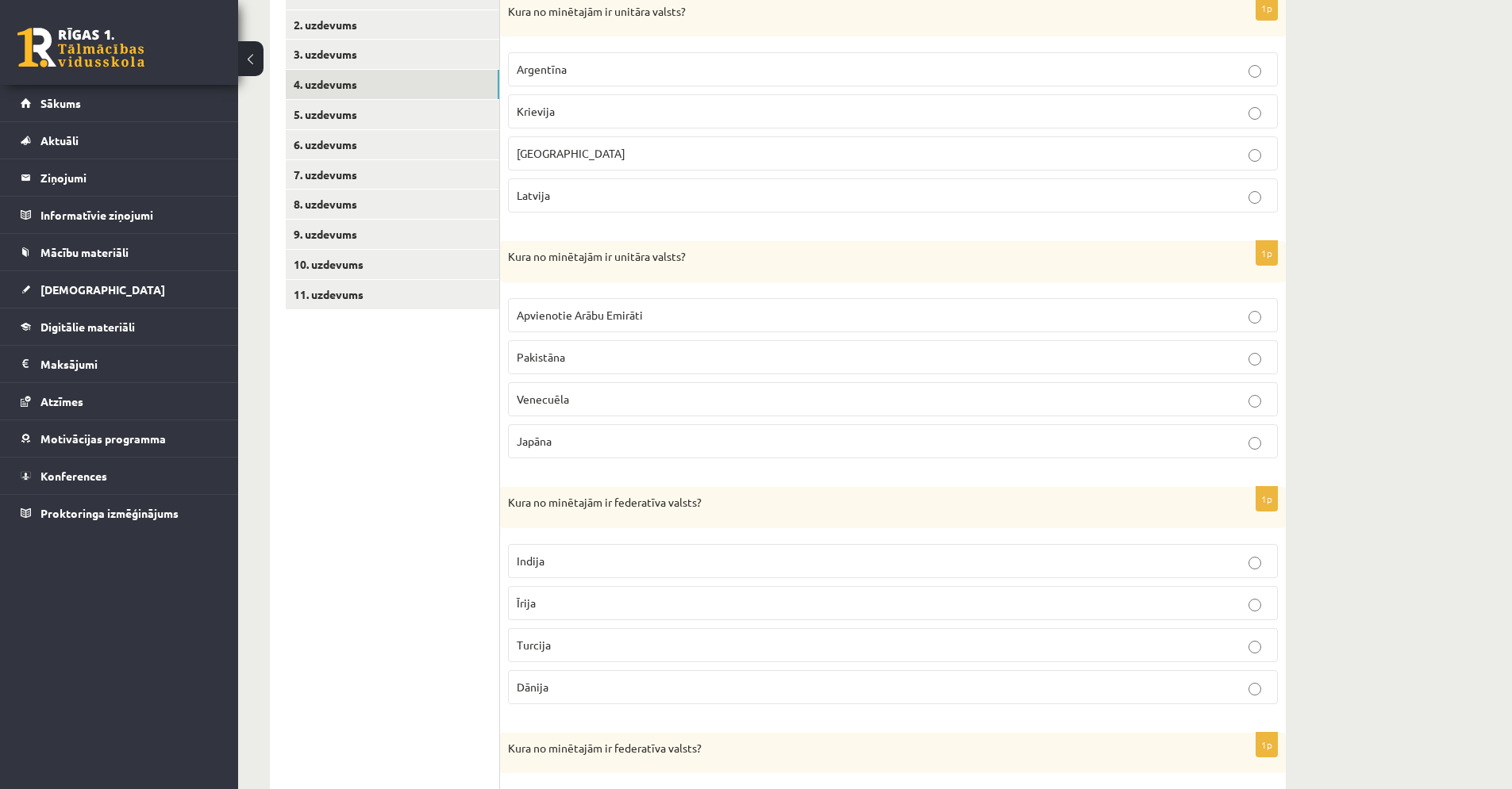
scroll to position [305, 0]
click at [562, 187] on p "Latvija" at bounding box center [893, 195] width 753 height 16
click at [583, 434] on p "Japāna" at bounding box center [893, 441] width 753 height 16
click at [572, 554] on p "Indija" at bounding box center [893, 560] width 753 height 16
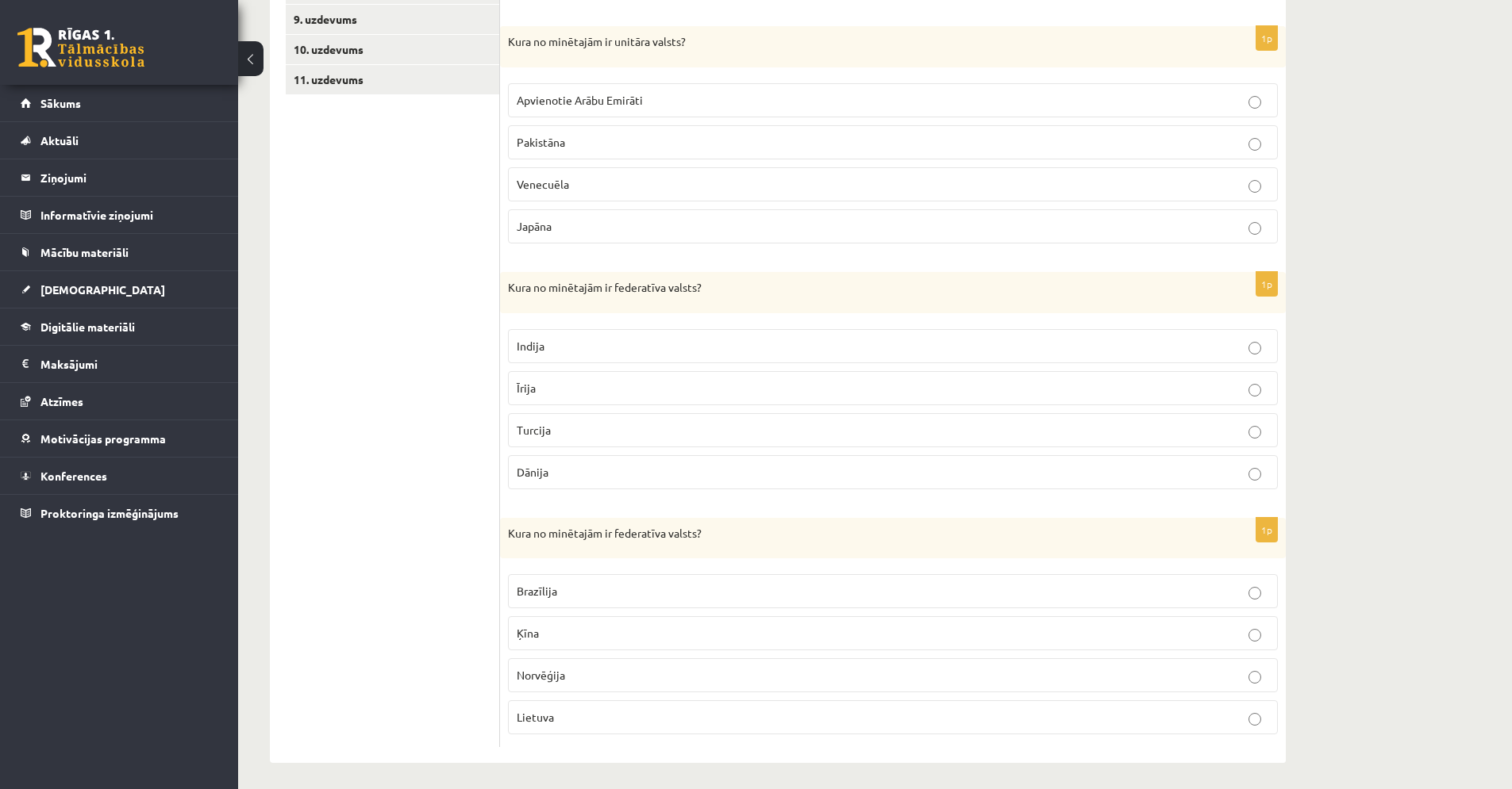
scroll to position [526, 0]
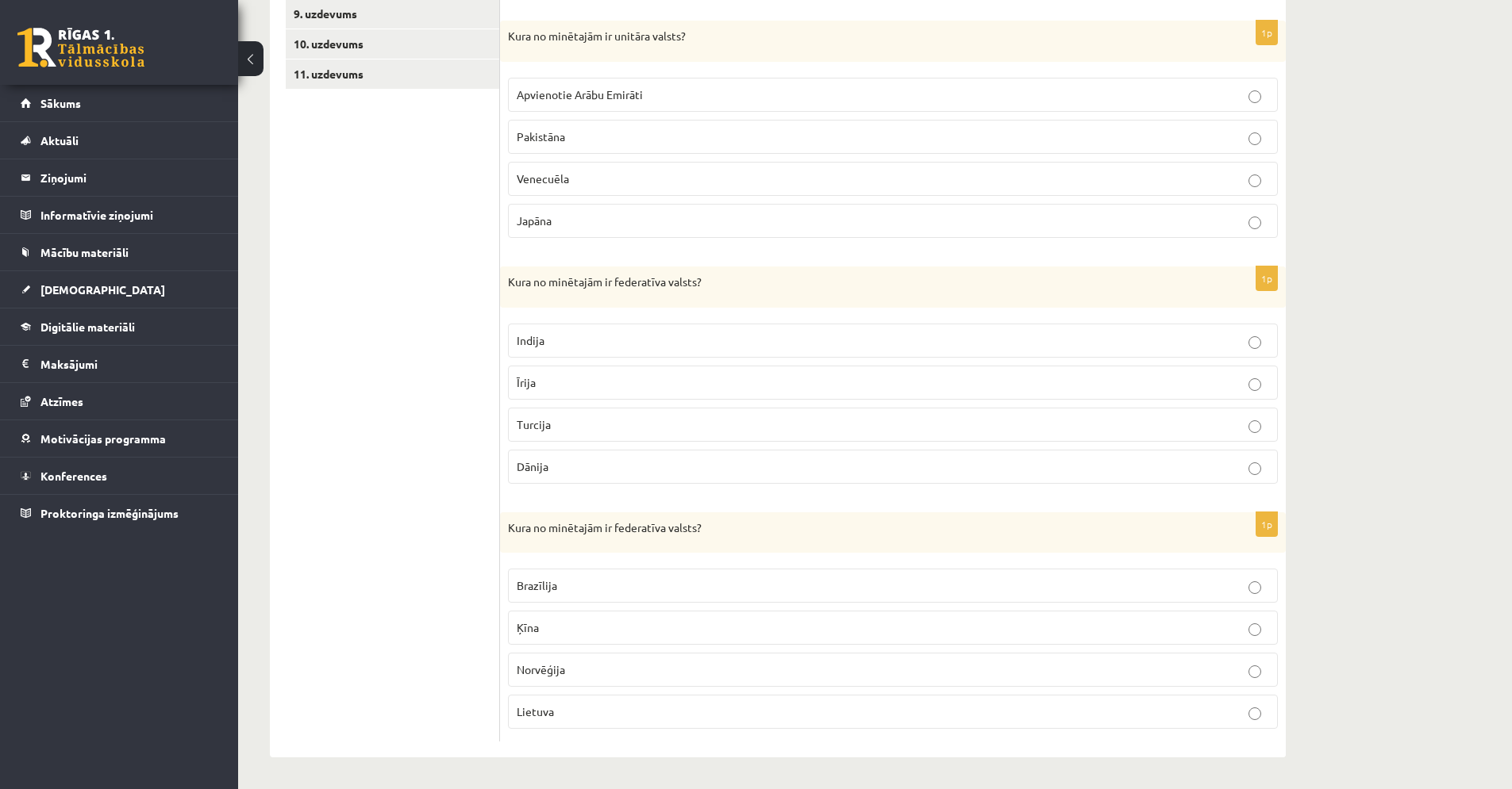
click at [563, 589] on p "Brazīlija" at bounding box center [893, 586] width 753 height 16
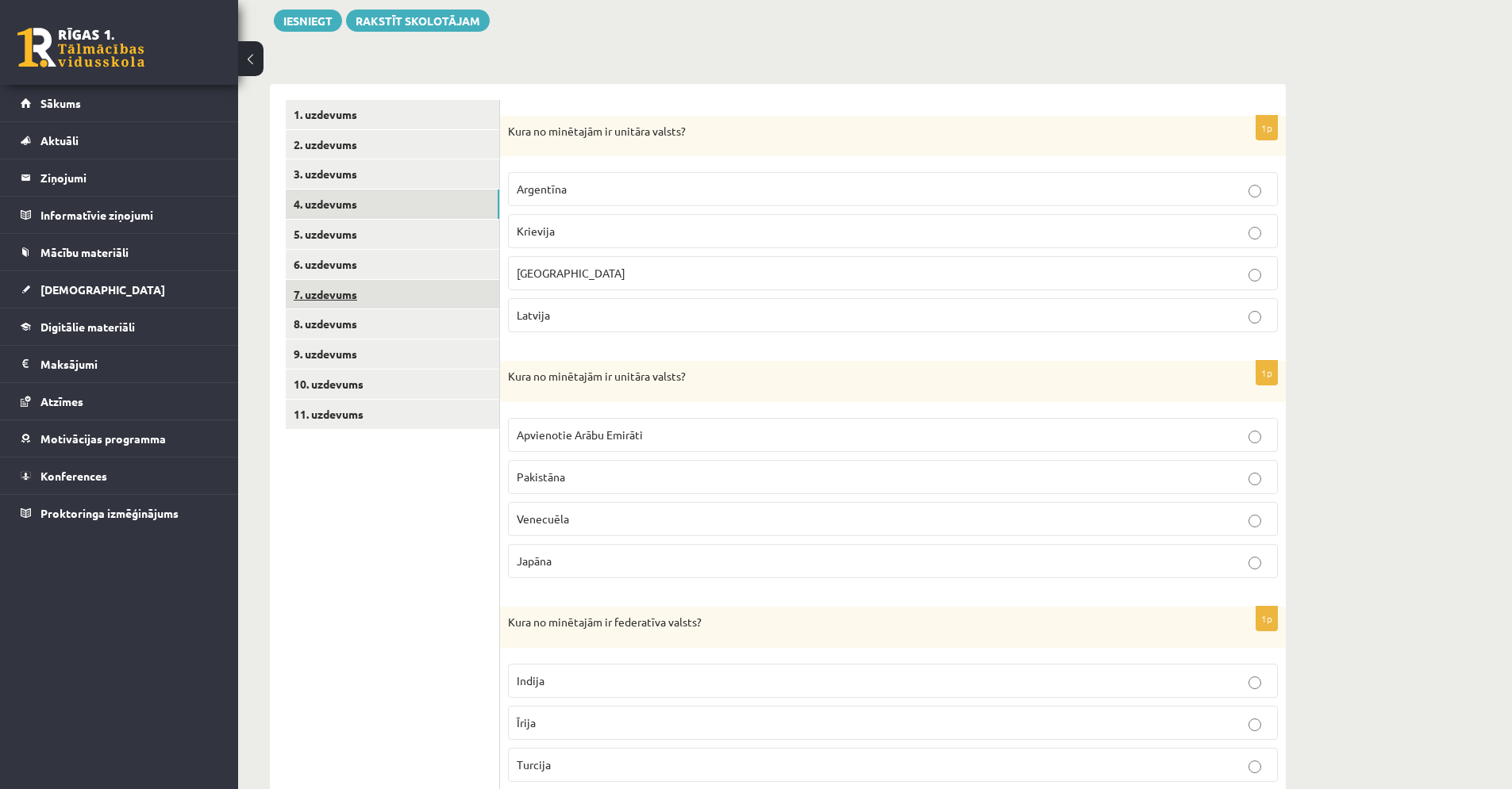
scroll to position [173, 0]
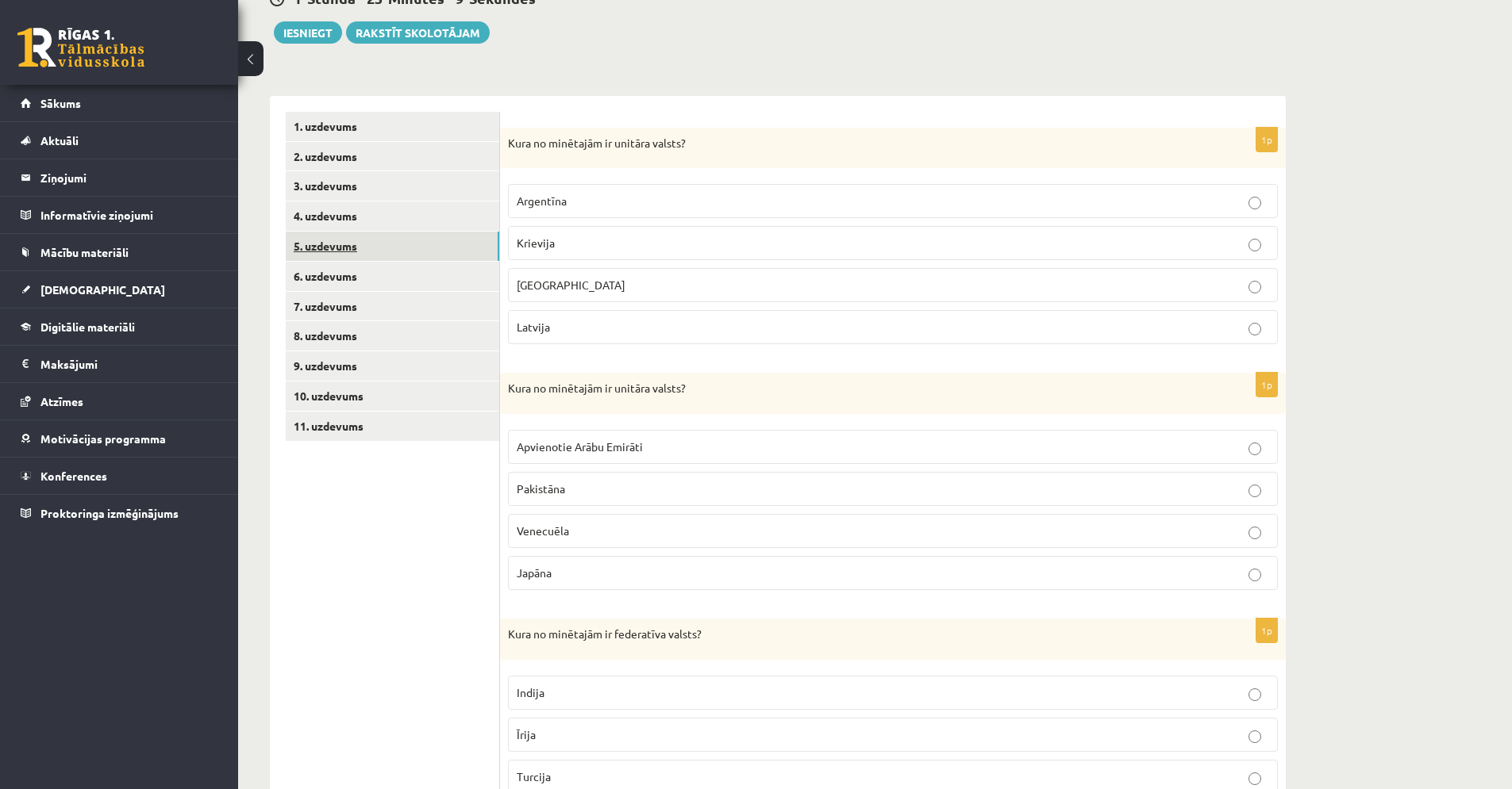
click at [341, 247] on link "5. uzdevums" at bounding box center [391, 246] width 213 height 29
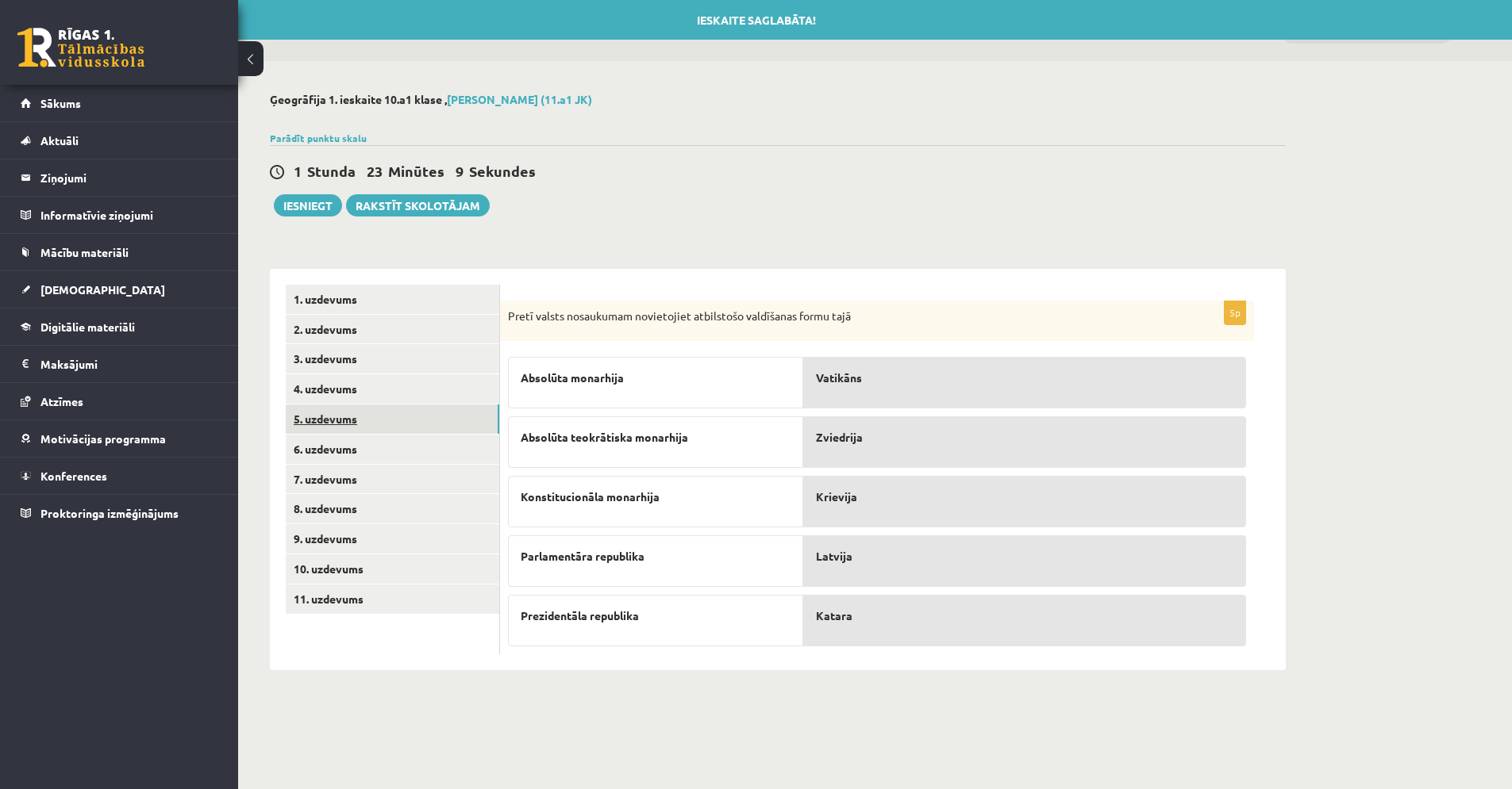
scroll to position [0, 0]
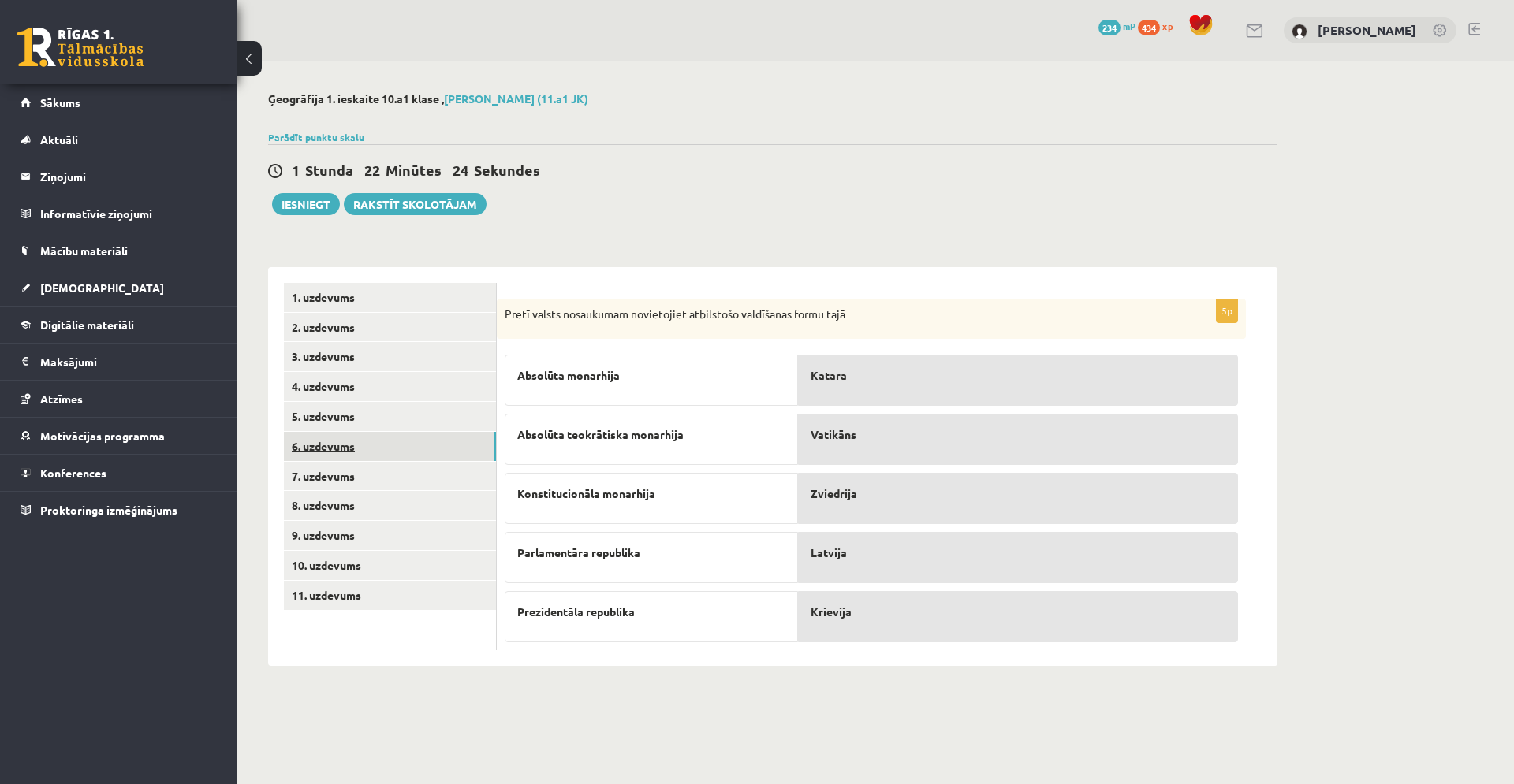
click at [418, 449] on link "6. uzdevums" at bounding box center [389, 446] width 212 height 29
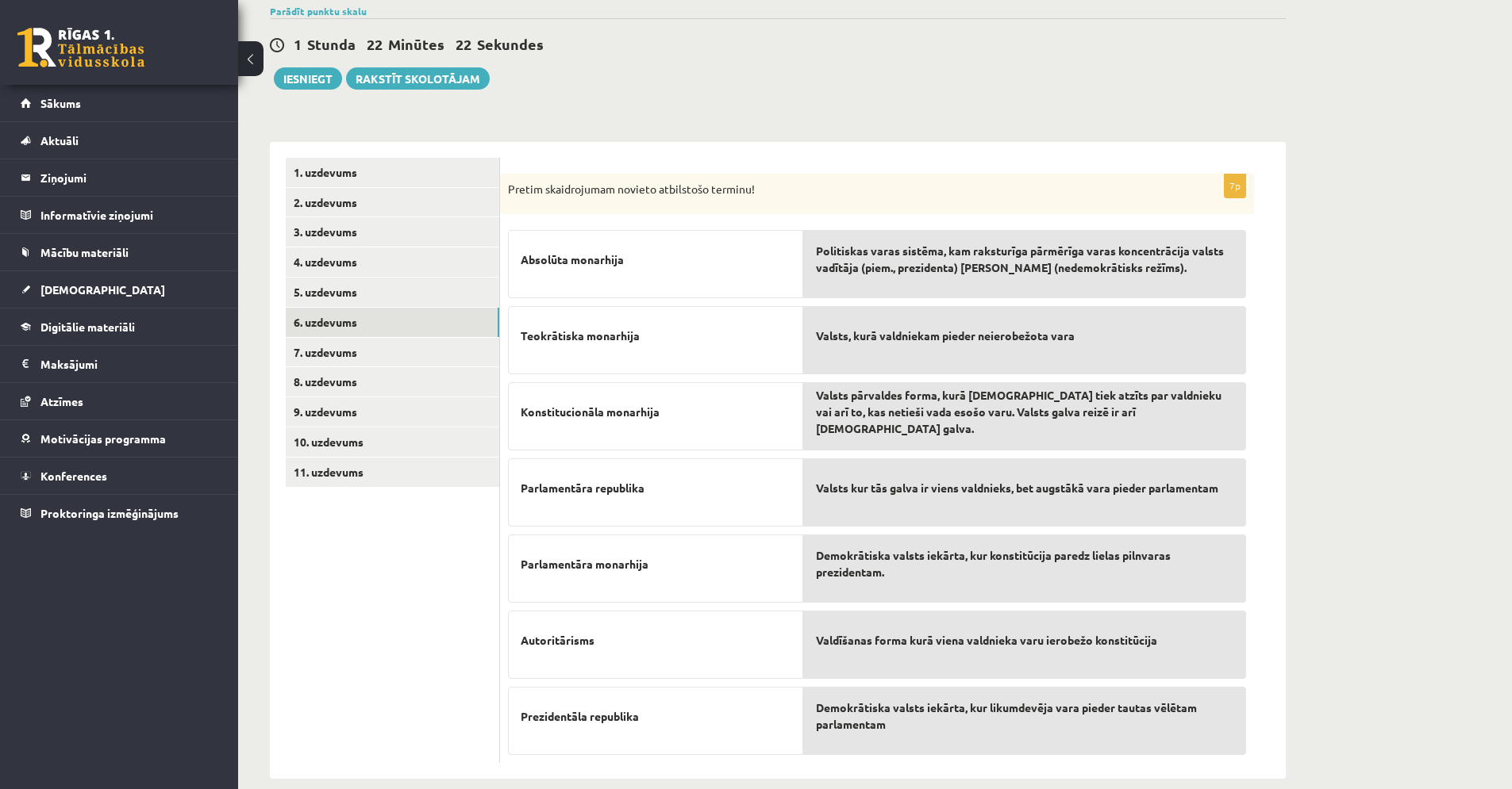
scroll to position [149, 0]
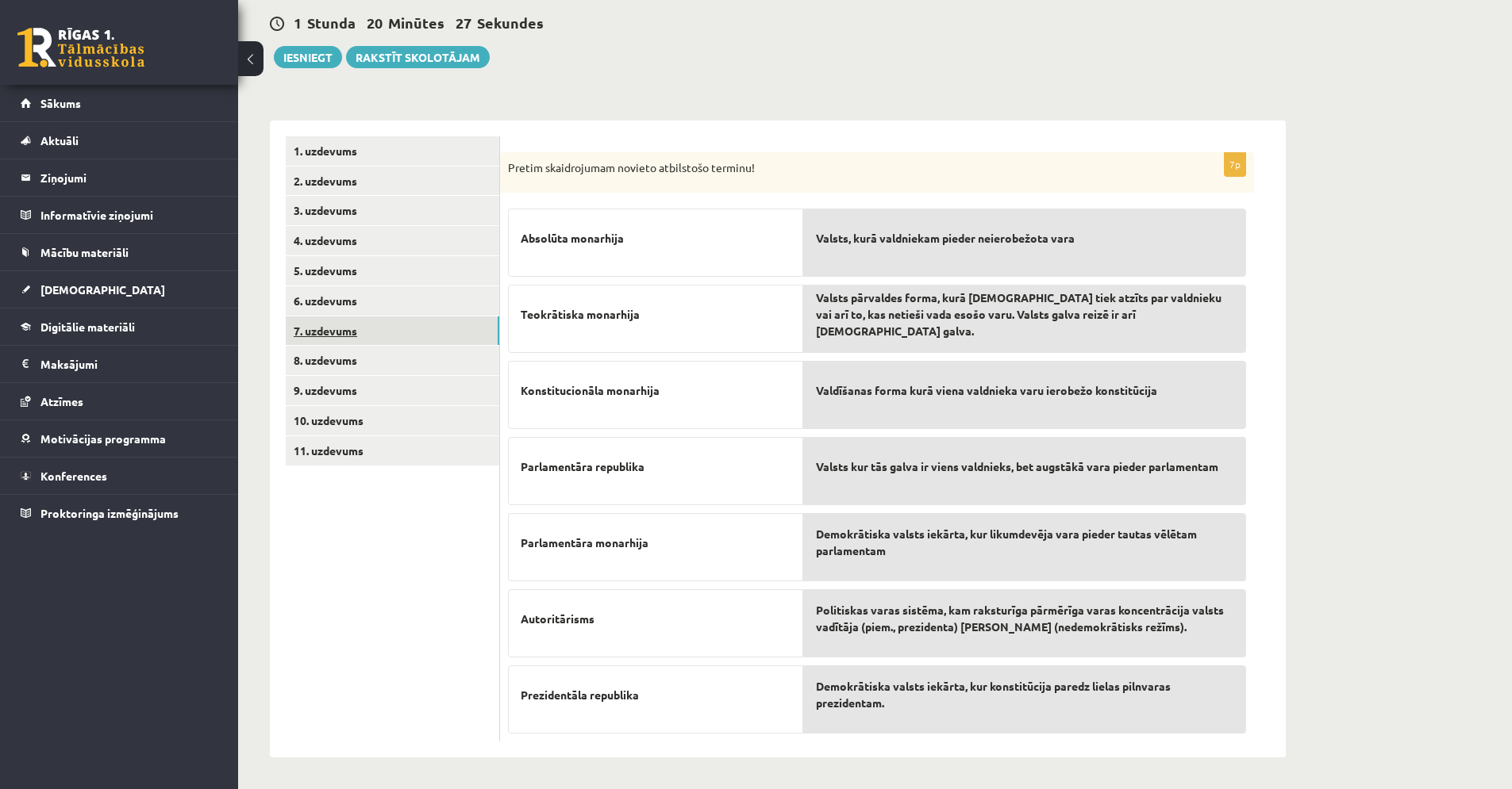
click at [319, 325] on link "7. uzdevums" at bounding box center [391, 331] width 213 height 29
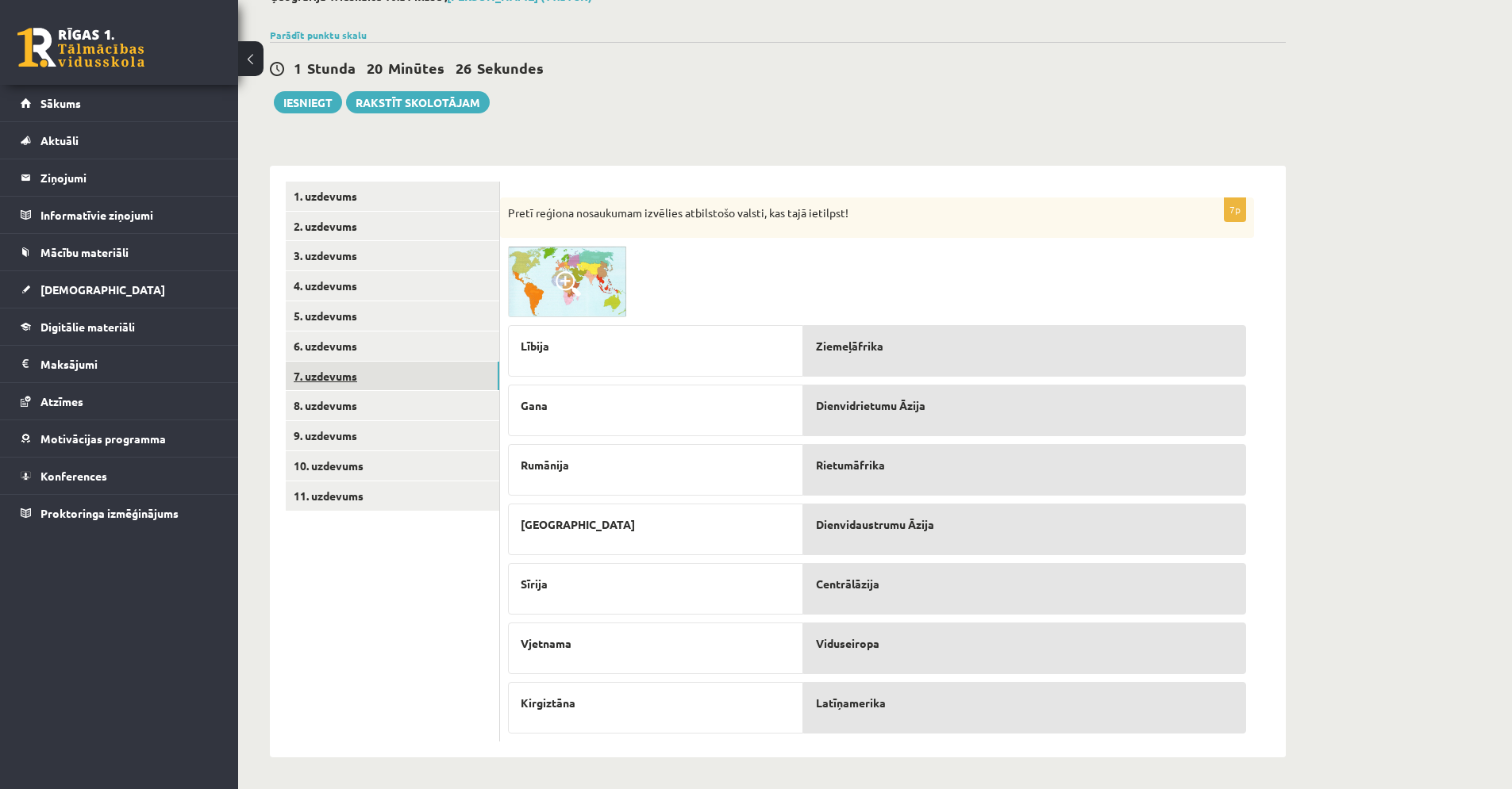
scroll to position [104, 0]
click at [321, 400] on link "8. uzdevums" at bounding box center [391, 406] width 213 height 29
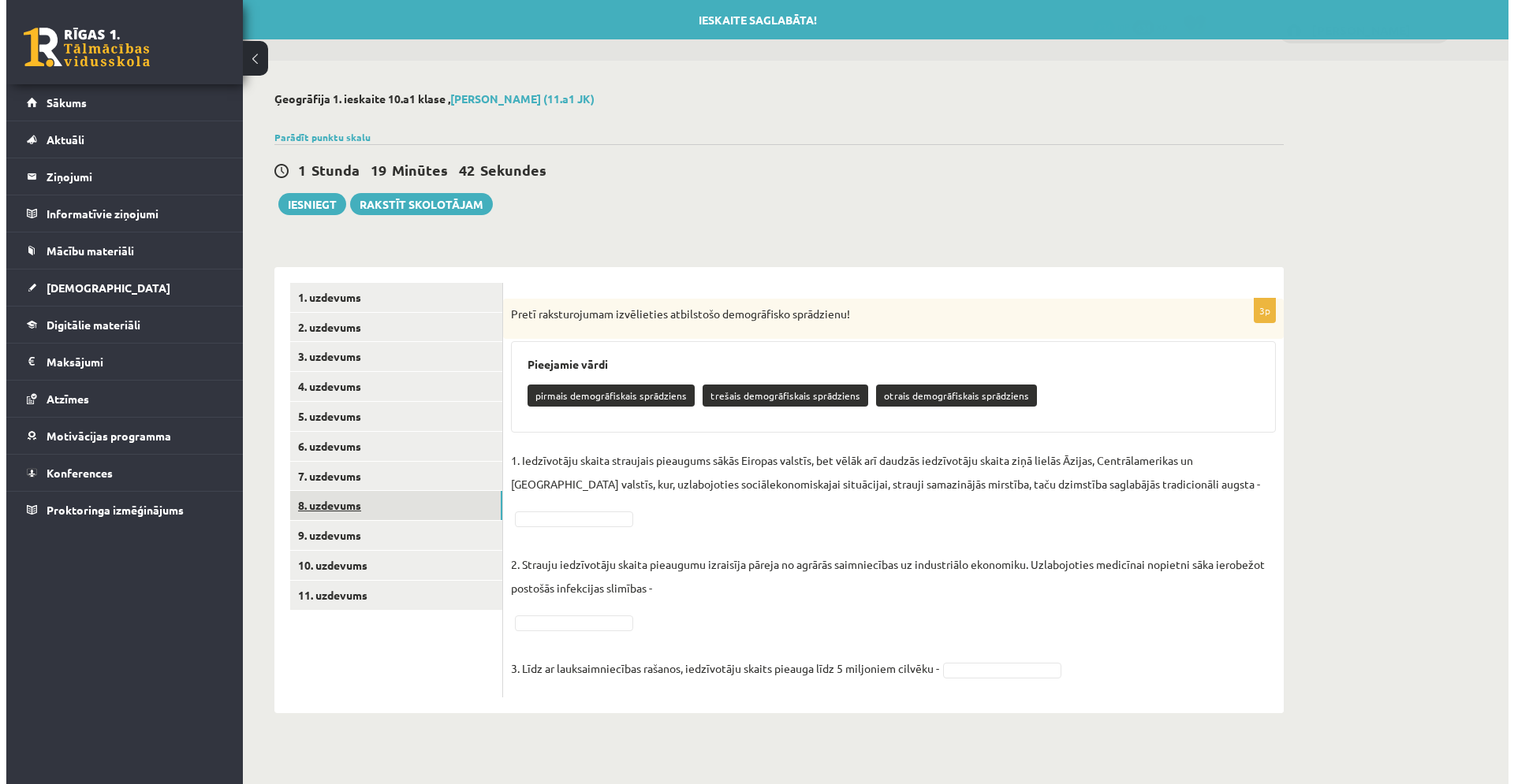
scroll to position [0, 0]
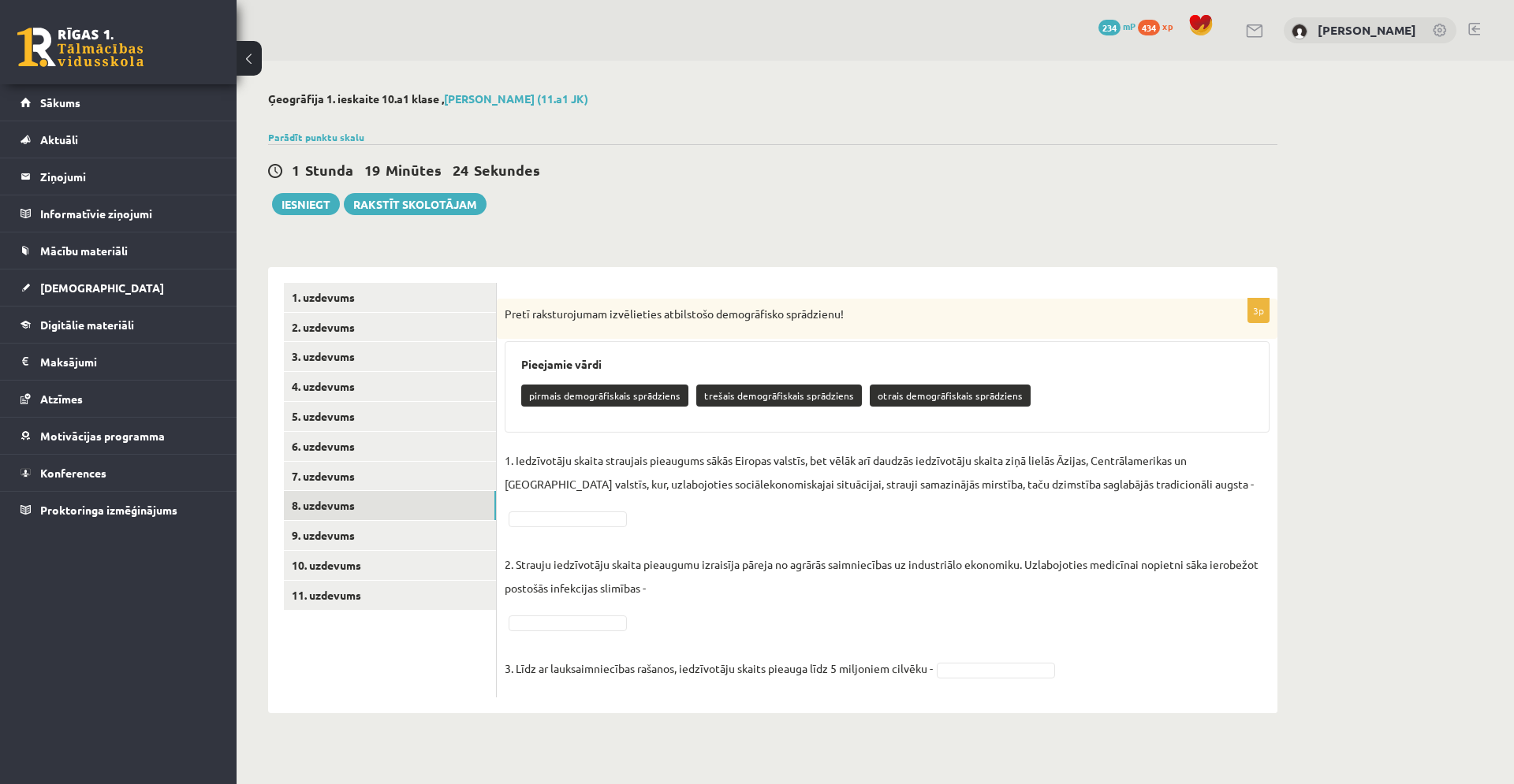
click at [777, 396] on p "trešais demogrāfiskais sprādziens" at bounding box center [779, 395] width 165 height 22
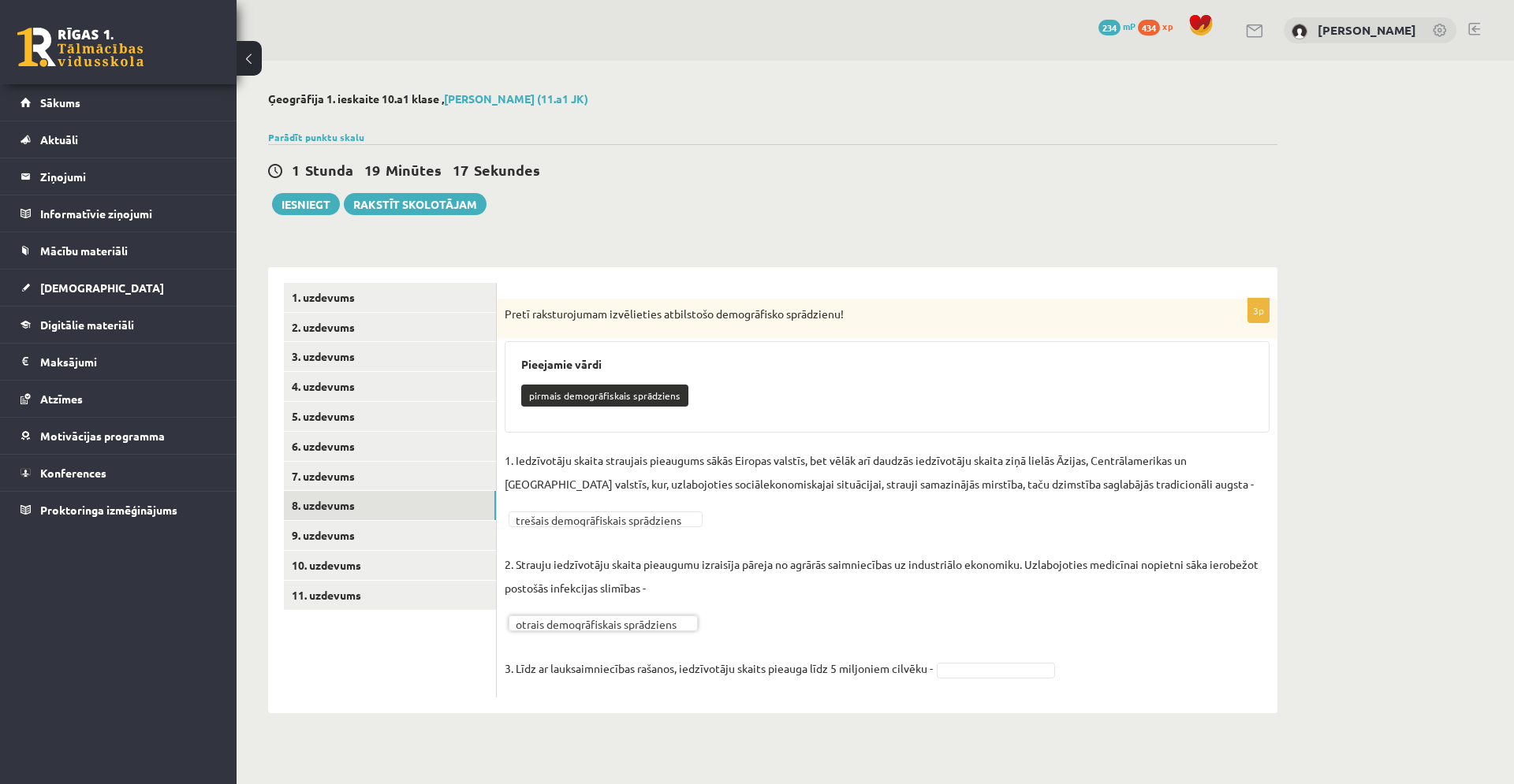
click at [984, 660] on fieldset "**********" at bounding box center [887, 569] width 765 height 241
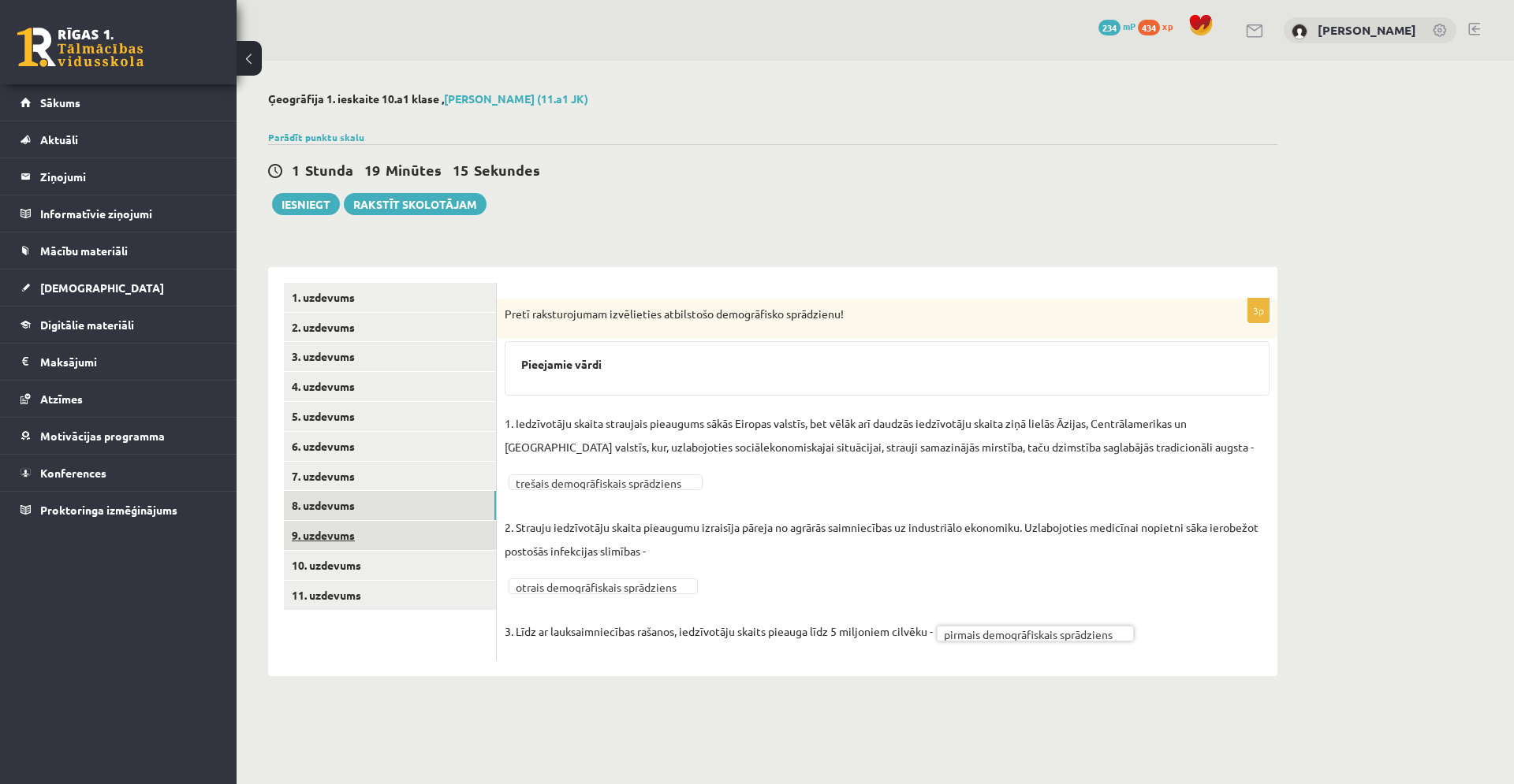
click at [380, 545] on link "9. uzdevums" at bounding box center [389, 536] width 212 height 29
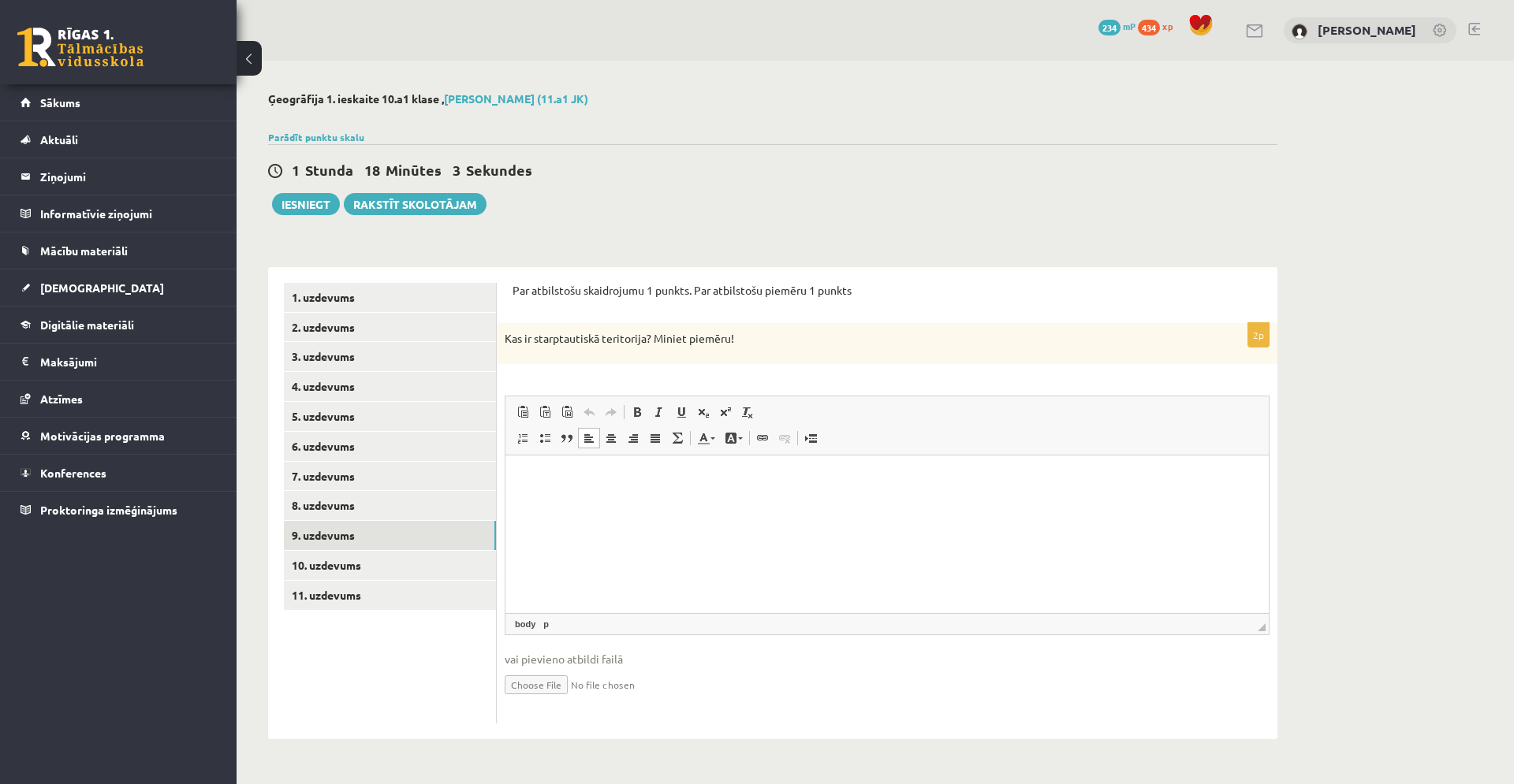
click at [689, 503] on html at bounding box center [887, 479] width 763 height 48
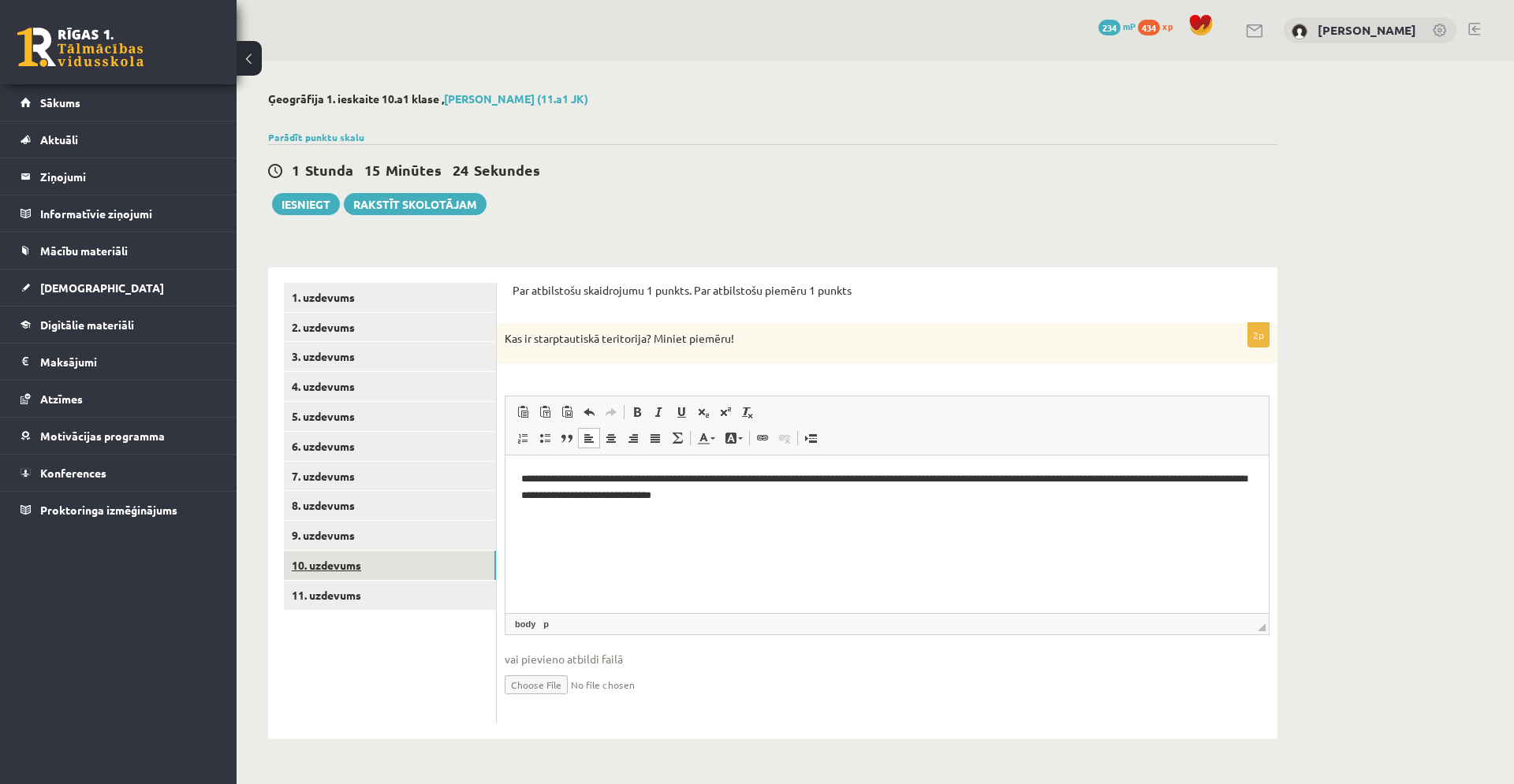
click at [342, 575] on link "10. uzdevums" at bounding box center [389, 565] width 212 height 29
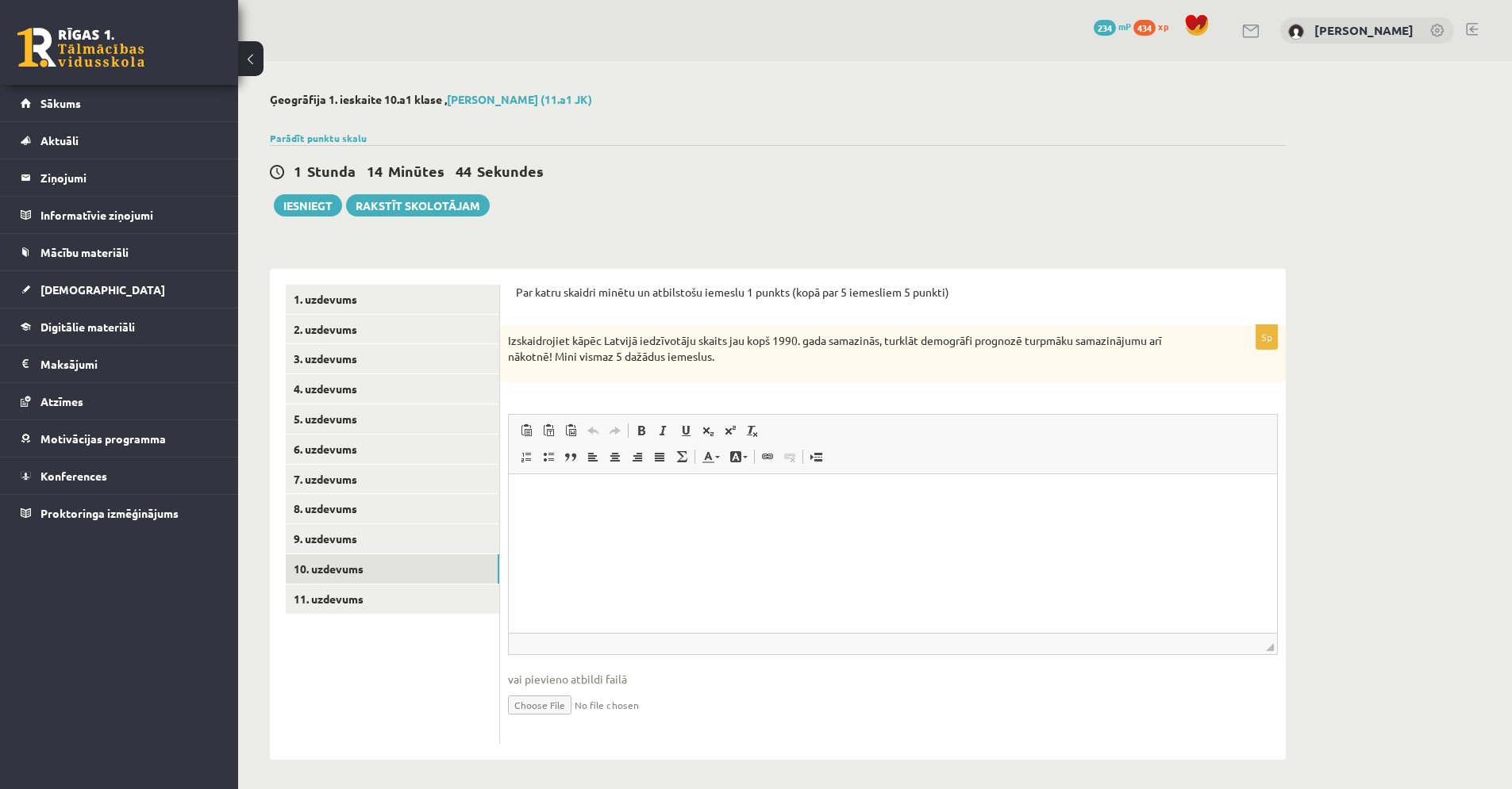
click at [581, 510] on html at bounding box center [893, 497] width 768 height 48
click at [525, 493] on p "**********" at bounding box center [893, 497] width 736 height 16
click at [613, 500] on p "**********" at bounding box center [893, 497] width 736 height 16
click at [1181, 512] on body "**********" at bounding box center [893, 510] width 736 height 43
click at [1110, 502] on p "**********" at bounding box center [893, 497] width 736 height 16
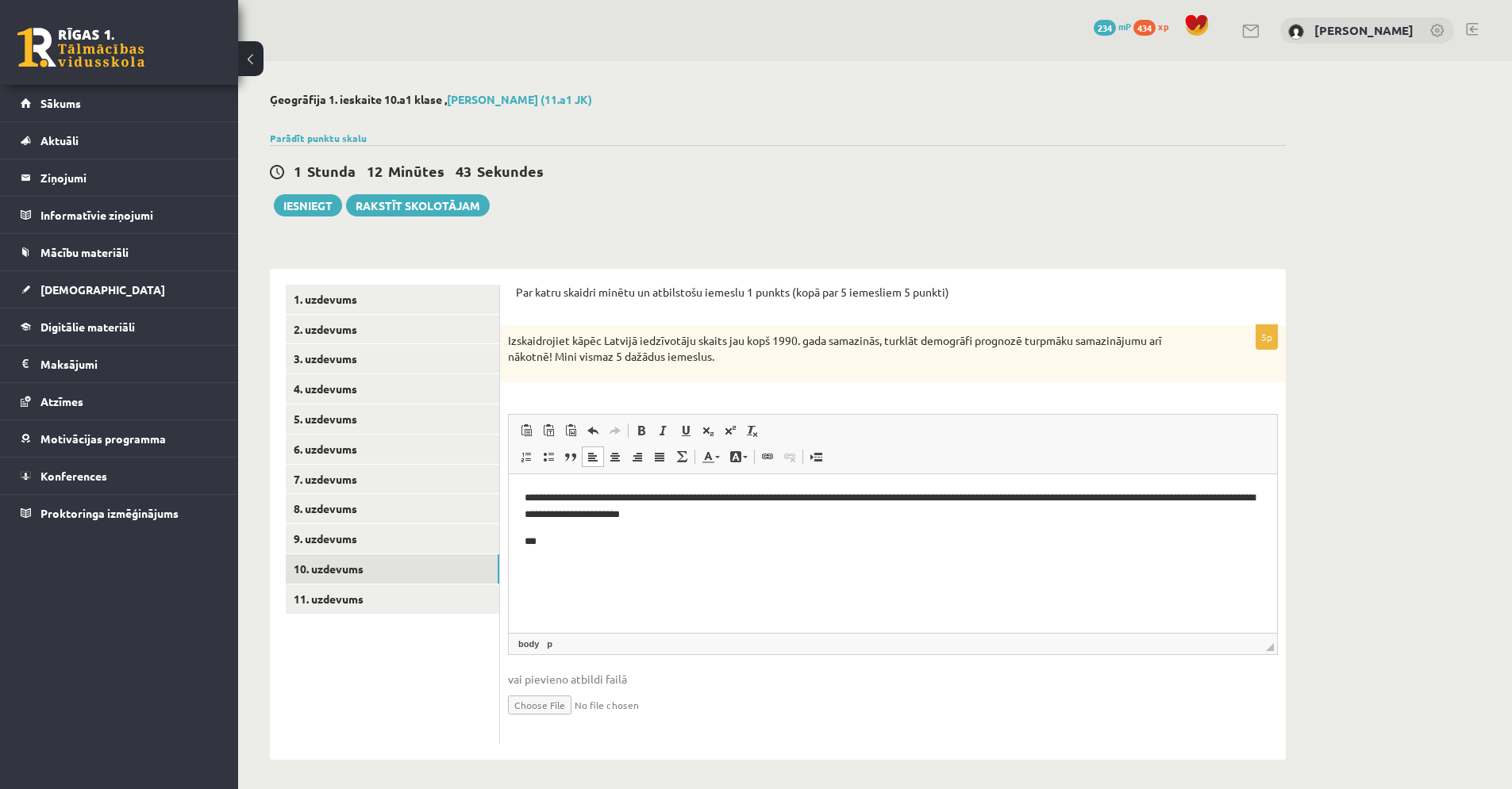
click at [882, 565] on html "**********" at bounding box center [893, 519] width 768 height 91
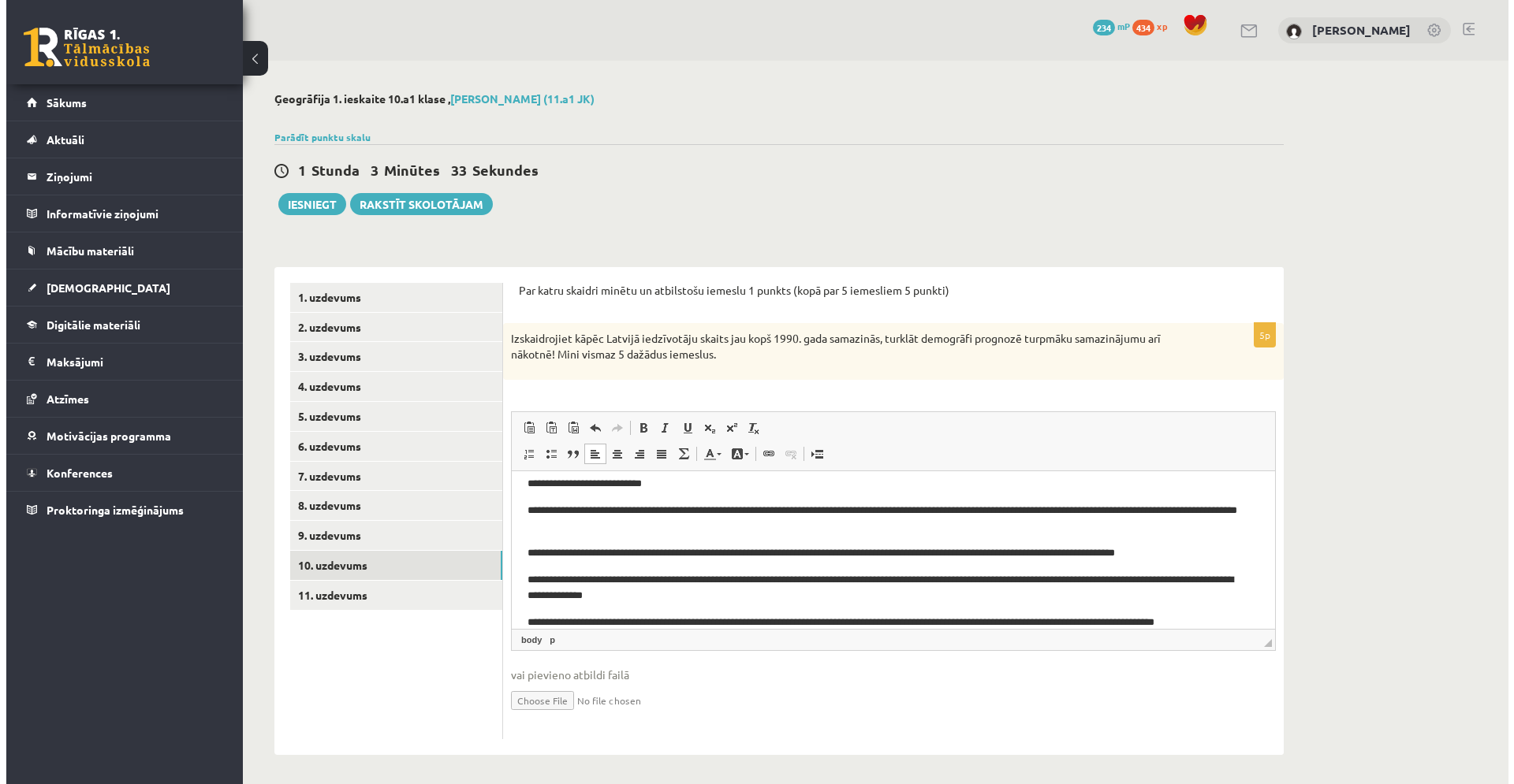
scroll to position [45, 0]
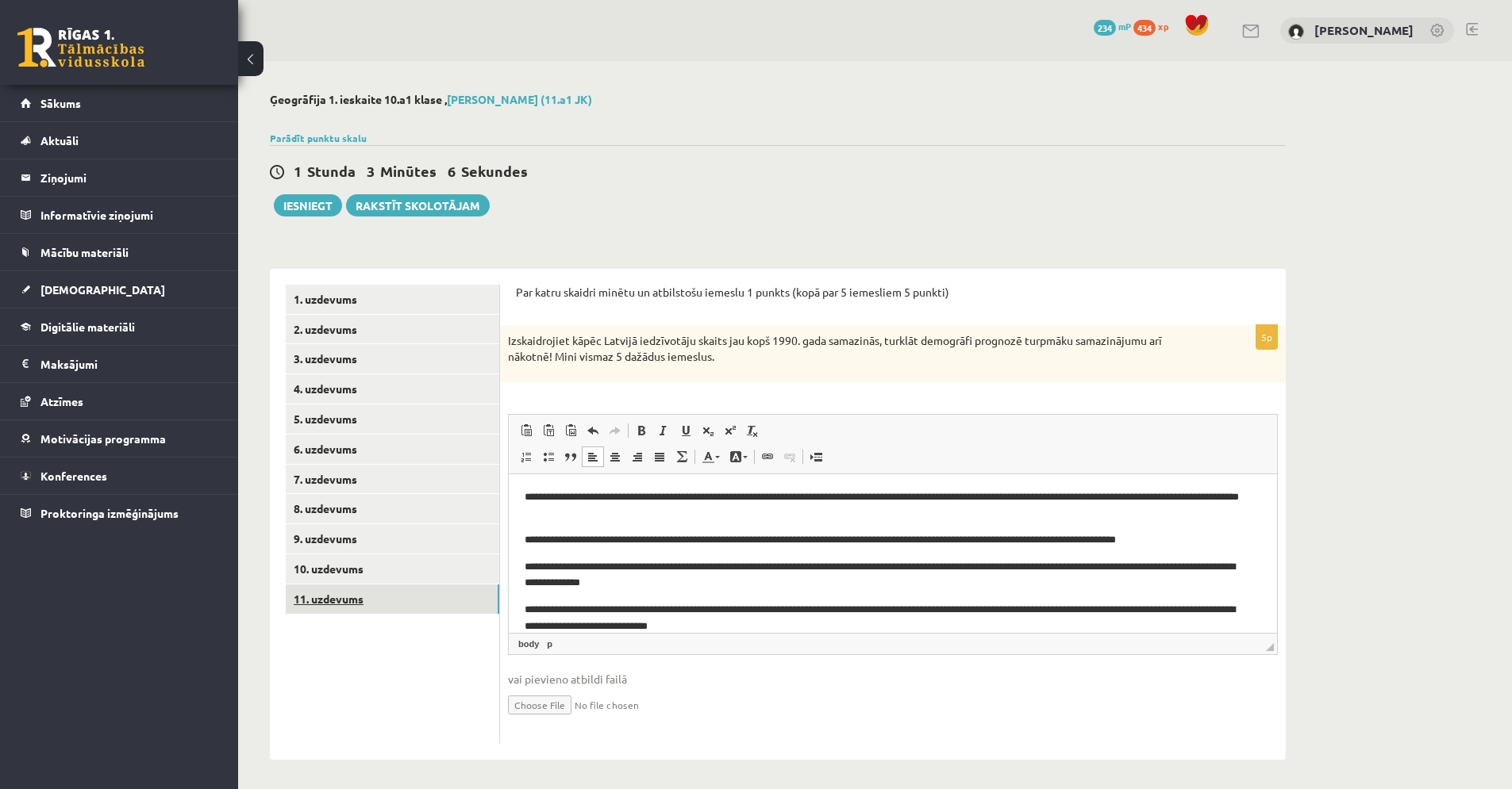
click at [334, 599] on link "11. uzdevums" at bounding box center [391, 599] width 213 height 29
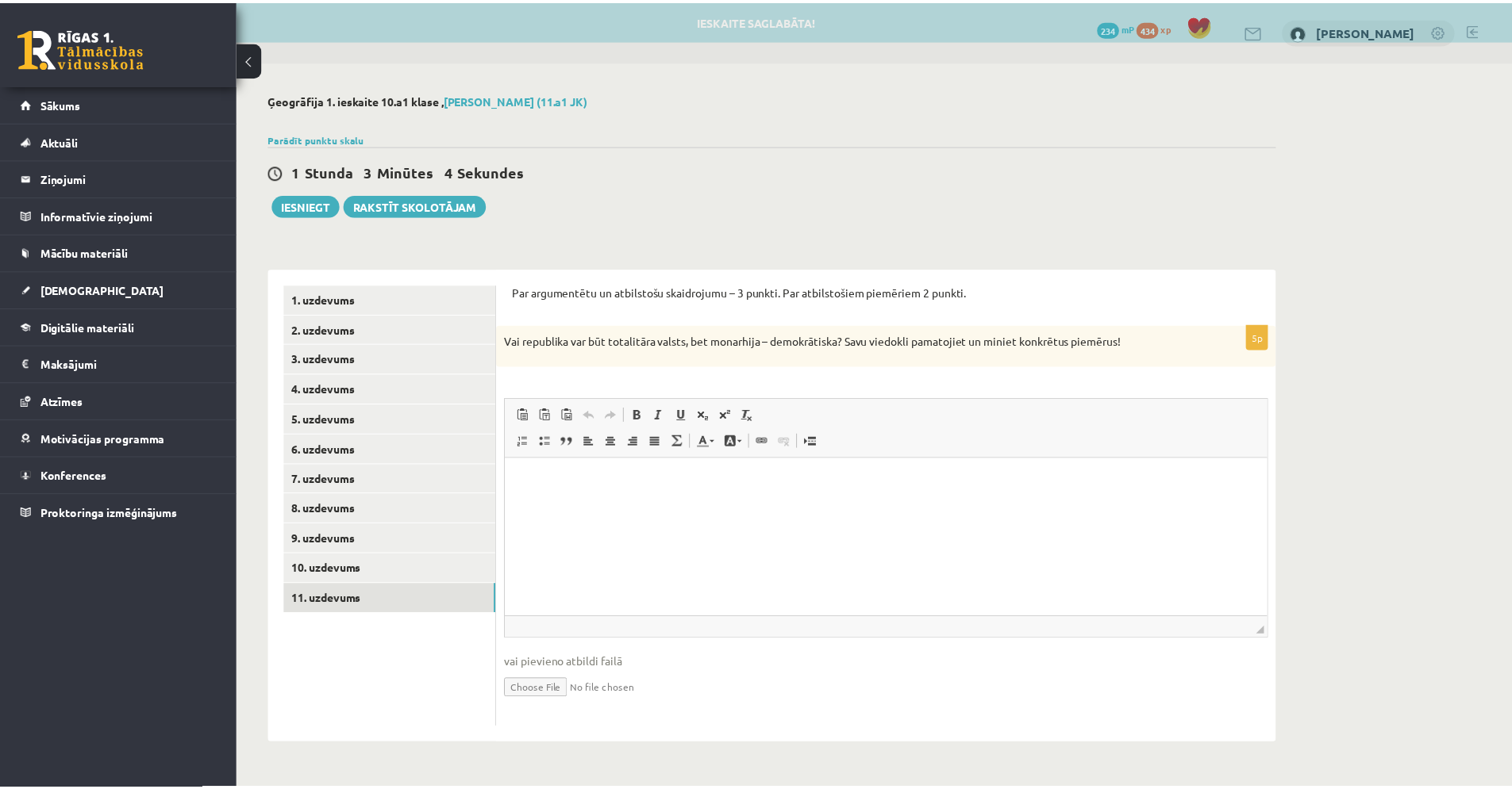
scroll to position [0, 0]
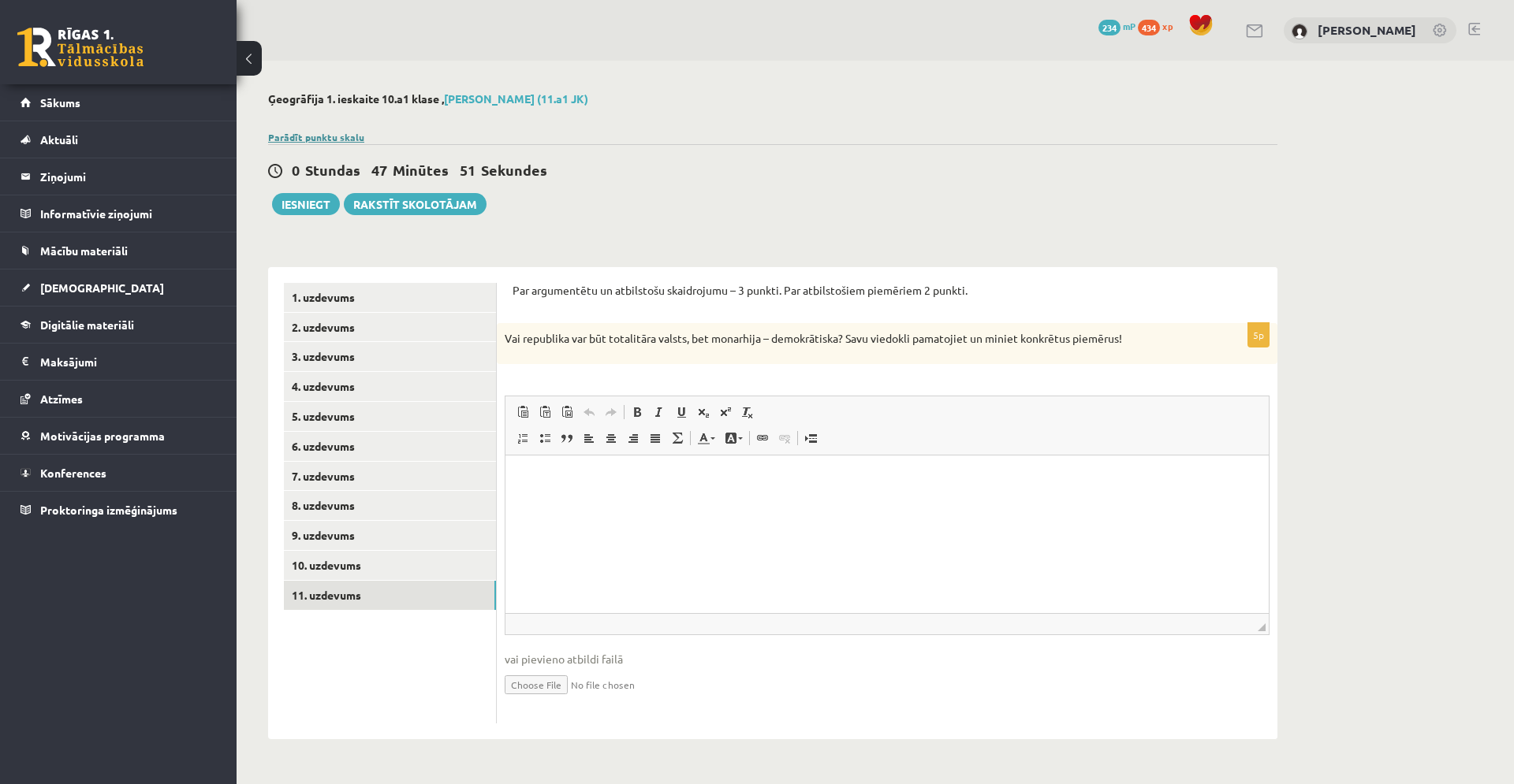
click at [312, 134] on link "Parādīt punktu skalu" at bounding box center [316, 137] width 96 height 13
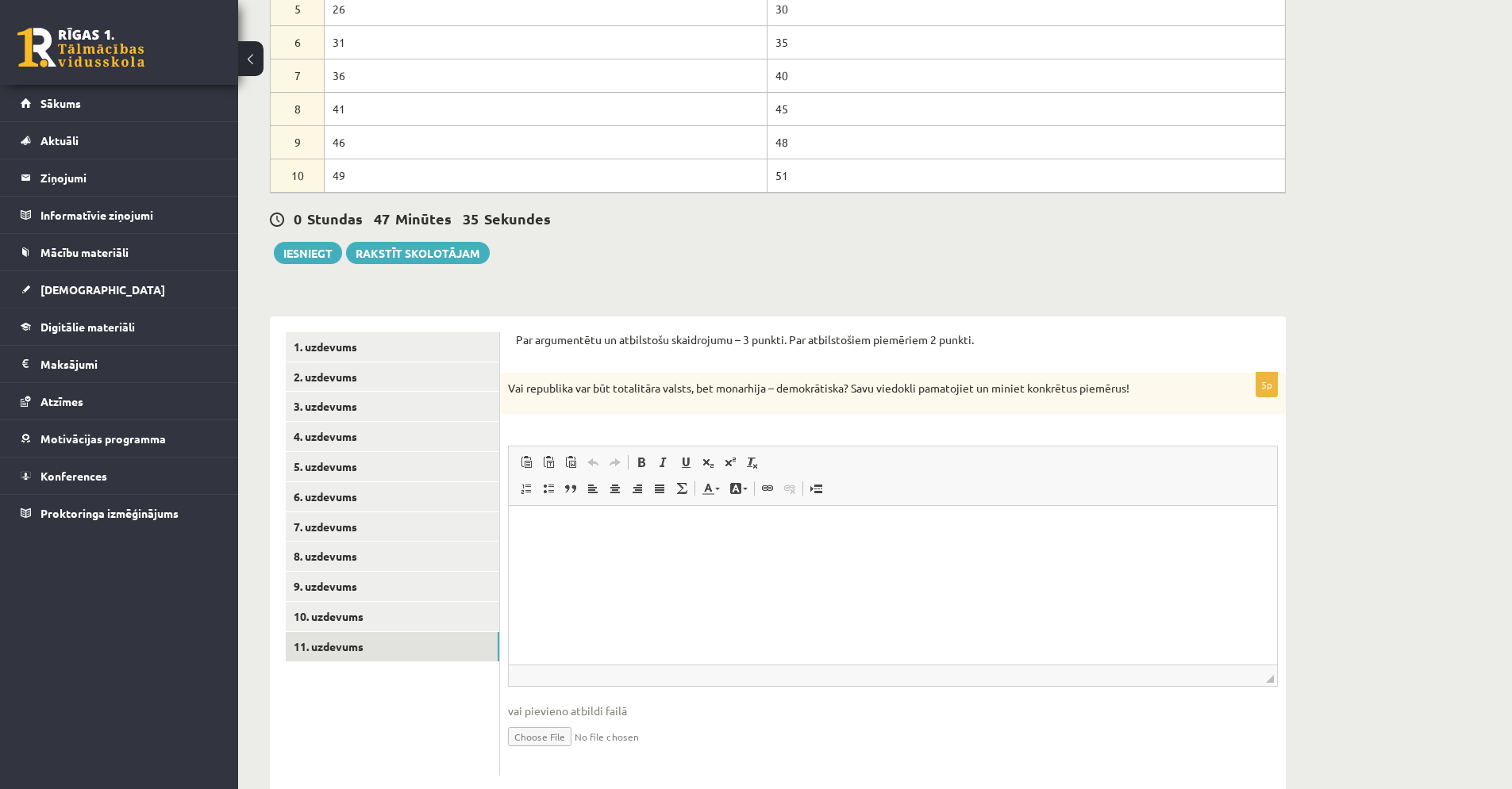
scroll to position [359, 0]
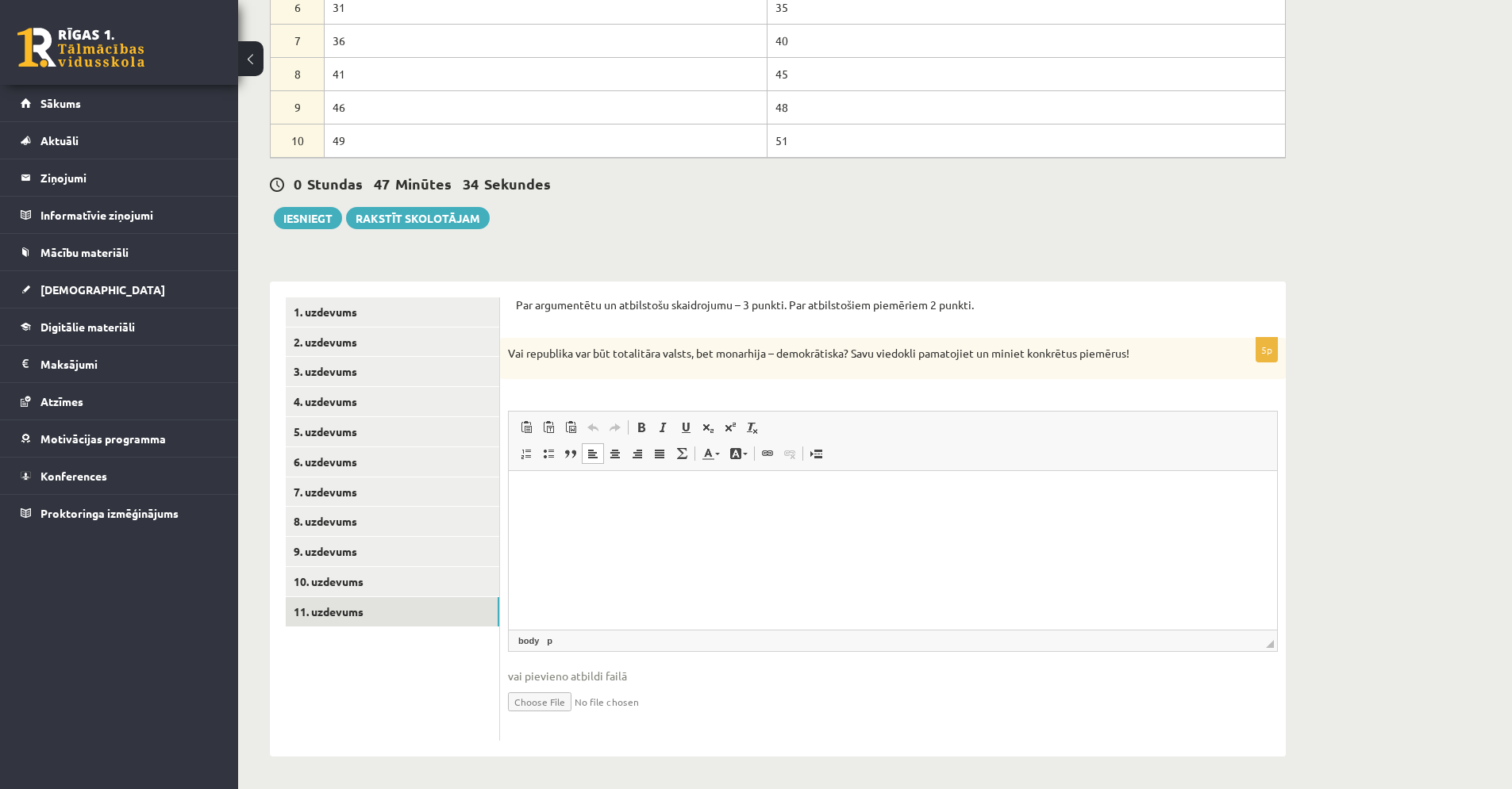
click at [534, 518] on html at bounding box center [893, 495] width 768 height 48
click at [315, 222] on button "Iesniegt" at bounding box center [307, 218] width 69 height 22
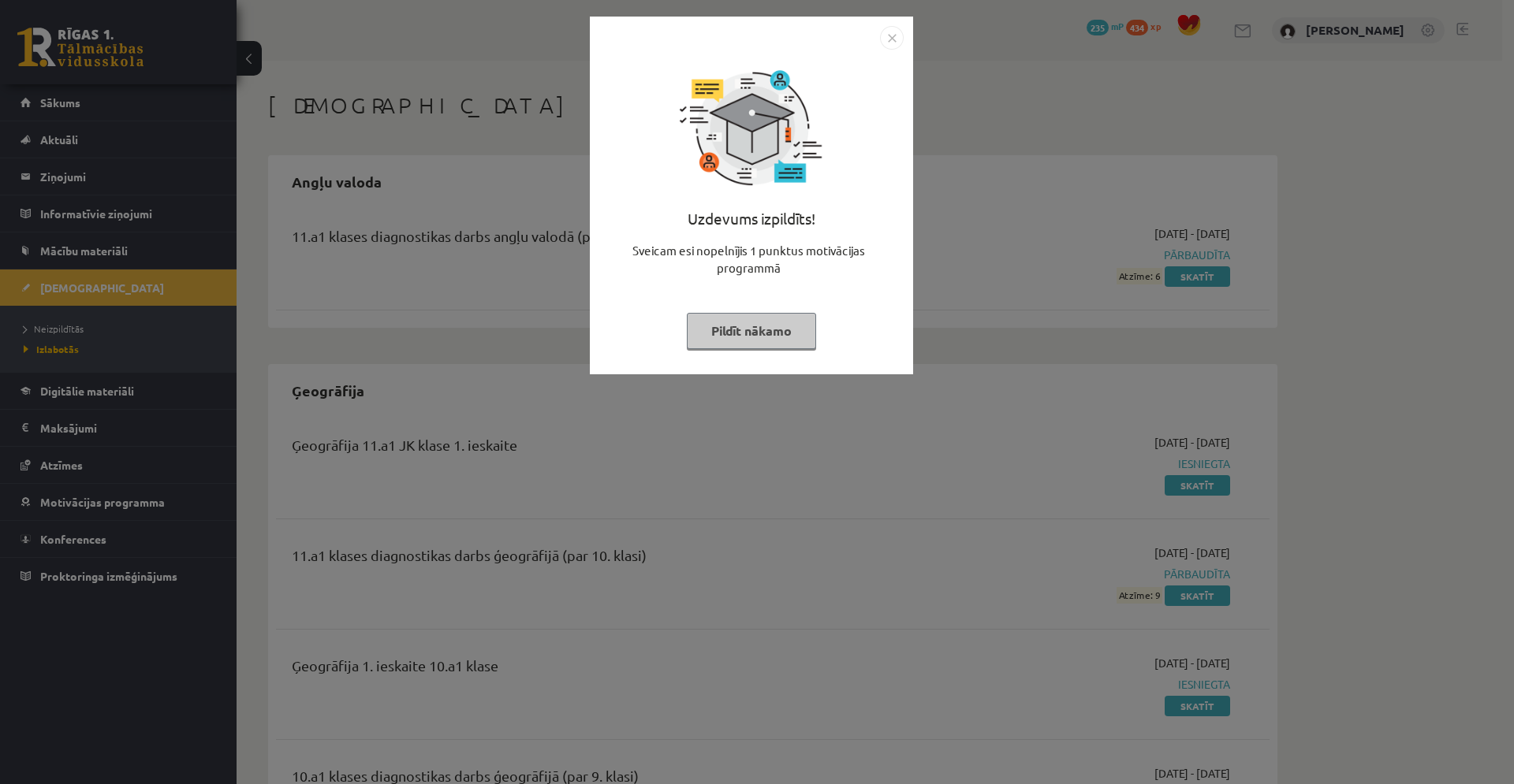
click at [753, 331] on button "Pildīt nākamo" at bounding box center [752, 331] width 129 height 36
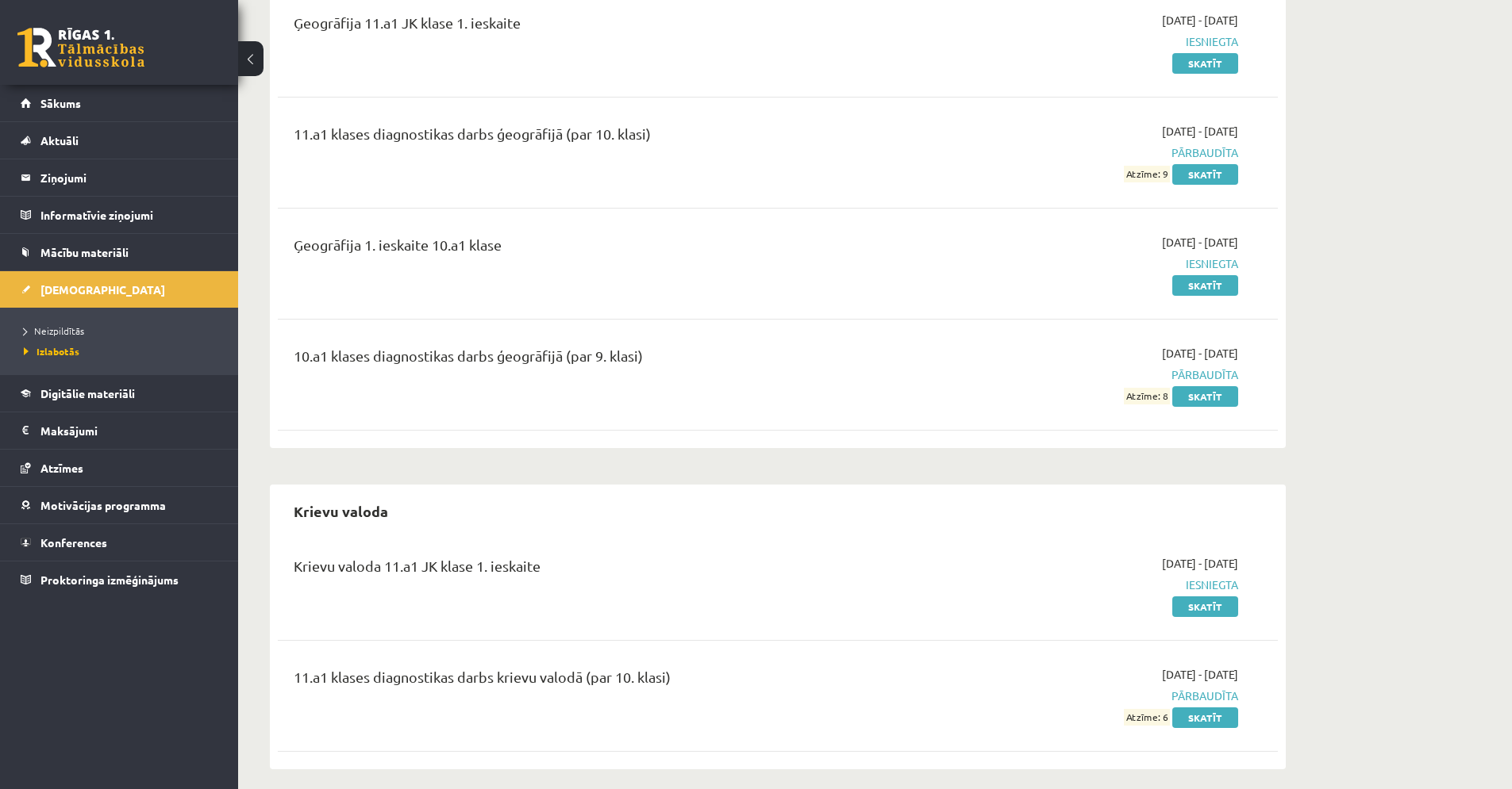
scroll to position [437, 0]
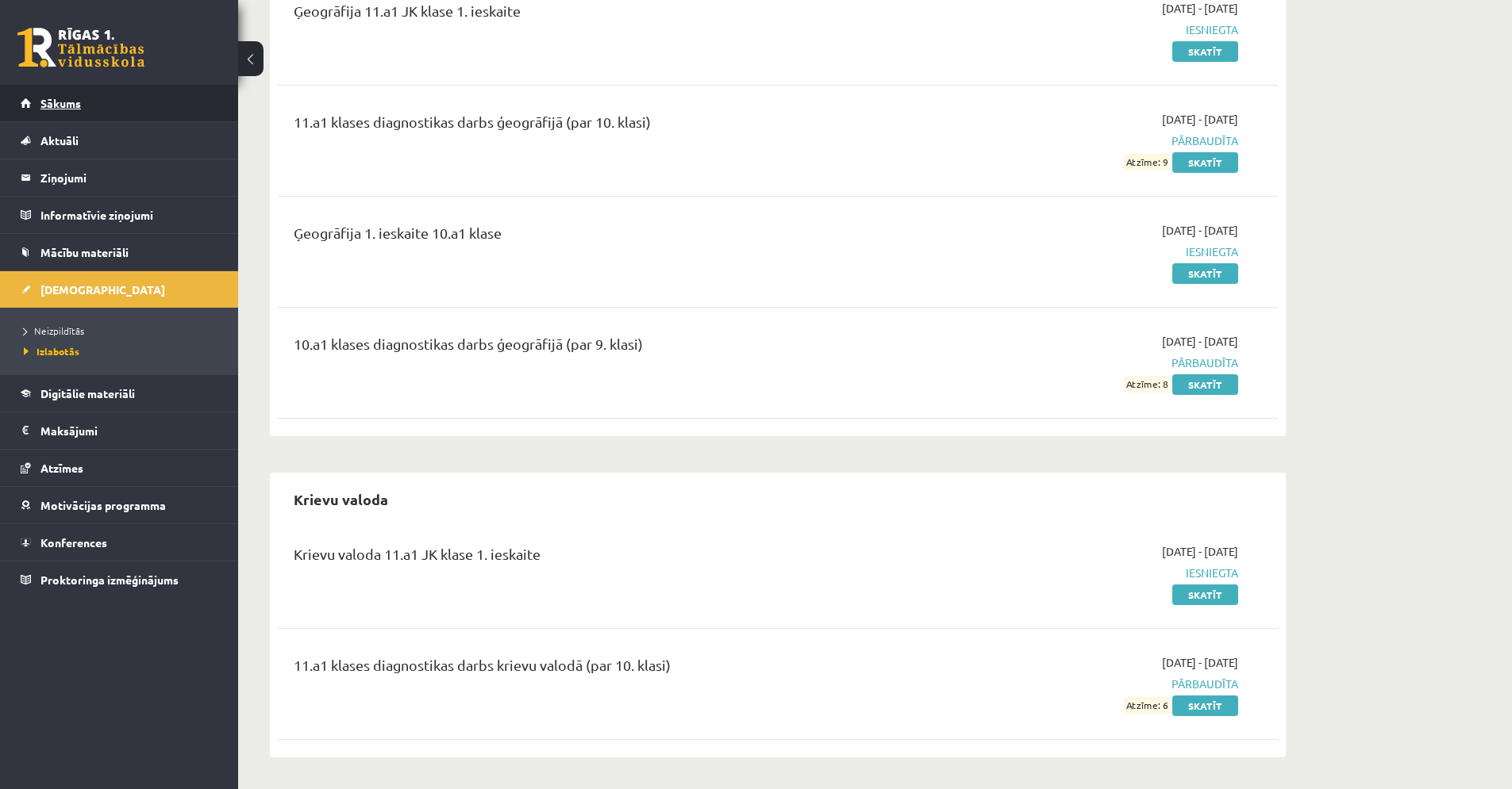
click at [54, 102] on span "Sākums" at bounding box center [60, 103] width 40 height 15
